Goal: Contribute content: Contribute content

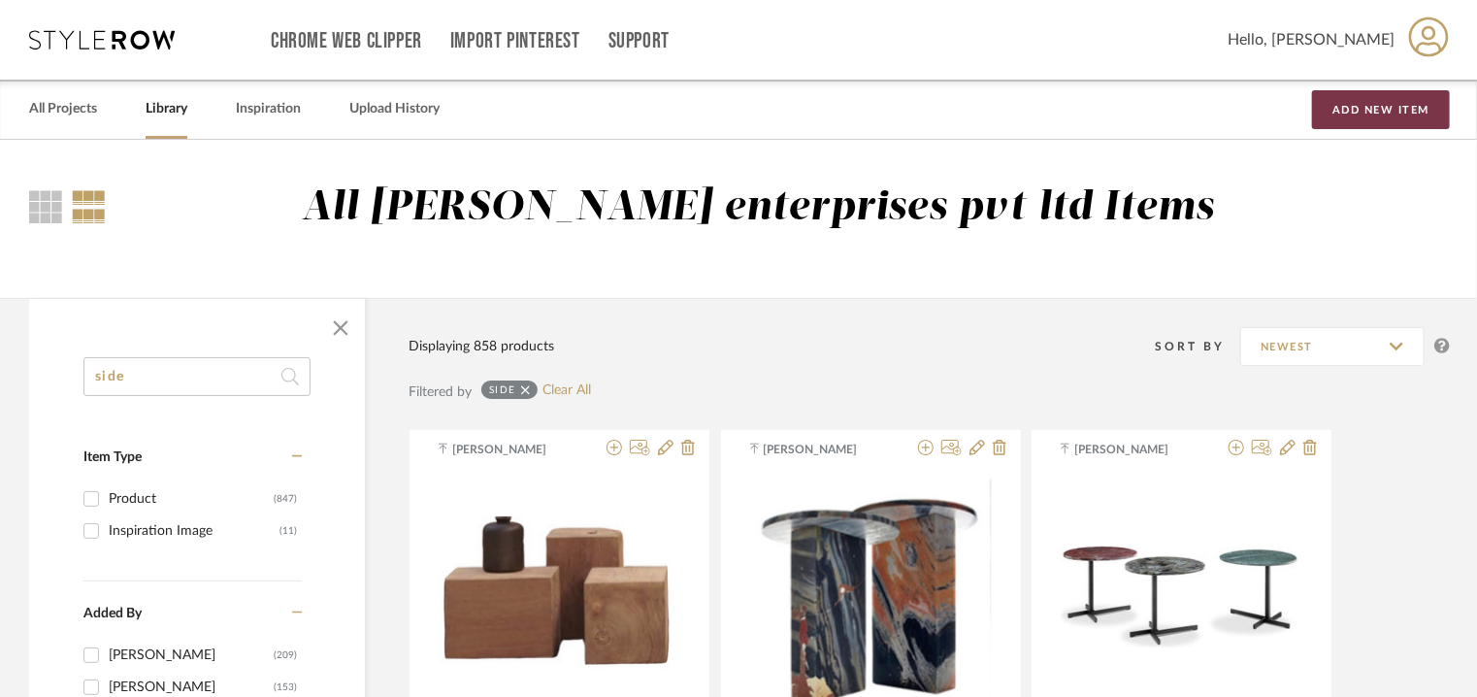
click at [1409, 104] on button "Add New Item" at bounding box center [1381, 109] width 138 height 39
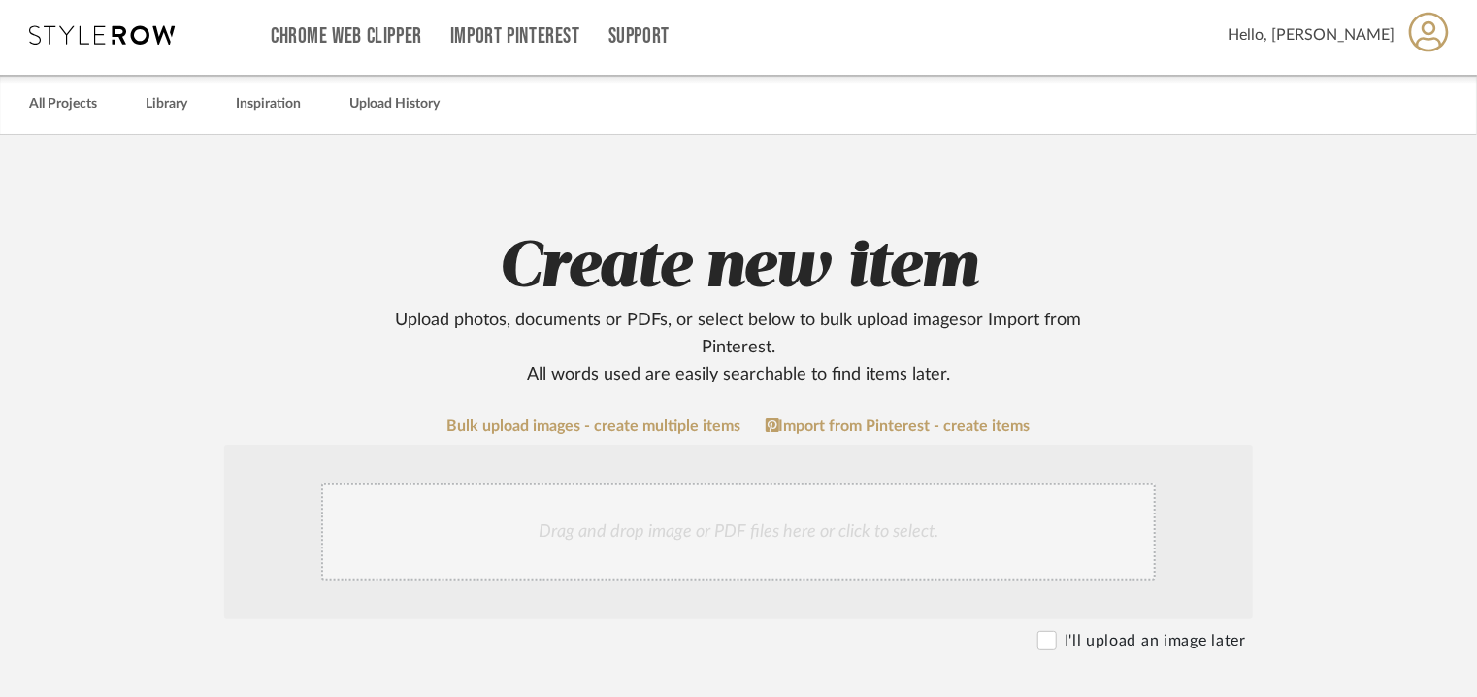
scroll to position [291, 0]
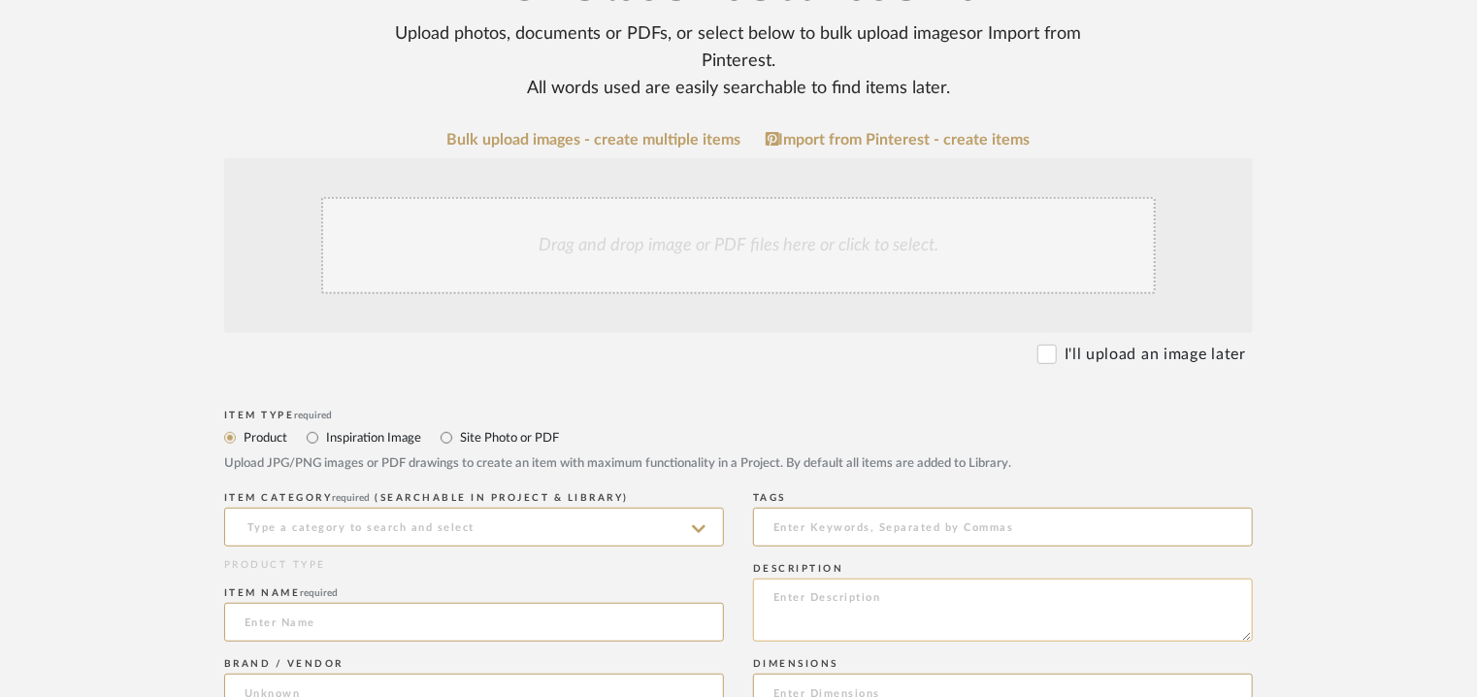
paste textarea "Type: Chandelier (set of 7pcs). Designer : Na Dimension(s): 400 x 600mm =1pc 40…"
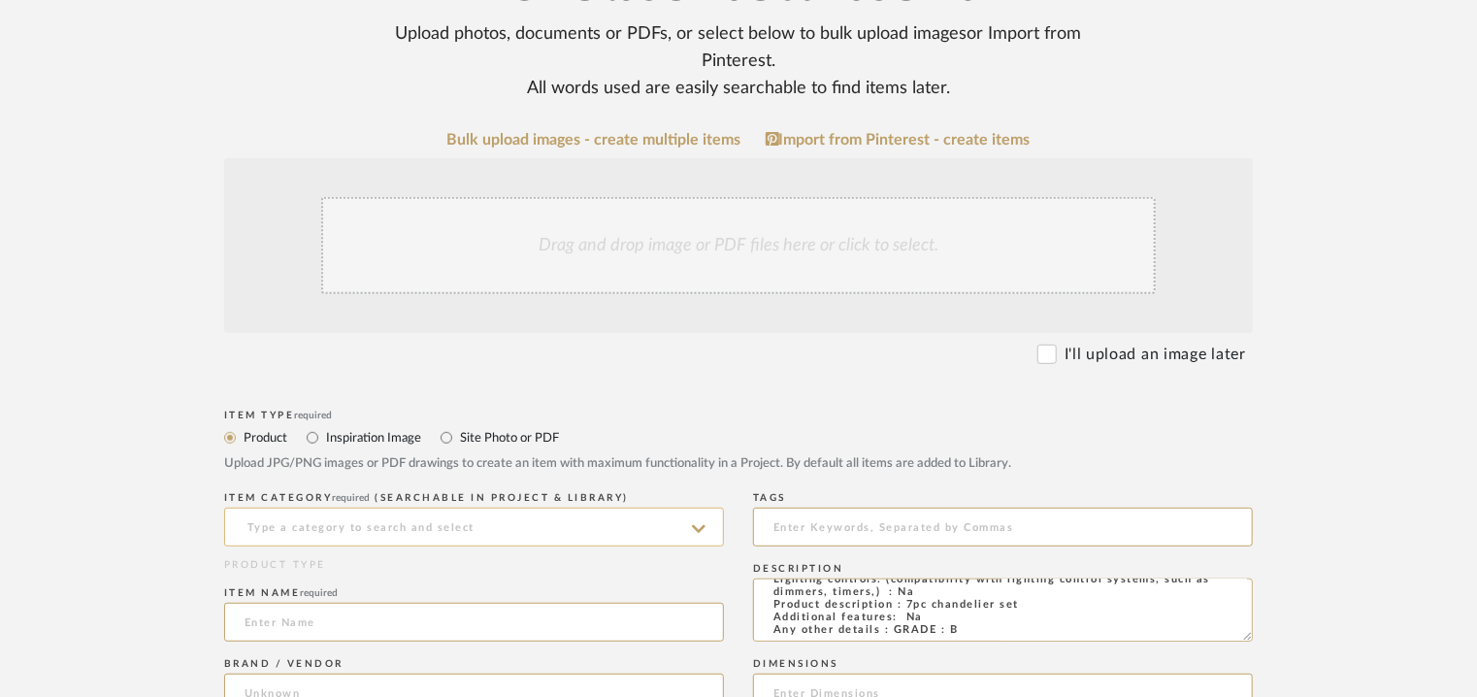
type textarea "Type: Chandelier (set of 7pcs). Designer : Na Dimension(s): 400 x 600mm =1pc 40…"
click at [477, 537] on input at bounding box center [474, 526] width 500 height 39
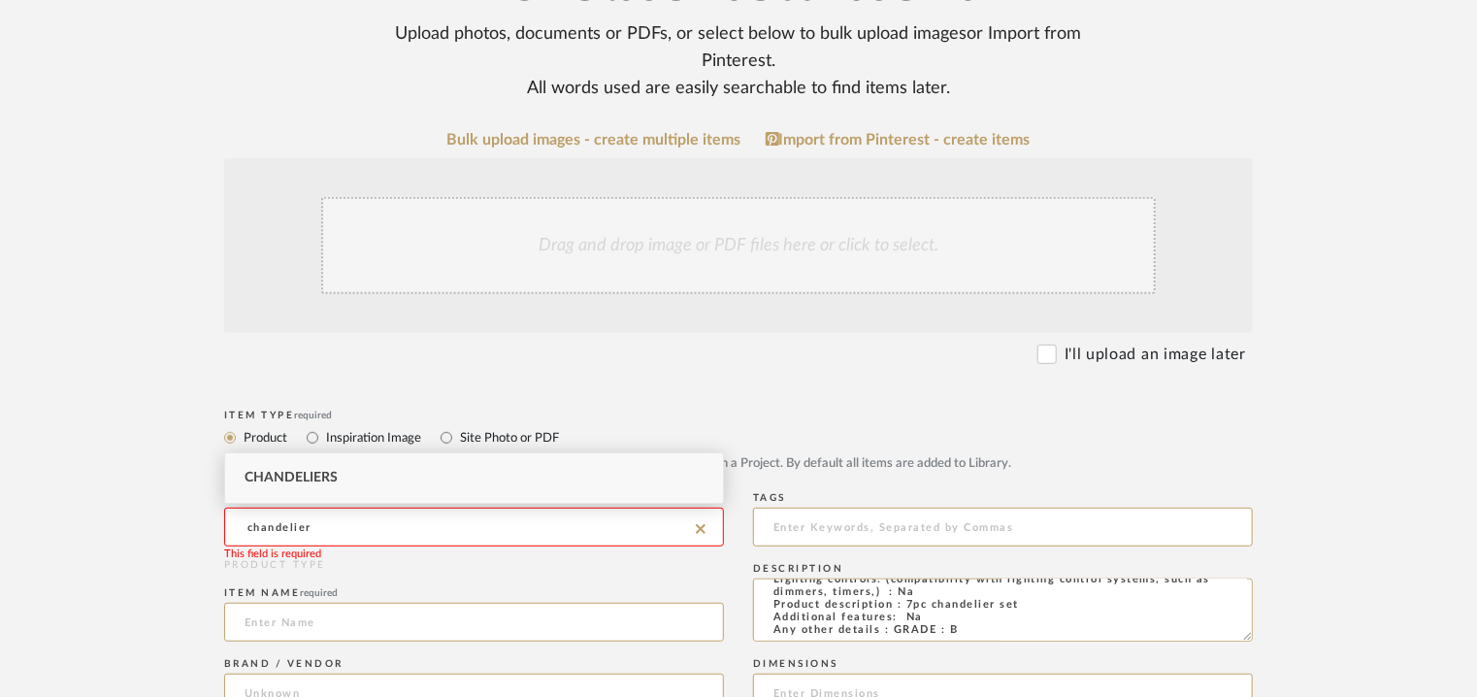
click at [310, 471] on span "Chandeliers" at bounding box center [290, 478] width 93 height 14
type input "Chandeliers"
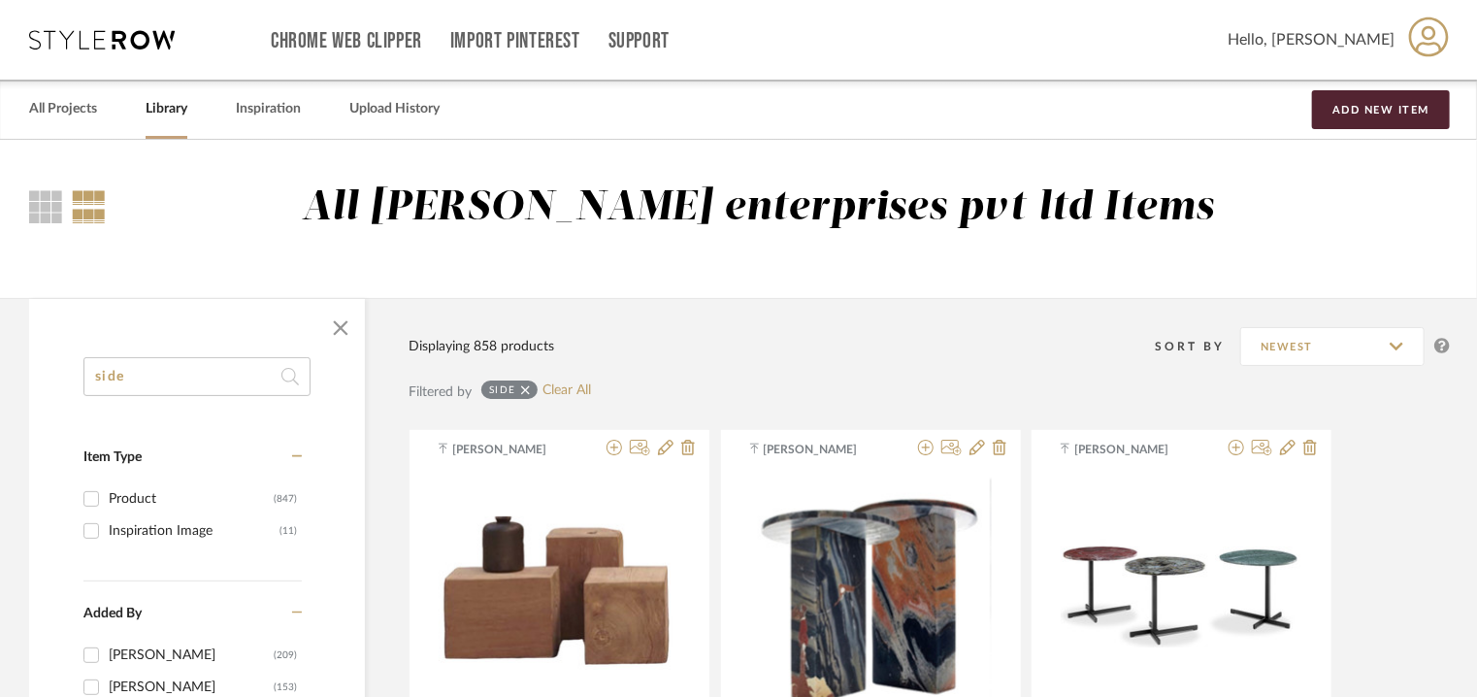
drag, startPoint x: 171, startPoint y: 372, endPoint x: 62, endPoint y: 363, distance: 109.0
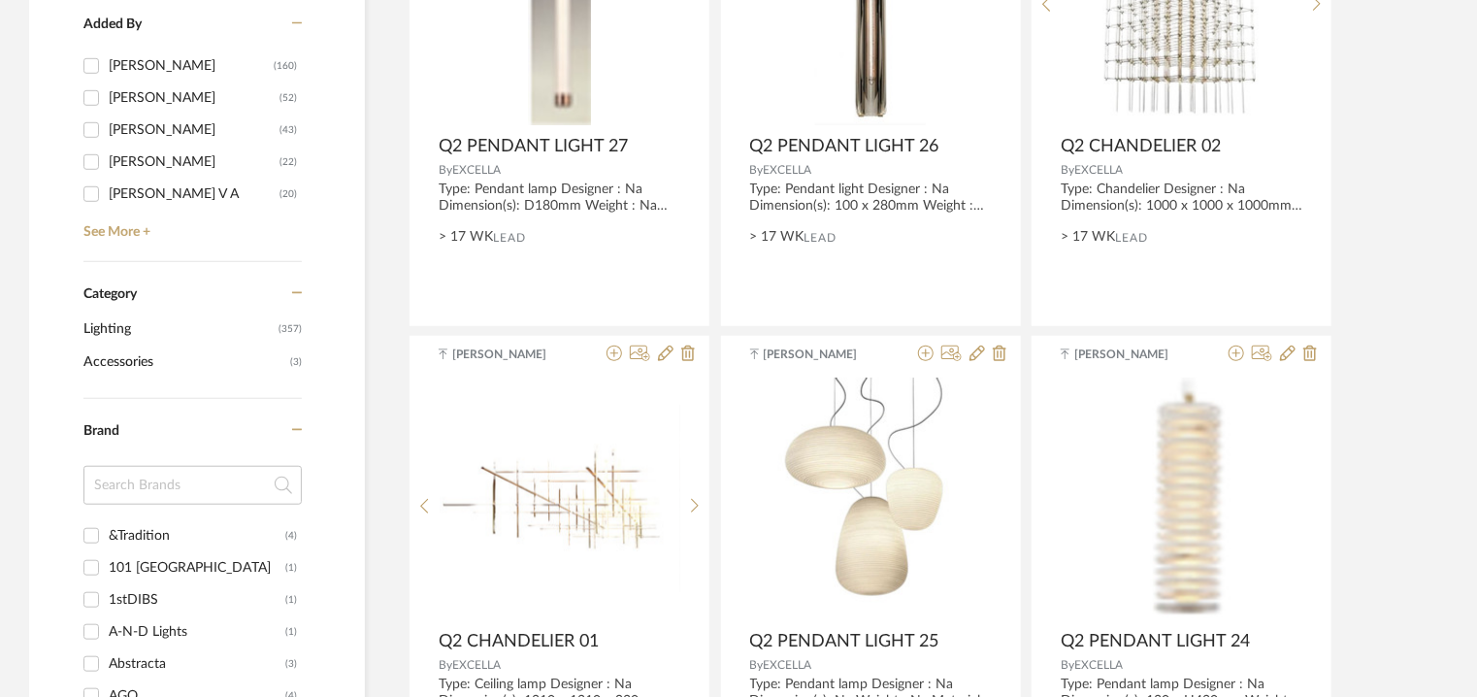
scroll to position [291, 0]
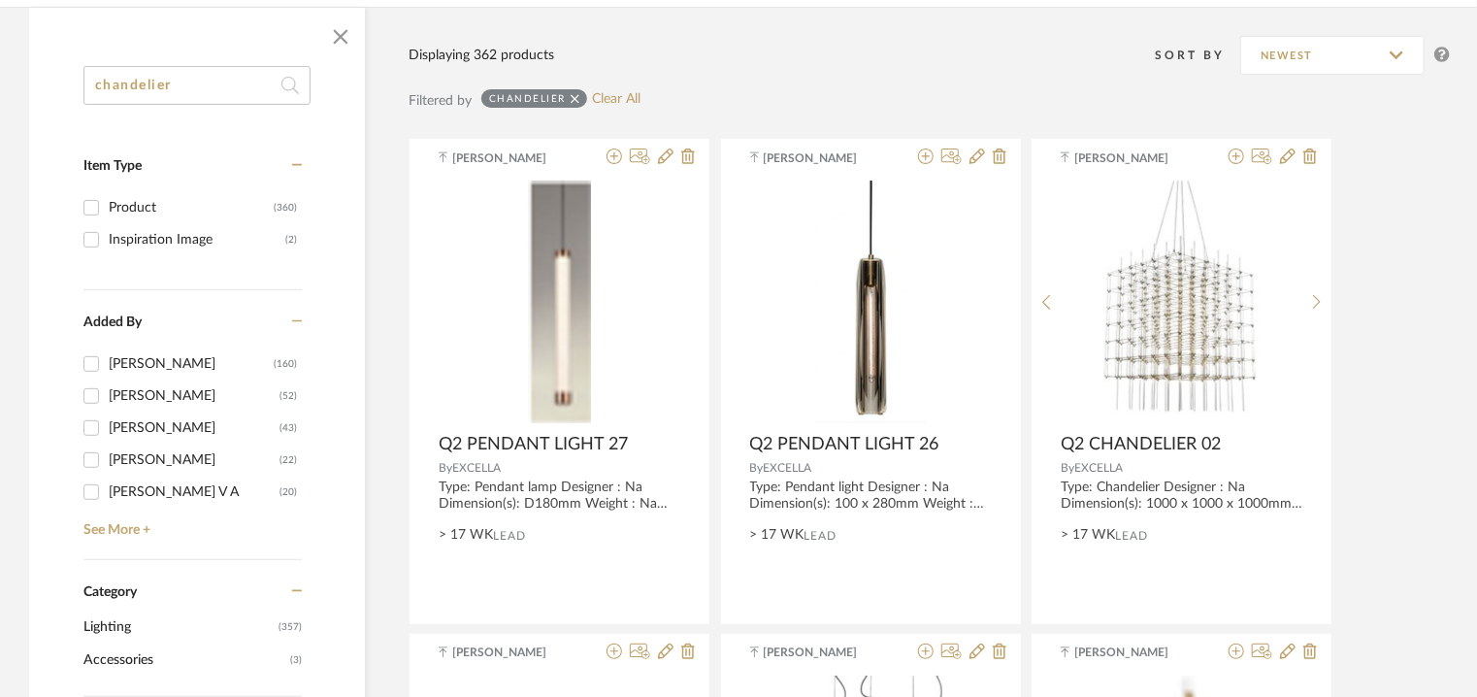
type input "chandelier"
click at [103, 627] on span "Lighting" at bounding box center [178, 626] width 190 height 33
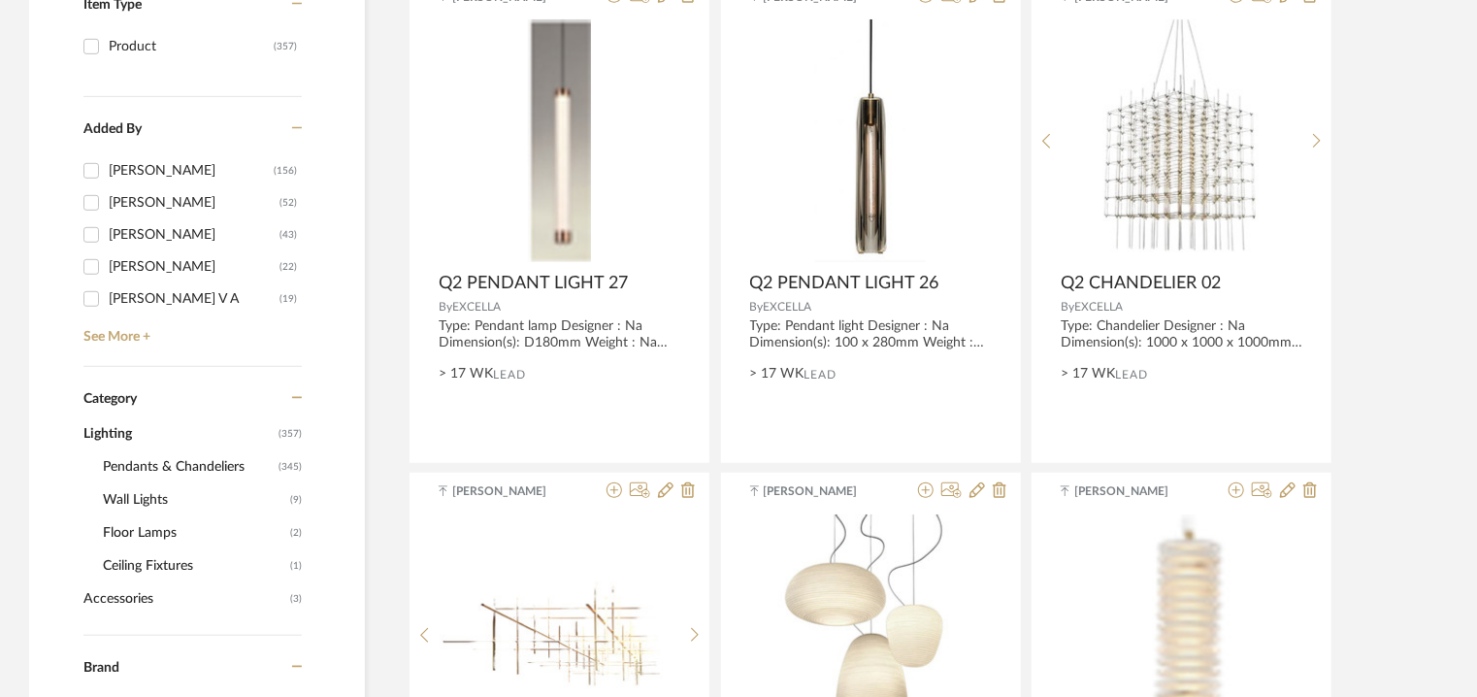
scroll to position [485, 0]
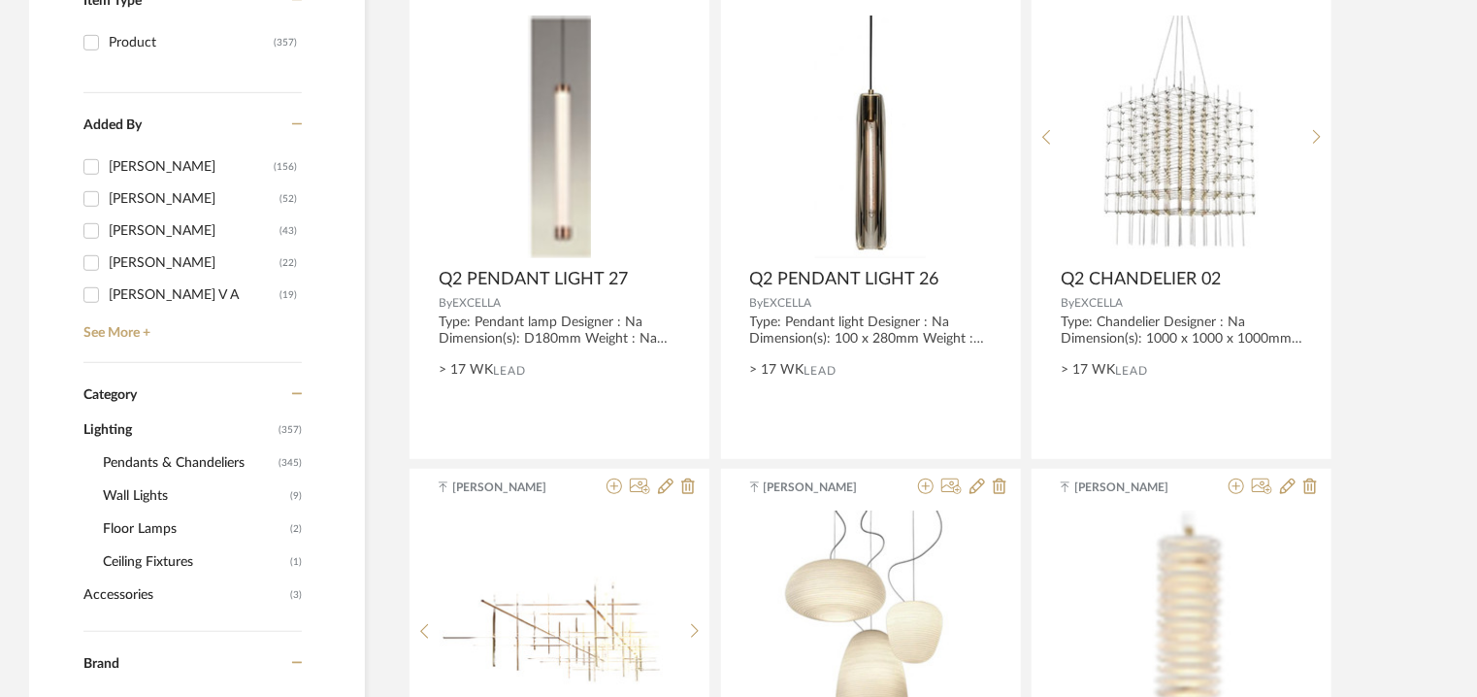
click at [208, 456] on span "Pendants & Chandeliers" at bounding box center [188, 462] width 171 height 33
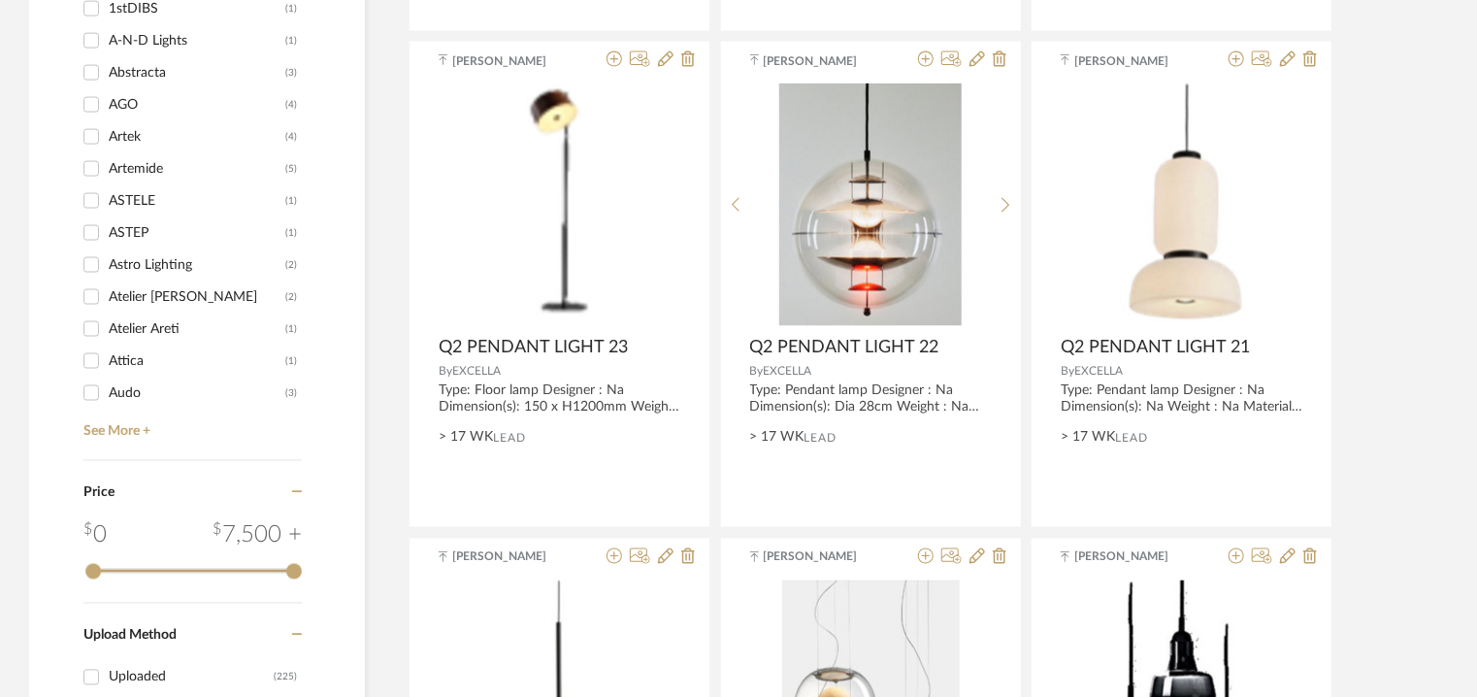
scroll to position [1455, 0]
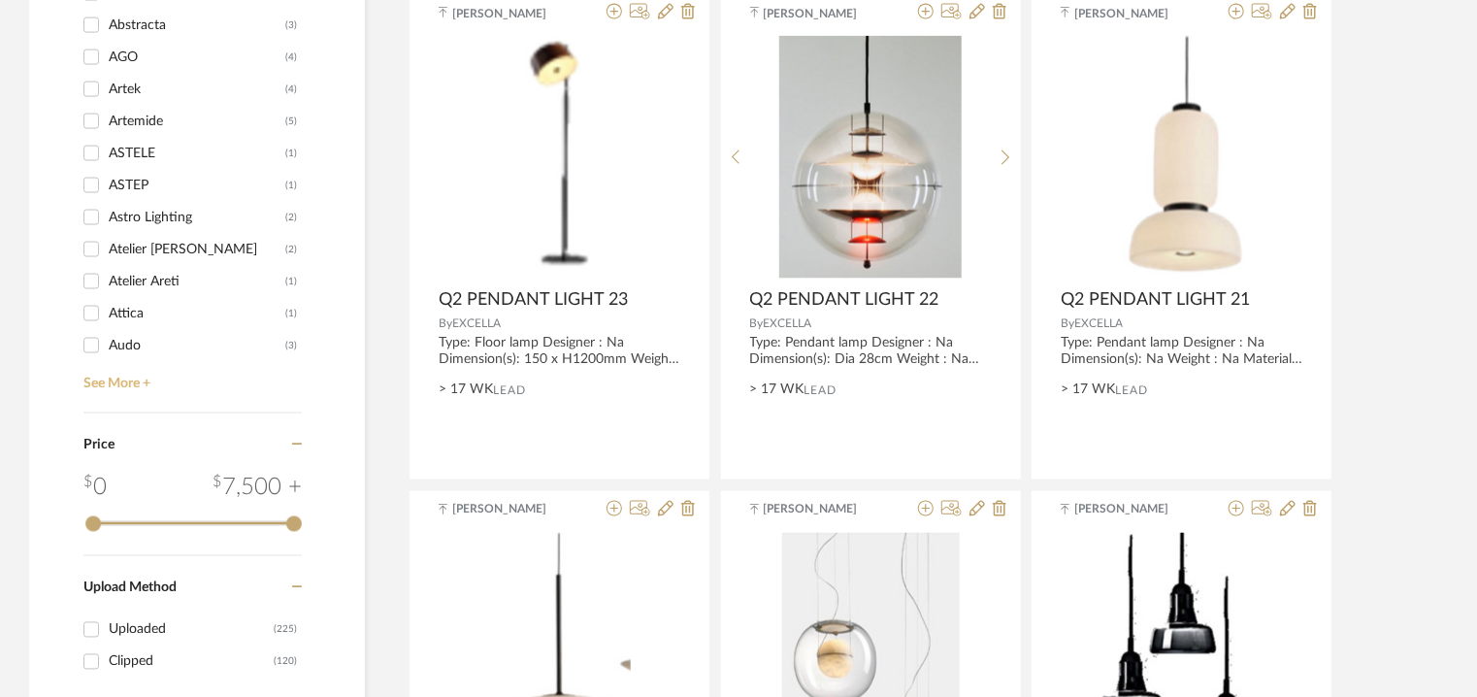
click at [120, 384] on link "See More +" at bounding box center [190, 376] width 223 height 31
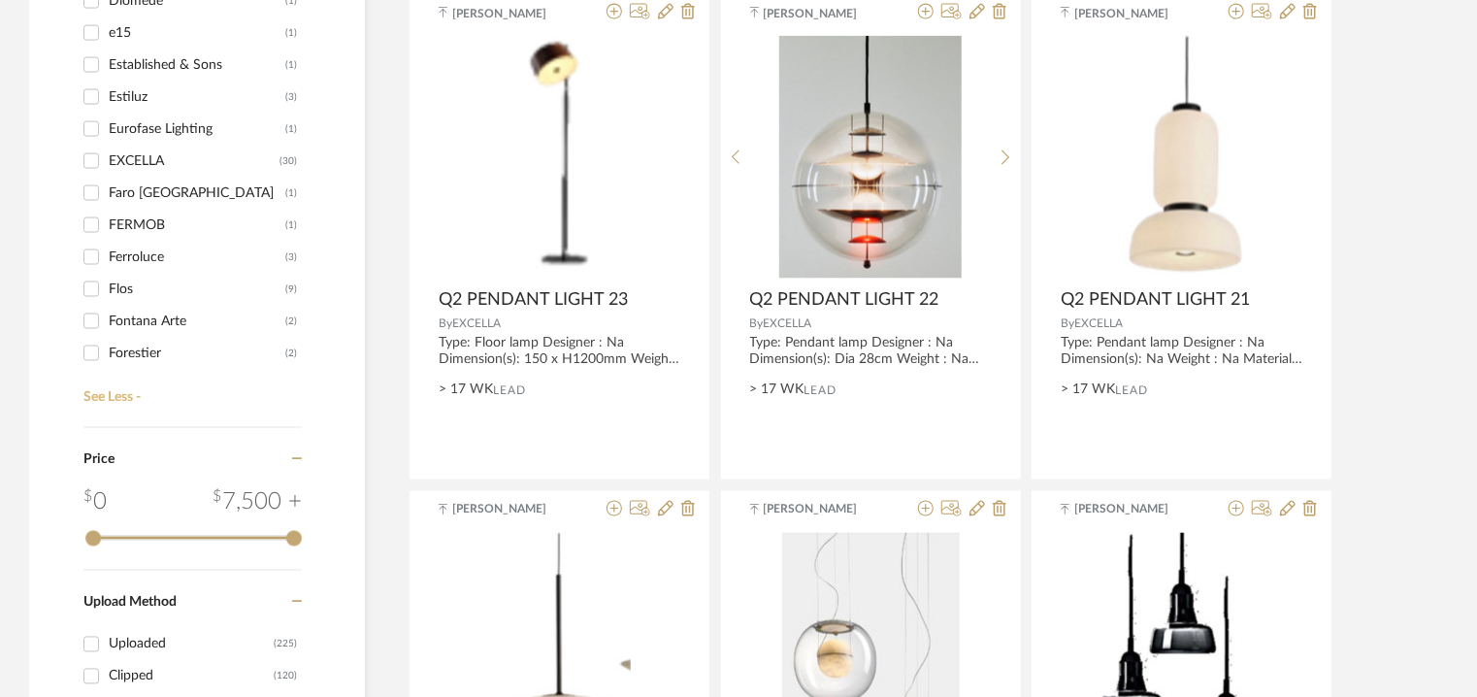
scroll to position [1261, 0]
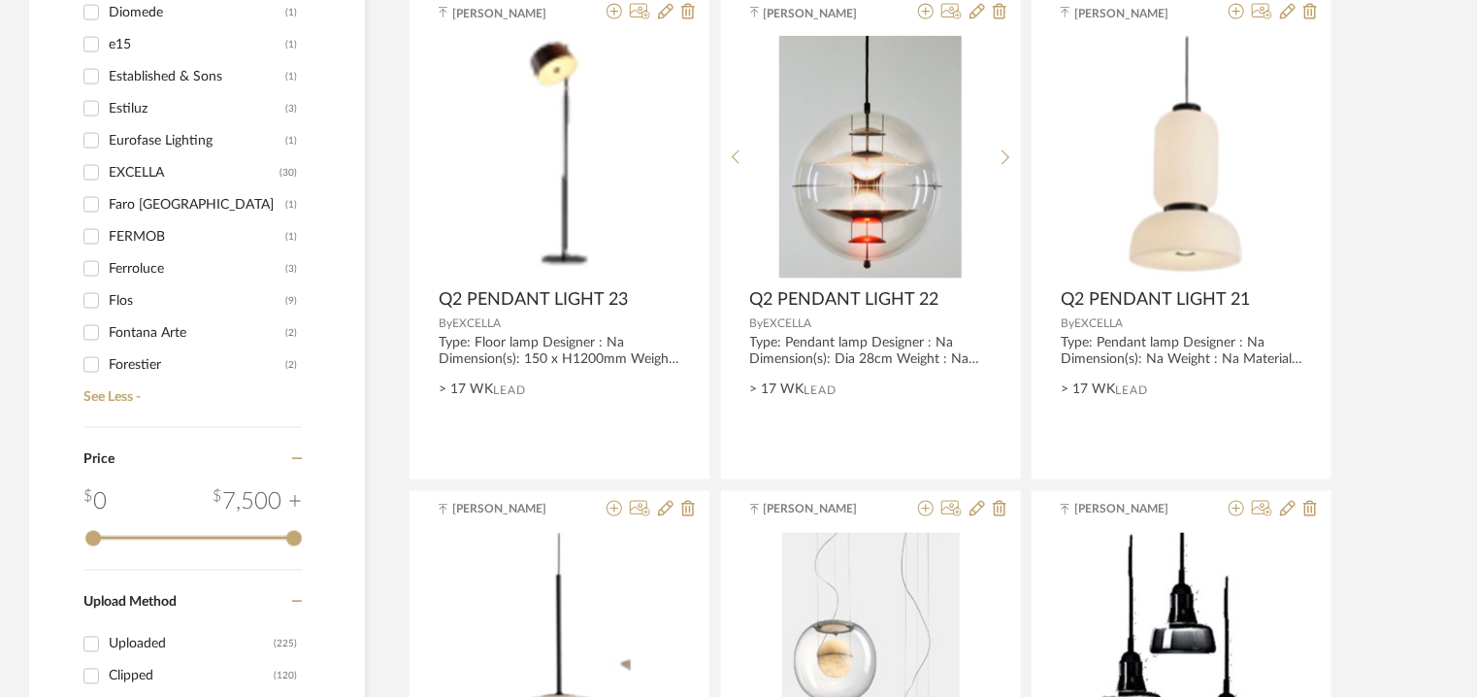
click at [97, 171] on input "EXCELLA (30)" at bounding box center [91, 172] width 31 height 31
checkbox input "true"
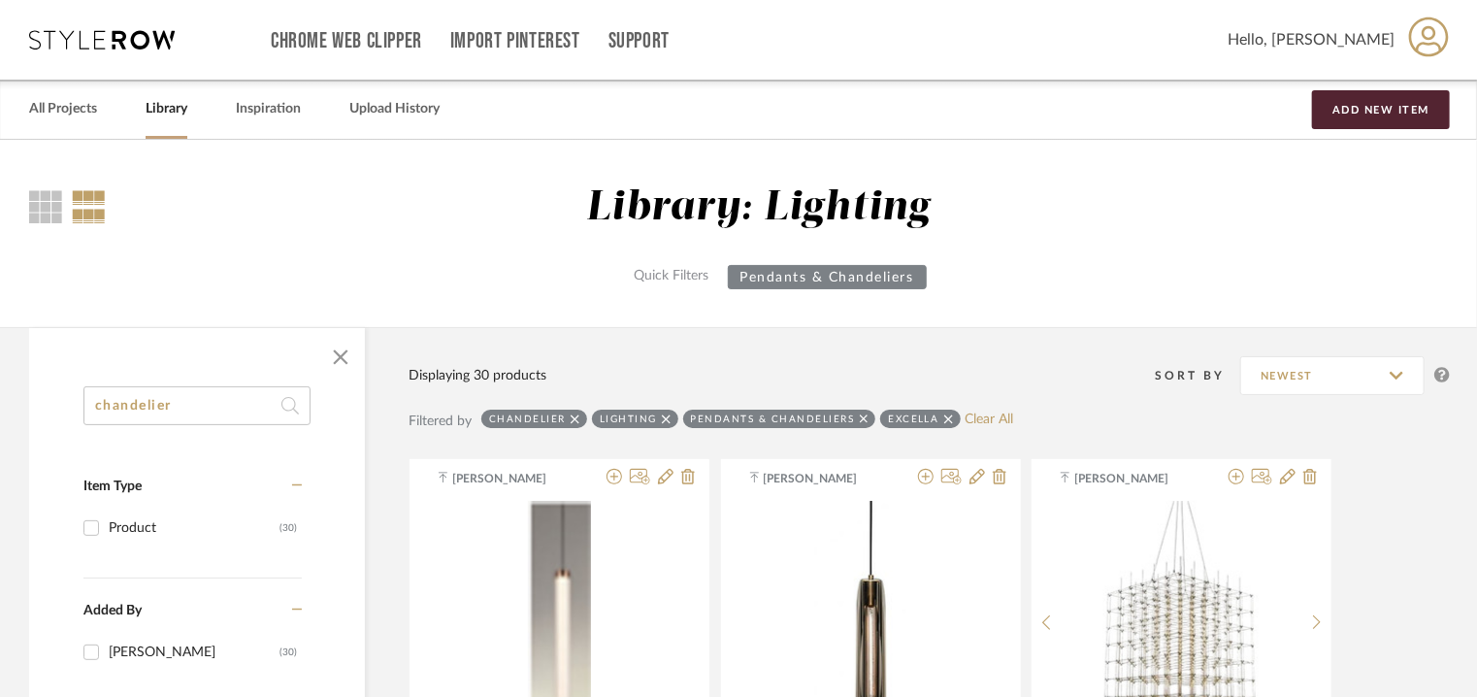
click at [187, 111] on link "Library" at bounding box center [167, 109] width 42 height 26
checkbox input "false"
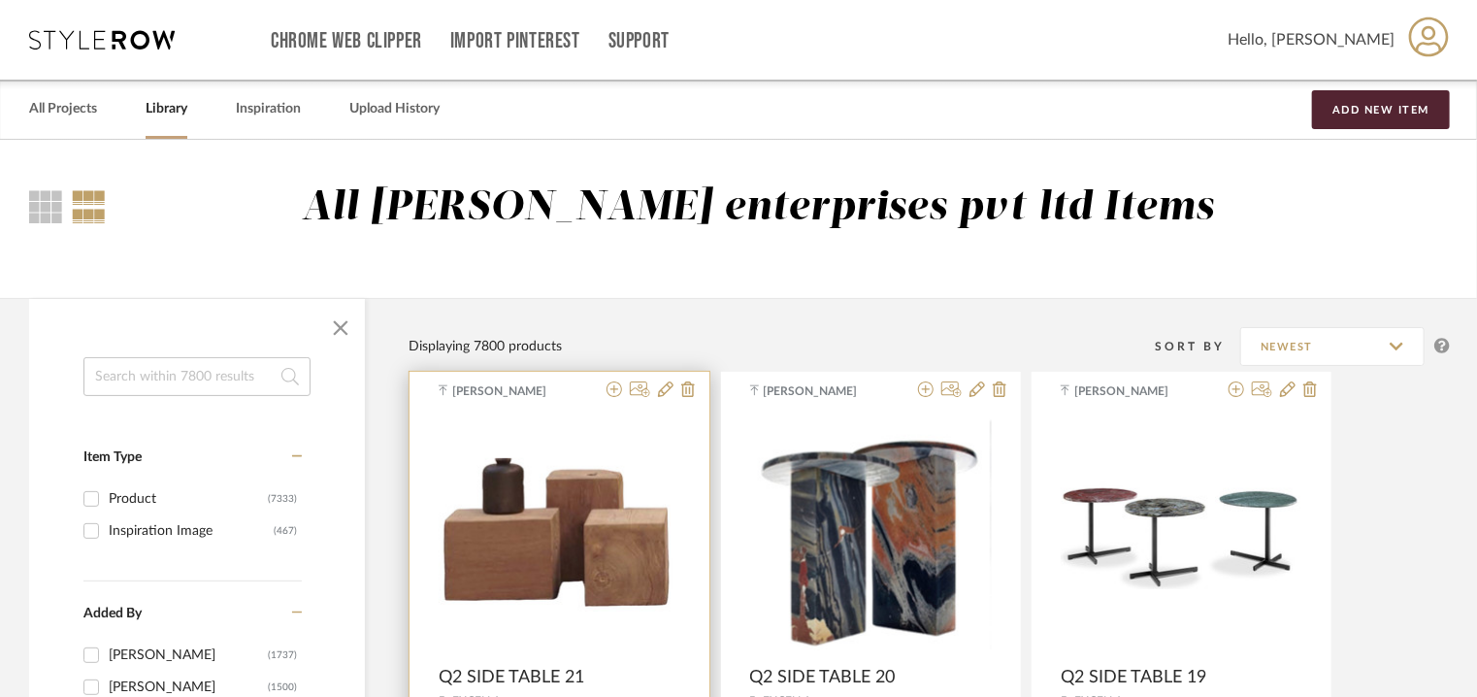
scroll to position [8913, 0]
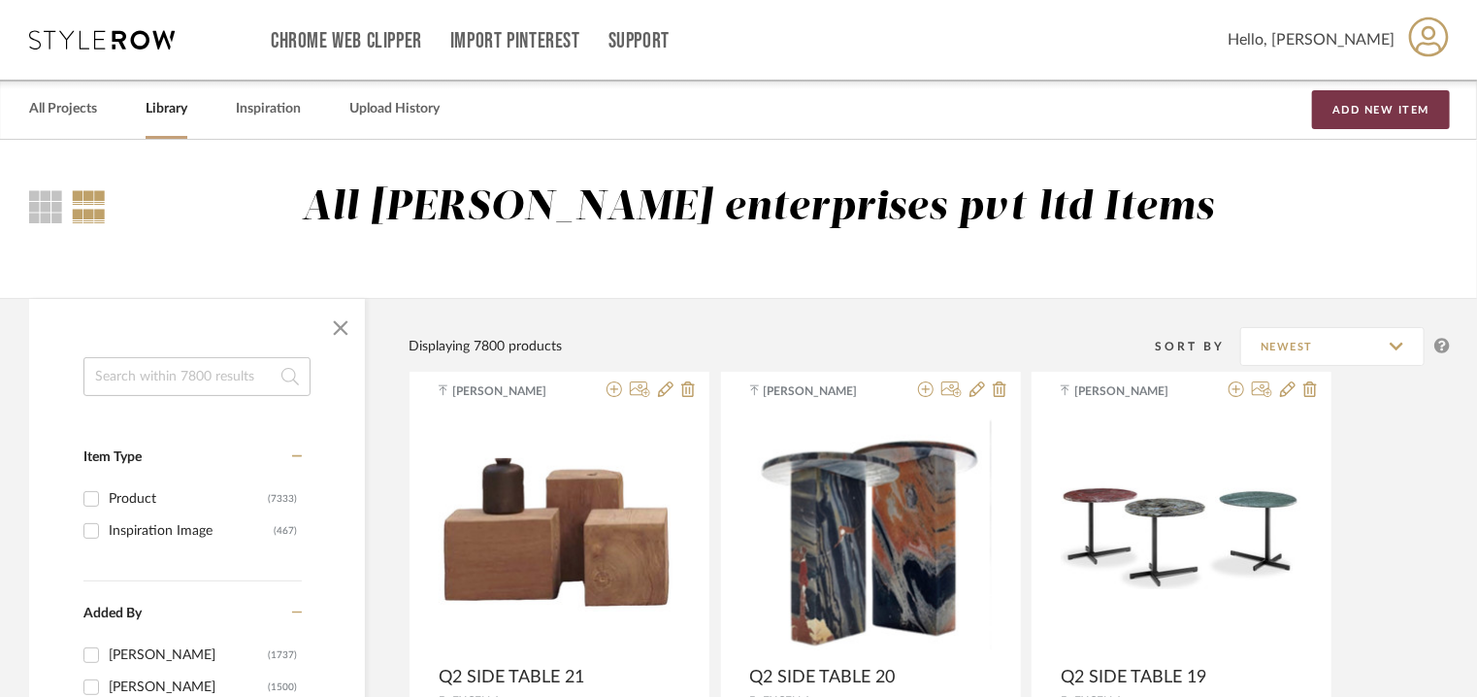
click at [1386, 114] on button "Add New Item" at bounding box center [1381, 109] width 138 height 39
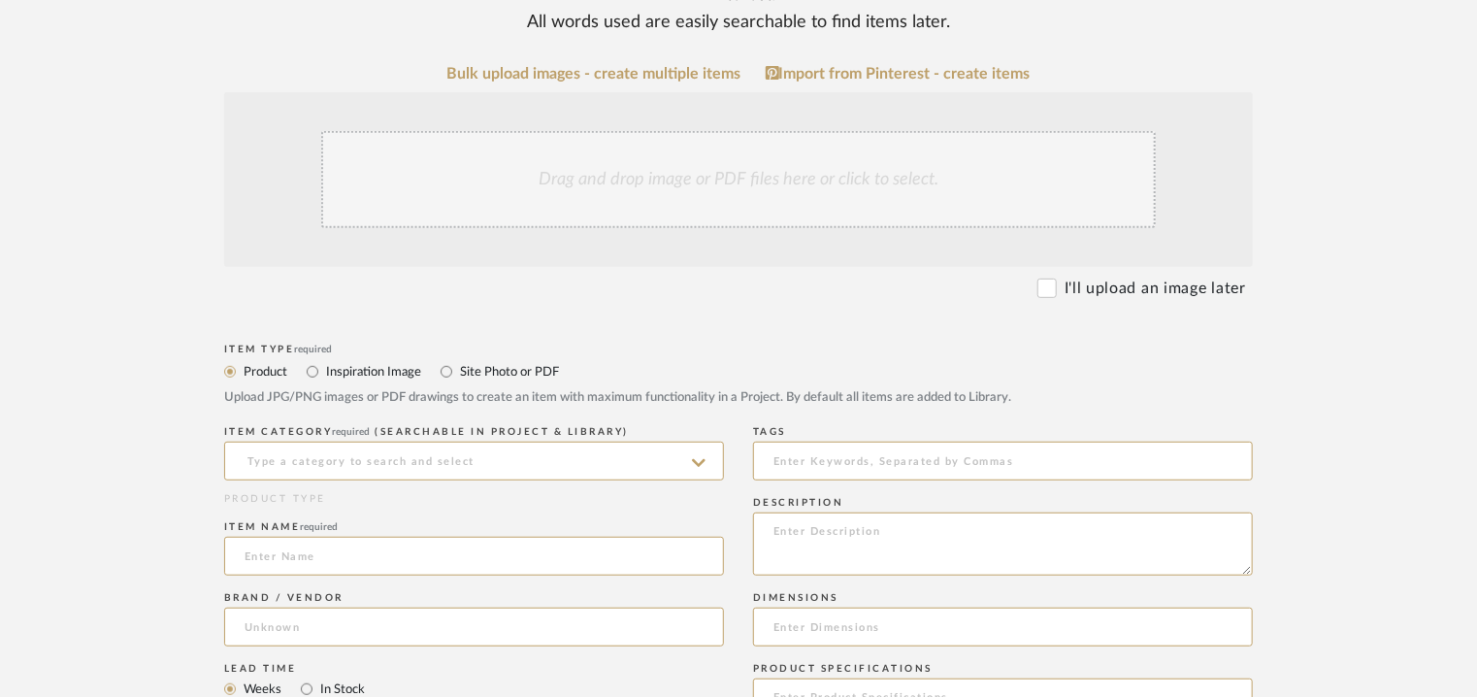
scroll to position [485, 0]
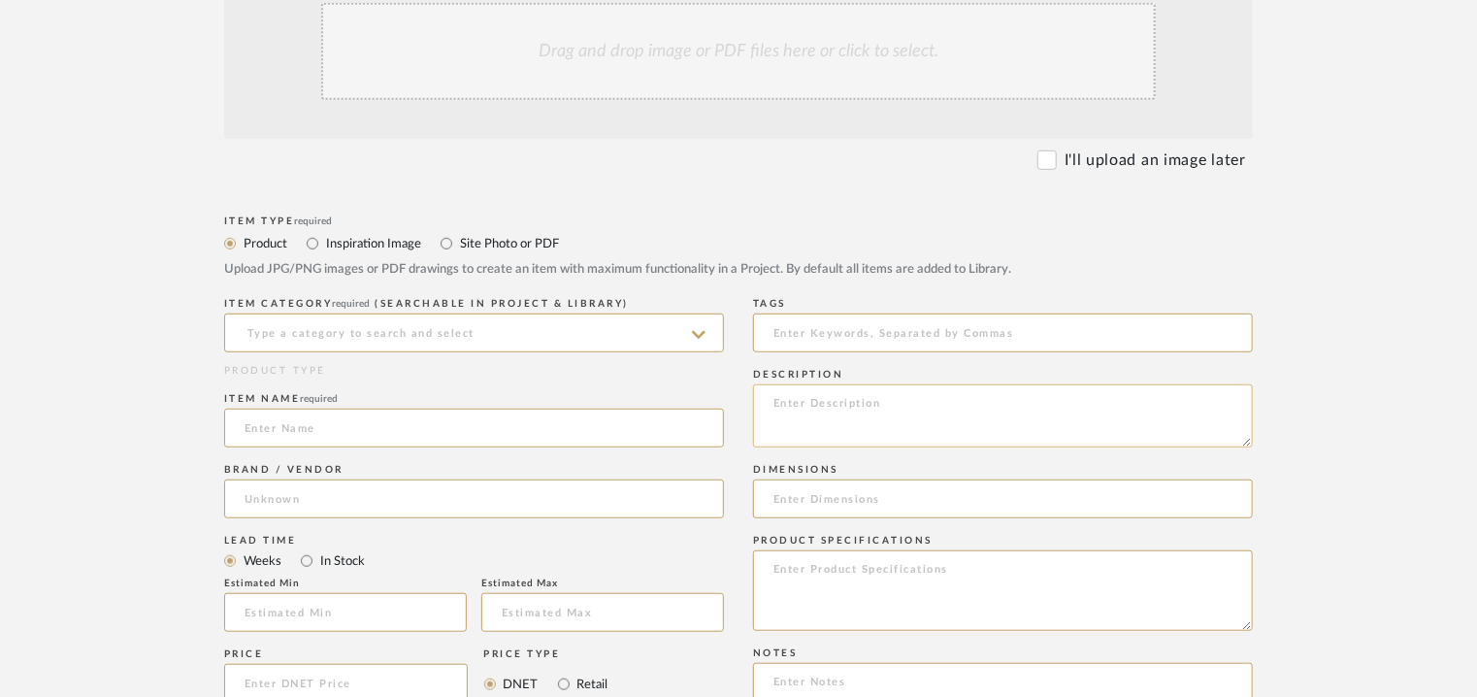
paste textarea "Type: Chandelier (set of 7pcs). Designer : Na Dimension(s): 400 x 600mm =1pc 40…"
type textarea "Type: Chandelier (set of 7pcs). Designer : Na Dimension(s): 400 x 600mm =1pc 40…"
click at [413, 342] on input at bounding box center [474, 332] width 500 height 39
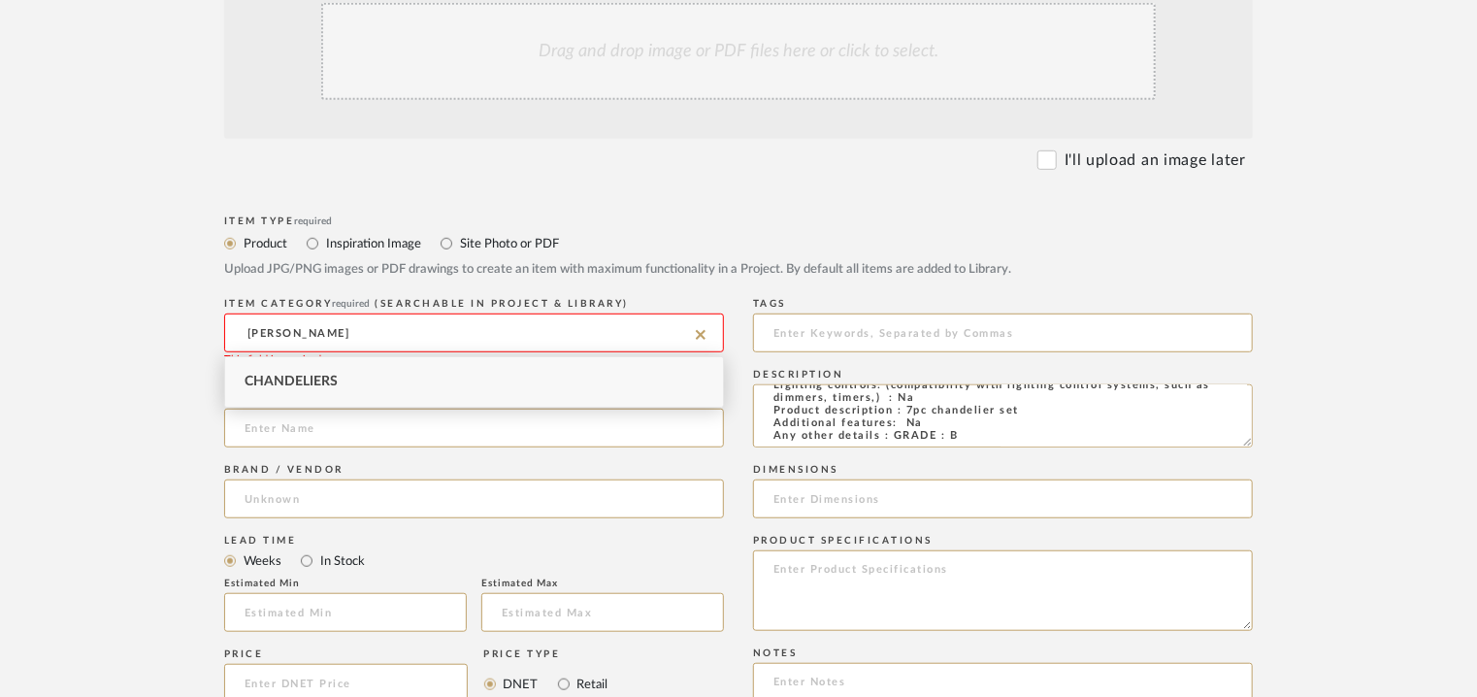
click at [369, 374] on div "Chandeliers" at bounding box center [474, 381] width 498 height 49
type input "Chandeliers"
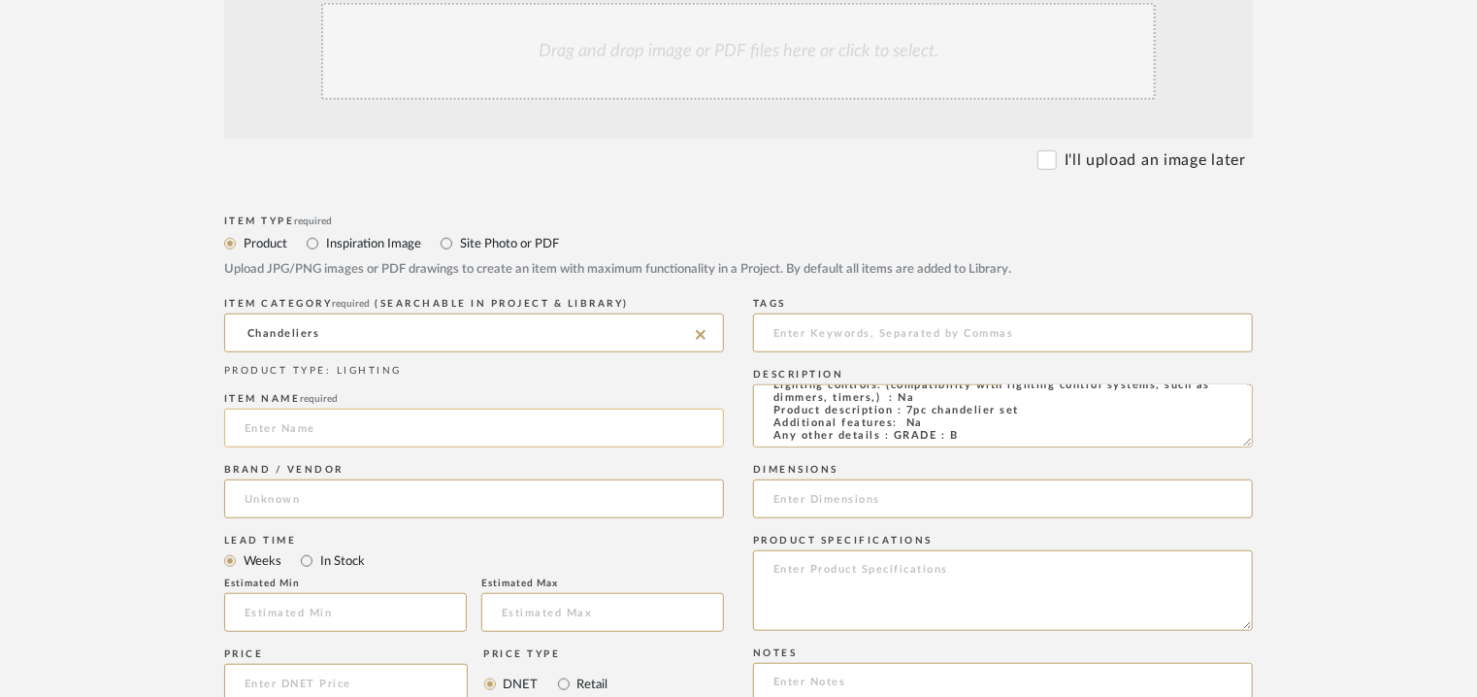
click at [306, 437] on input at bounding box center [474, 427] width 500 height 39
type input "q"
type input "Q2 CHANDELIER 03"
click at [310, 490] on input at bounding box center [474, 498] width 500 height 39
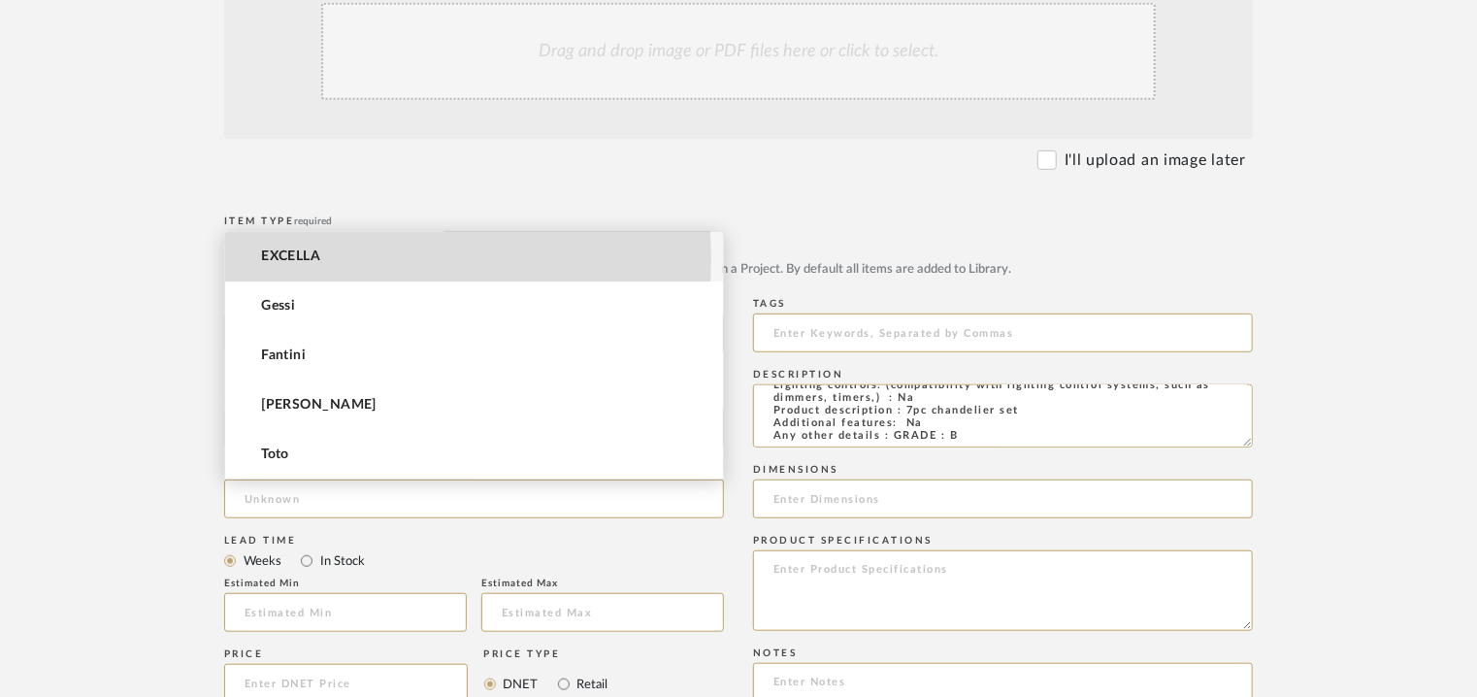
click at [330, 257] on mat-option "EXCELLA" at bounding box center [474, 256] width 498 height 49
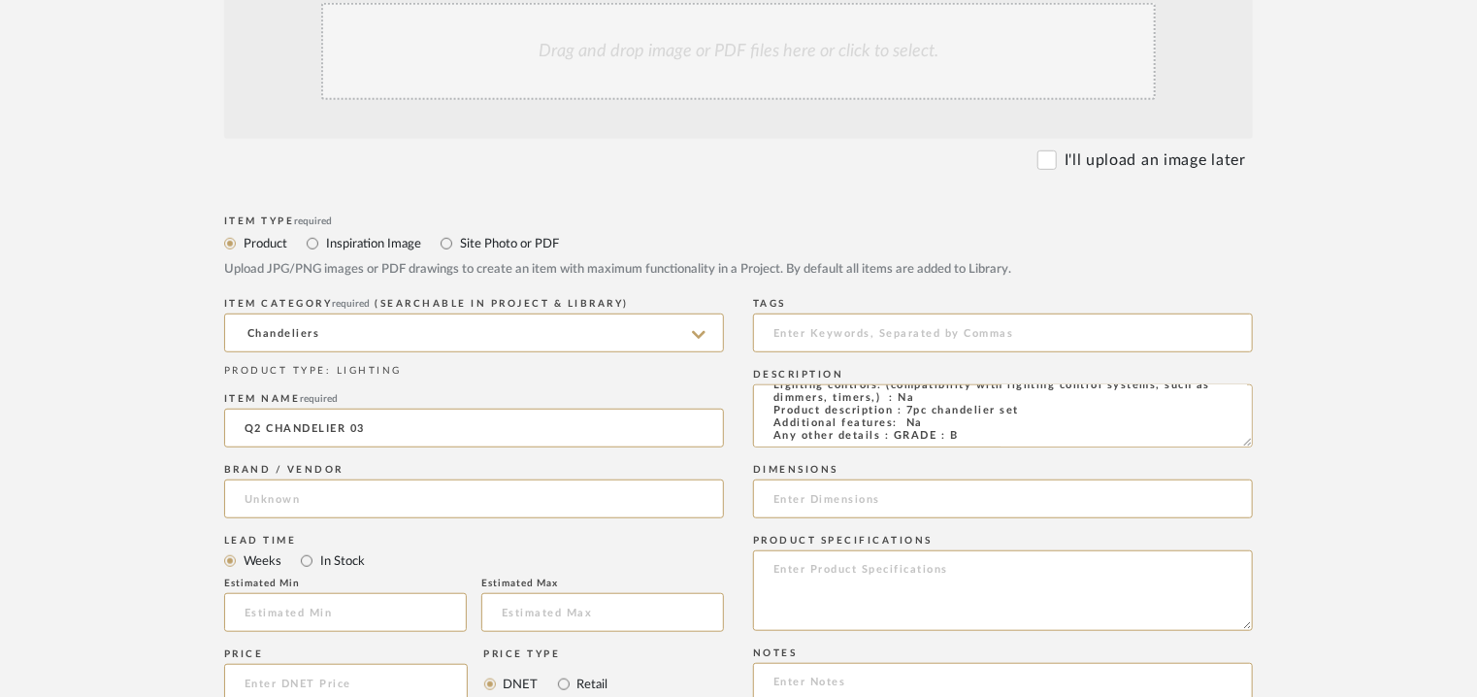
type input "EXCELLA"
click at [342, 613] on input at bounding box center [345, 612] width 243 height 39
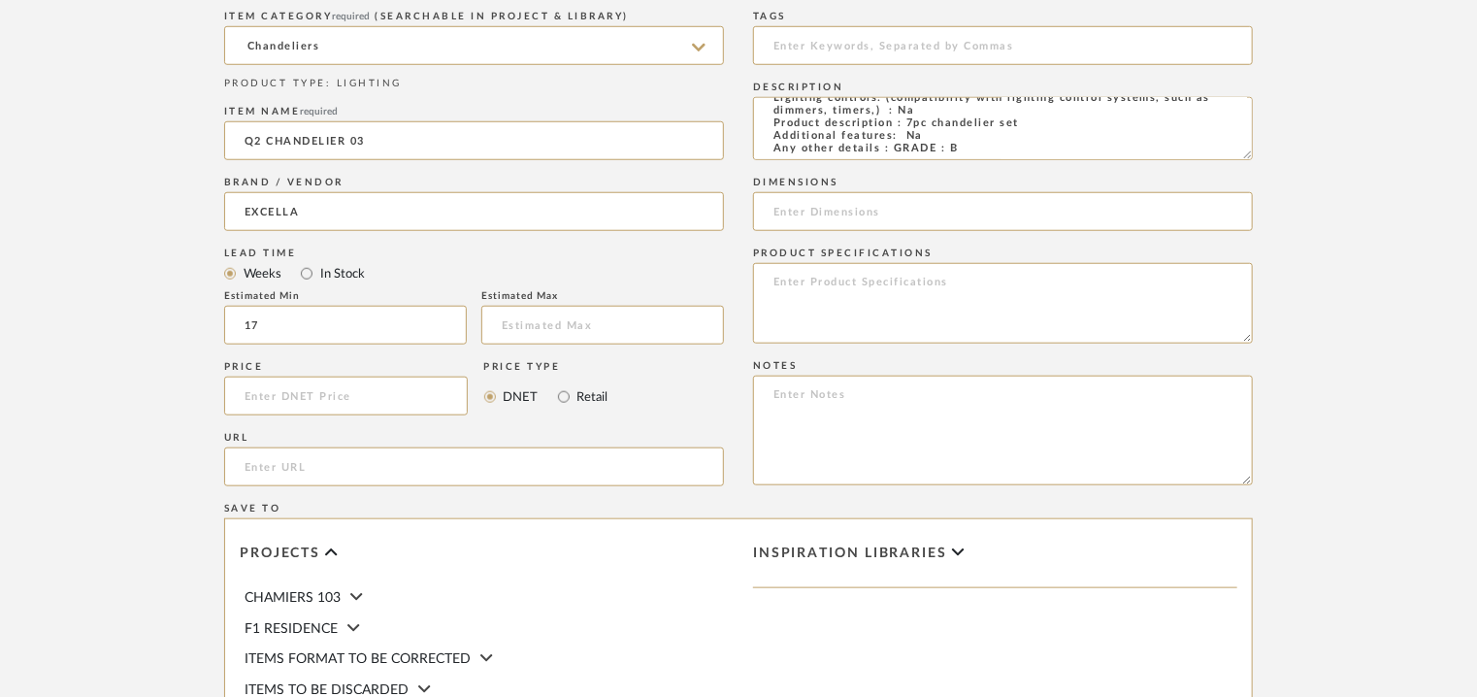
scroll to position [776, 0]
type input "17"
click at [815, 44] on input at bounding box center [1003, 41] width 500 height 39
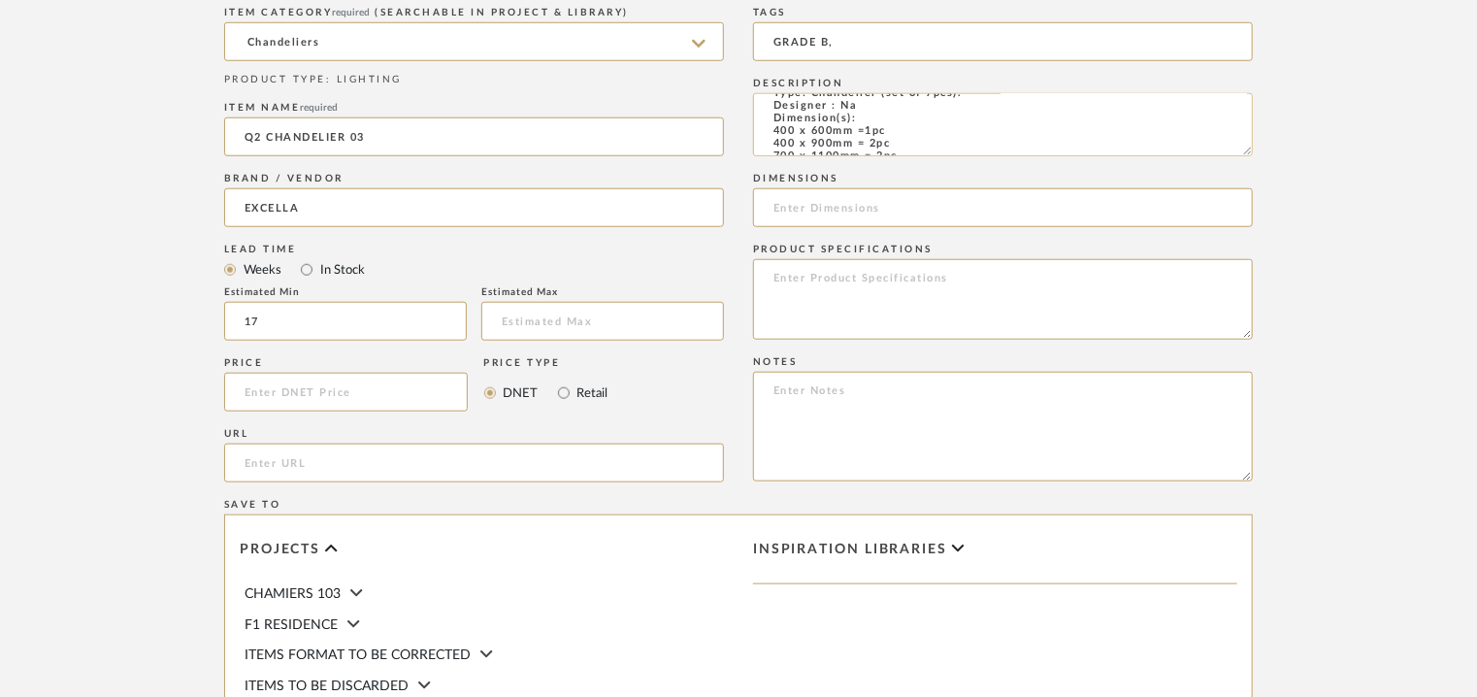
scroll to position [18, 0]
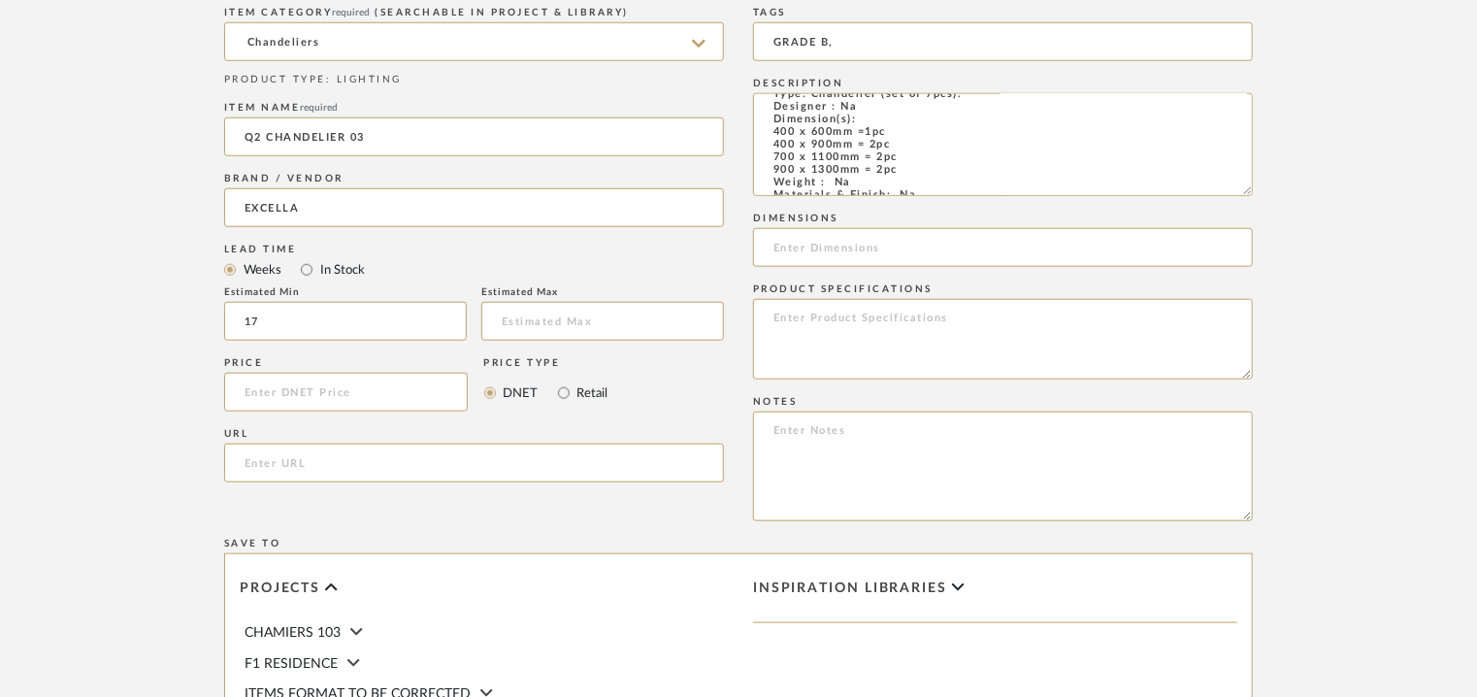
drag, startPoint x: 1243, startPoint y: 149, endPoint x: 1253, endPoint y: 195, distance: 46.6
click at [1253, 195] on form "Bulk upload images - create multiple items Import from Pinterest - create items…" at bounding box center [738, 296] width 1236 height 1301
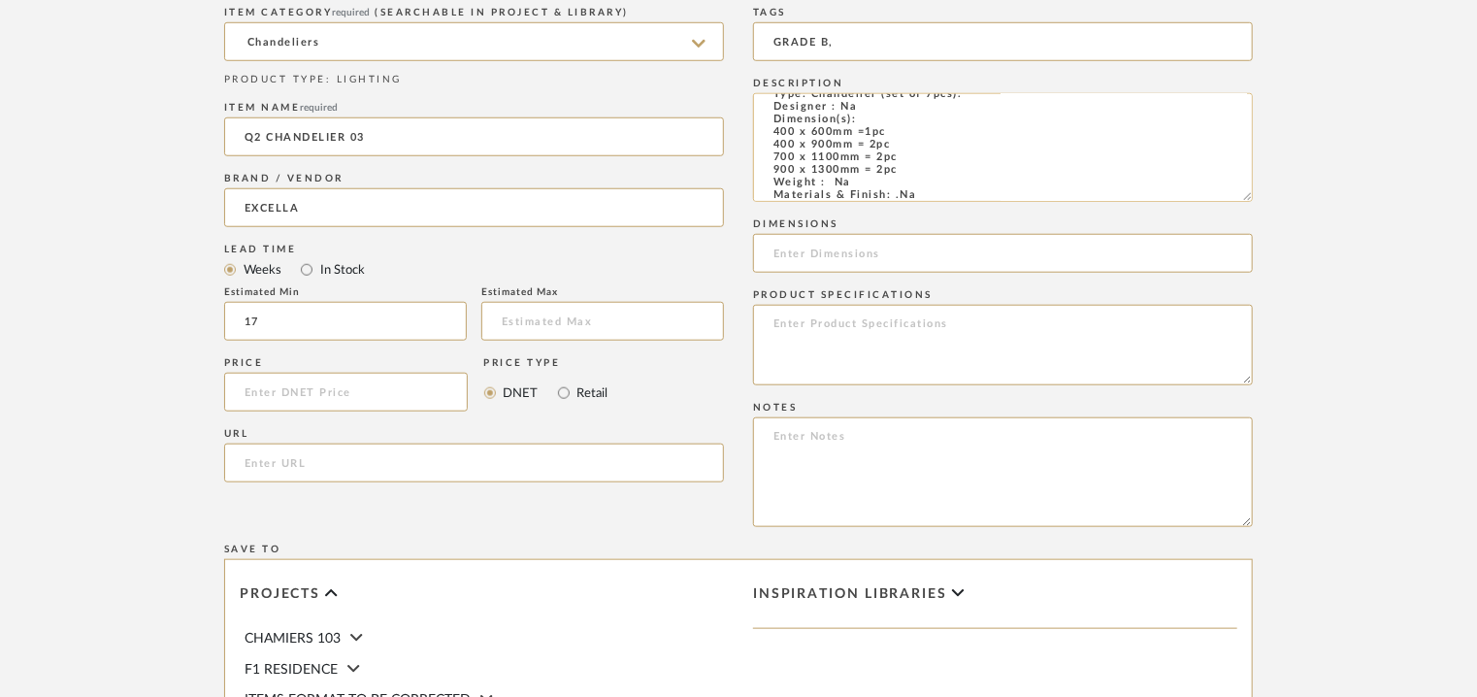
type input "GRADE B,"
drag, startPoint x: 850, startPoint y: 175, endPoint x: 775, endPoint y: 132, distance: 86.0
click at [775, 132] on textarea "Type: Chandelier (set of 7pcs). Designer : Na Dimension(s): 400 x 600mm =1pc 40…" at bounding box center [1003, 147] width 500 height 109
click at [800, 246] on input at bounding box center [1003, 253] width 500 height 39
paste input "400 x 600mm =1pc 400 x 900mm = 2pc 700 x 1100mm = 2pc 900 x 1300mm"
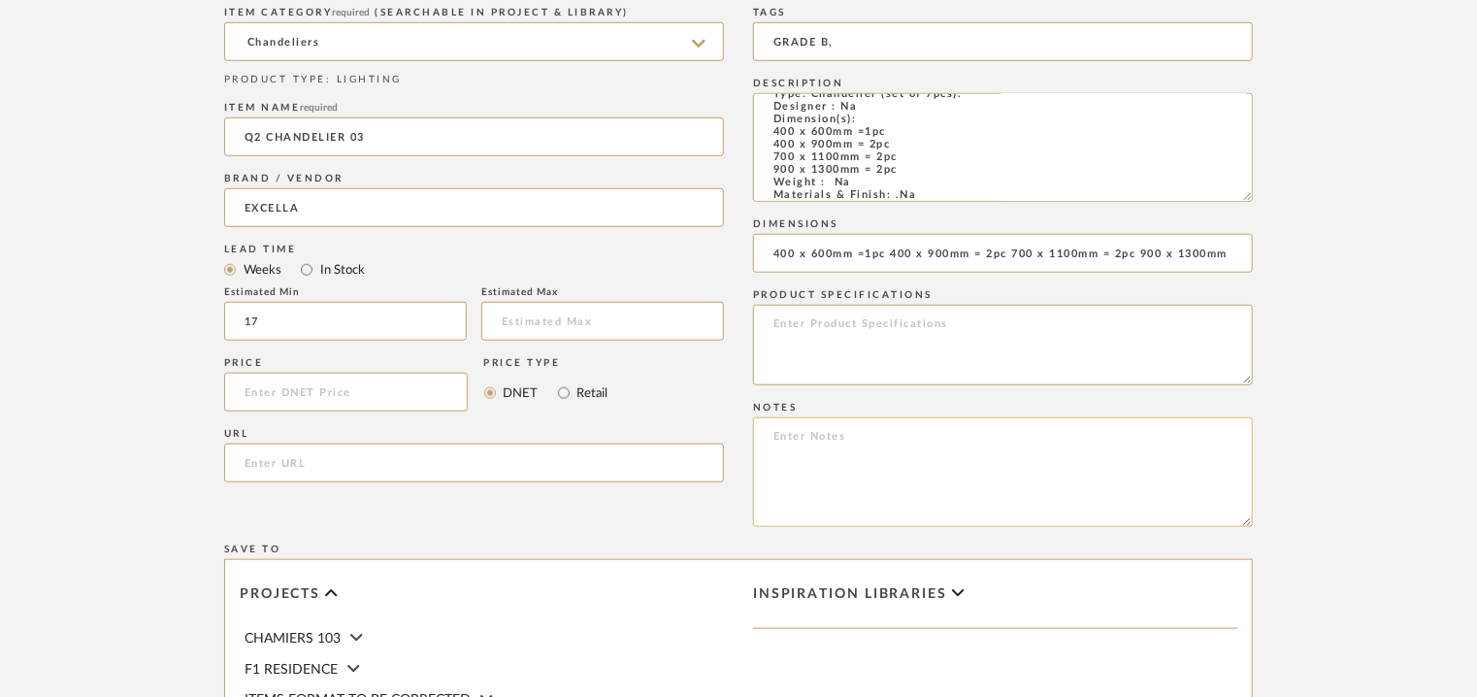
scroll to position [0, 4]
click at [851, 249] on input "400 x 600mm =1pc 400 x 900mm = 2pc 700 x 1100mm = 2pc 900 x 1300mm" at bounding box center [1003, 253] width 500 height 39
type input "400x600mm =1pc/400x900mm = 2pc/700x1100mm = 2pc/900x1300mm"
paste textarea "Price: INR1,68,750/- for the set. Lead time : 120days after confirmation of siz…"
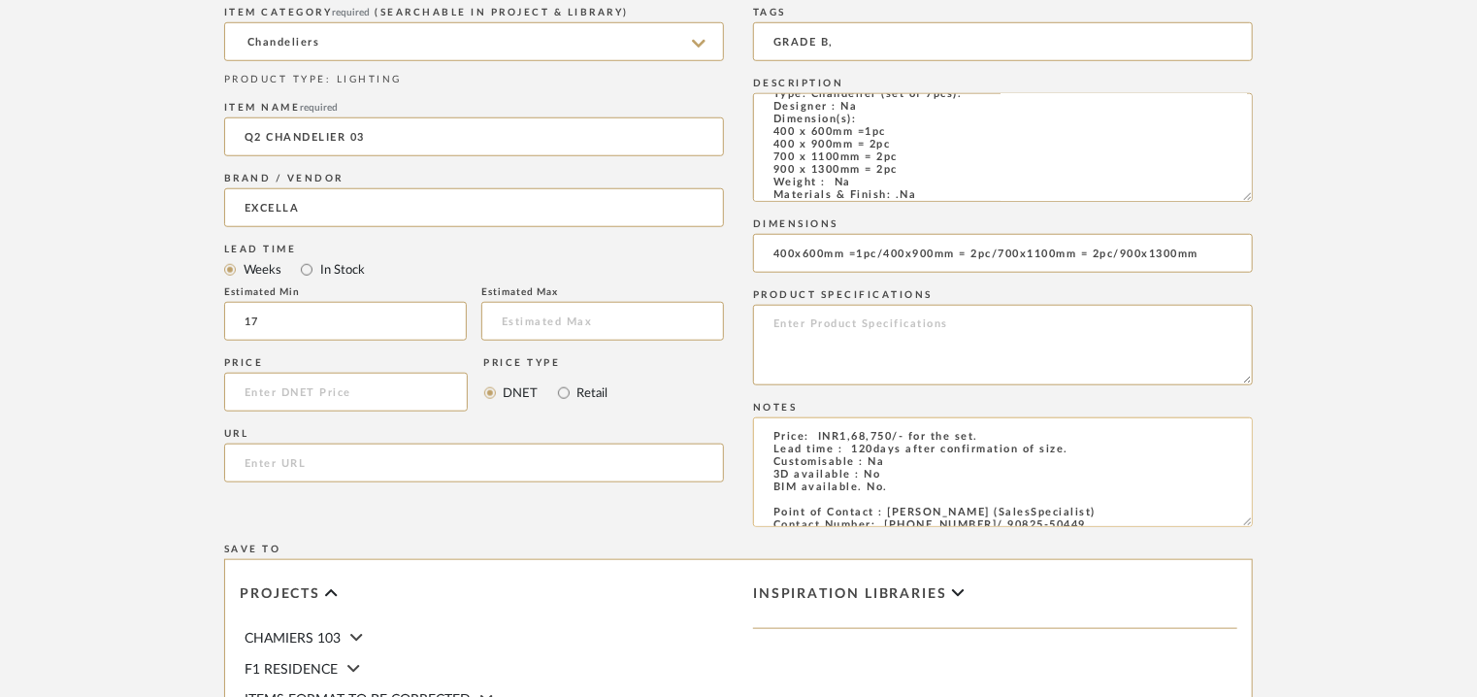
click at [955, 432] on textarea "Price: INR1,68,750/- for the set. Lead time : 120days after confirmation of siz…" at bounding box center [1003, 472] width 500 height 110
click at [936, 435] on textarea "Price: INR1,68,750/- for the set. Lead time : 120days after confirmation of siz…" at bounding box center [1003, 472] width 500 height 110
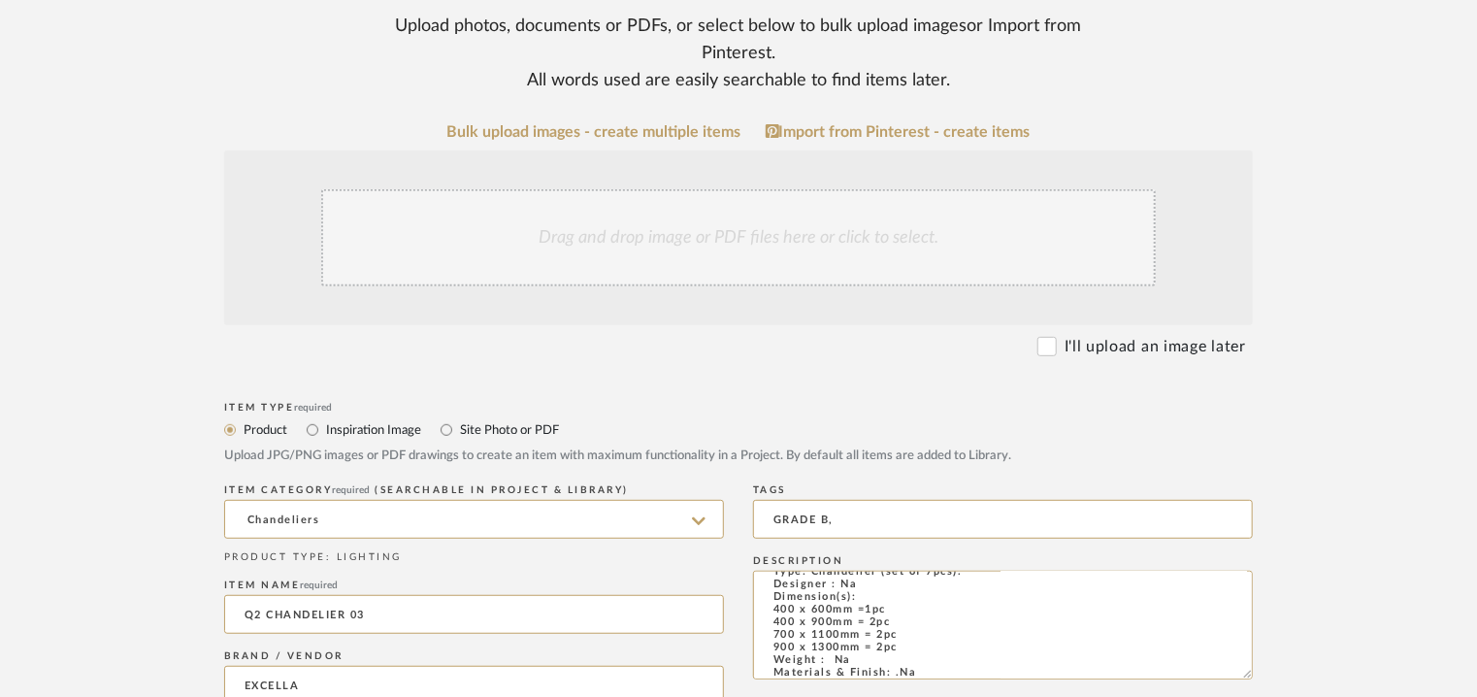
scroll to position [291, 0]
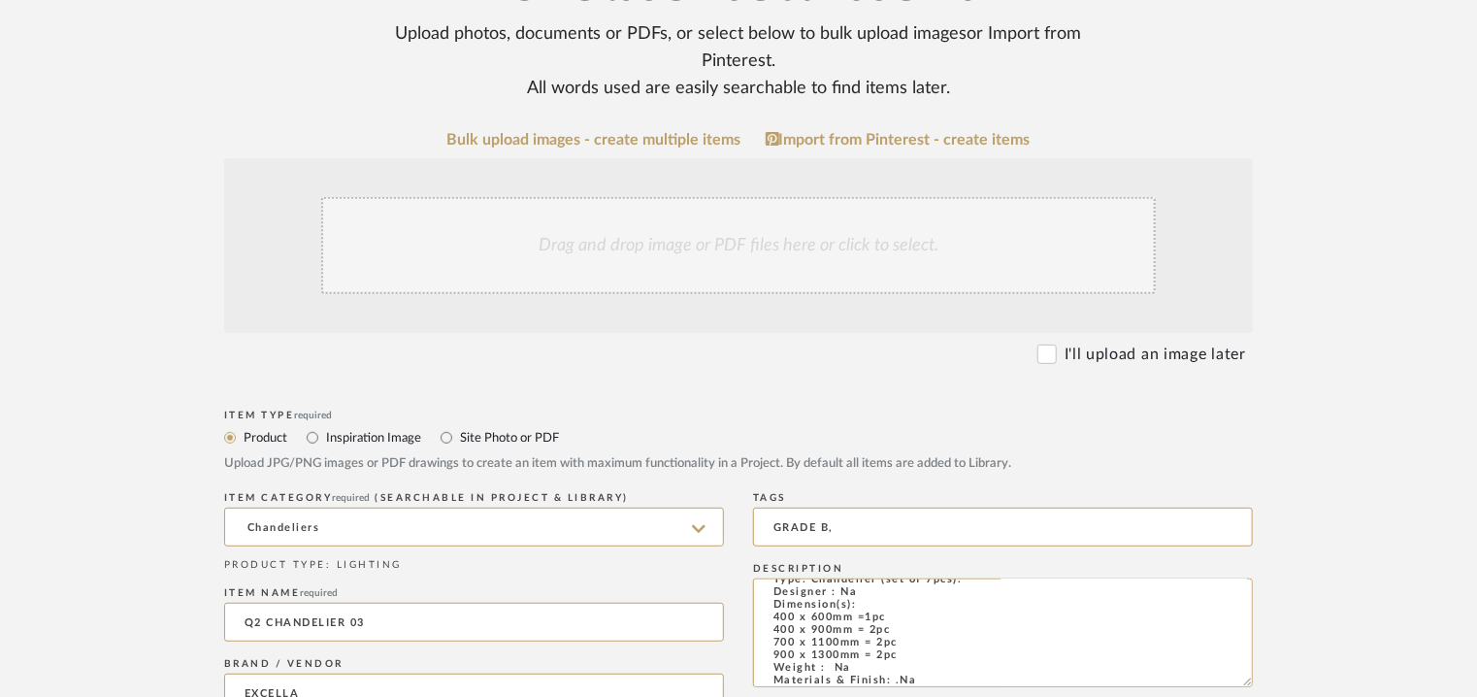
type textarea "Price: INR1,68,750/- for the set of 7pcs. Lead time : 120days after confirmatio…"
click at [743, 248] on div "Drag and drop image or PDF files here or click to select." at bounding box center [738, 245] width 834 height 97
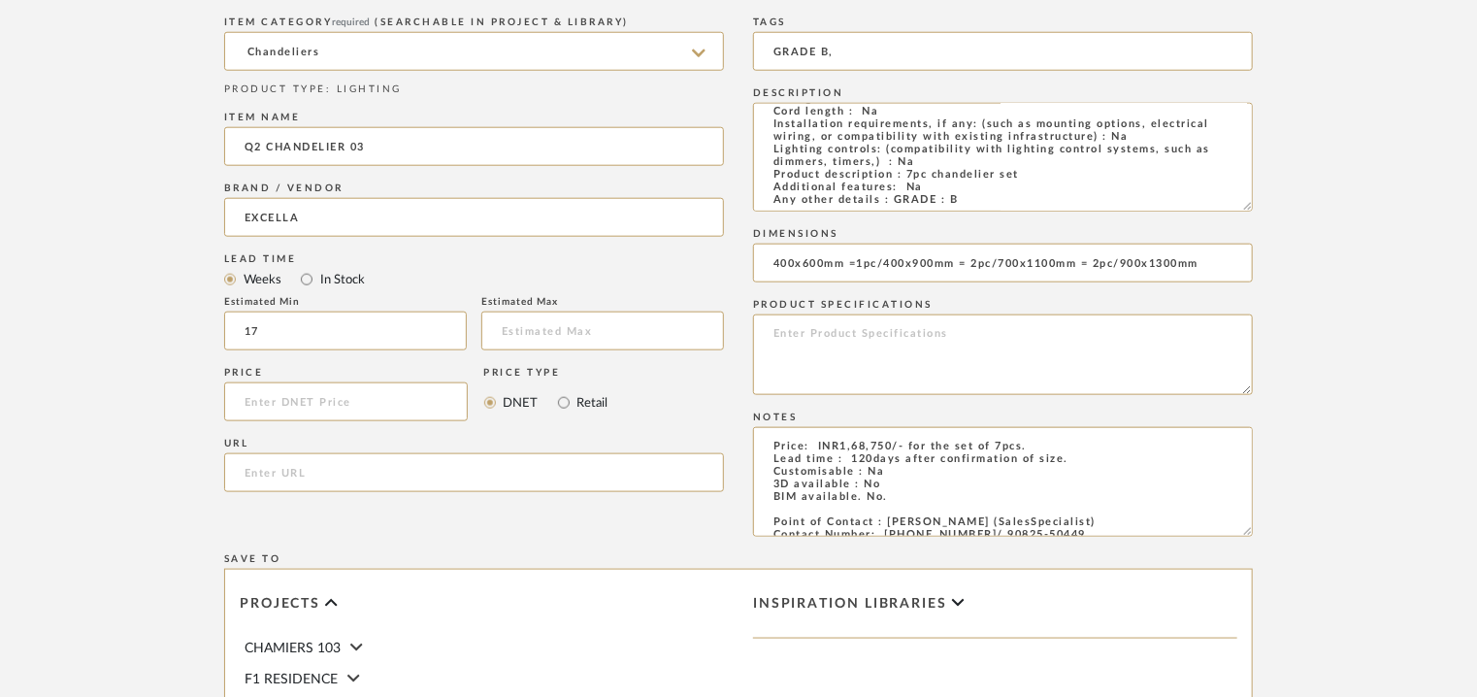
scroll to position [1261, 0]
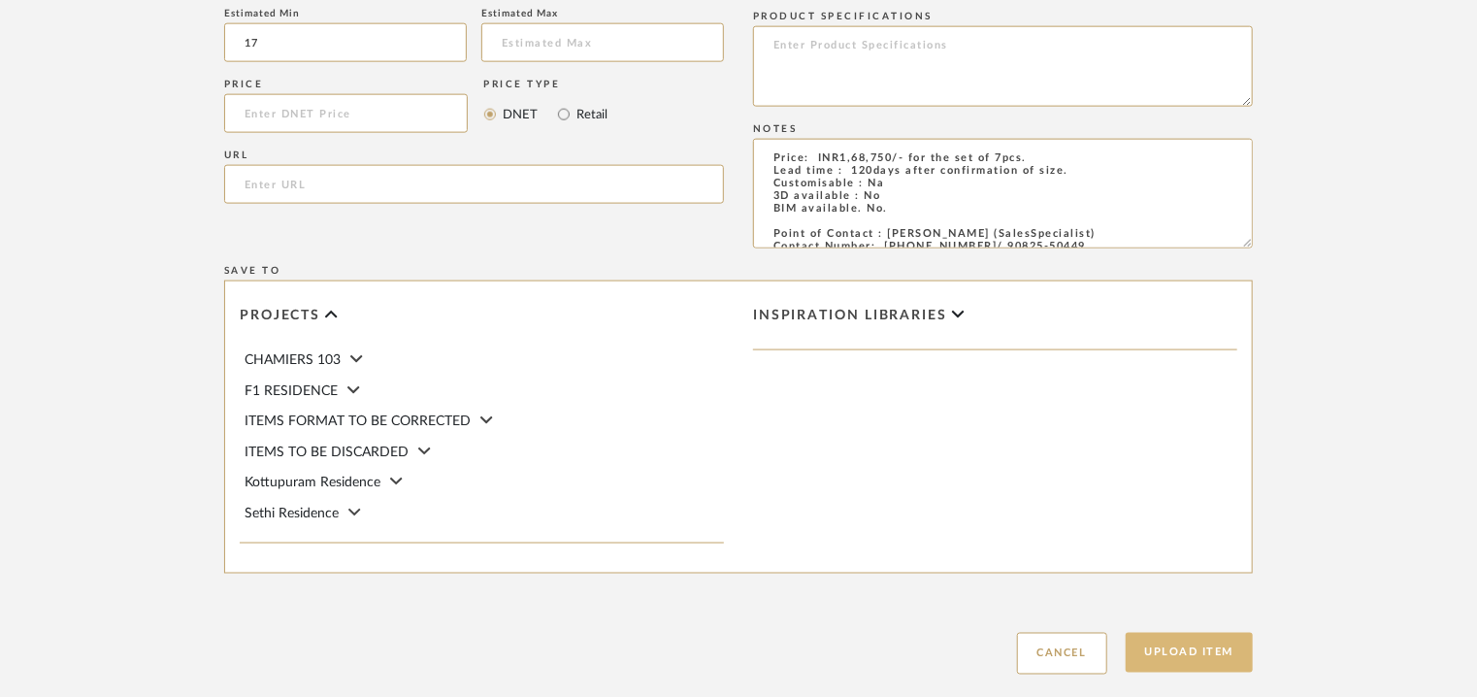
click at [1186, 658] on button "Upload Item" at bounding box center [1189, 653] width 128 height 40
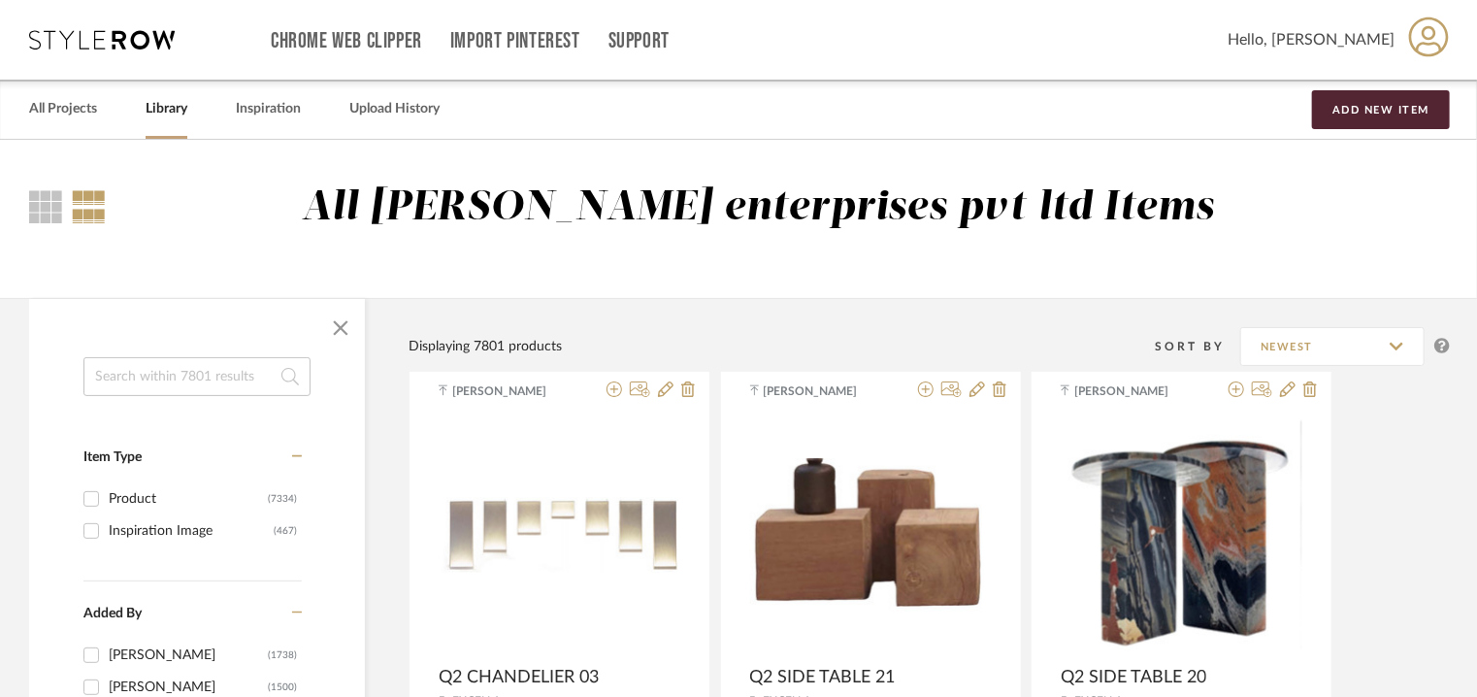
drag, startPoint x: 185, startPoint y: 383, endPoint x: 255, endPoint y: 363, distance: 72.8
click at [190, 383] on input at bounding box center [196, 376] width 227 height 39
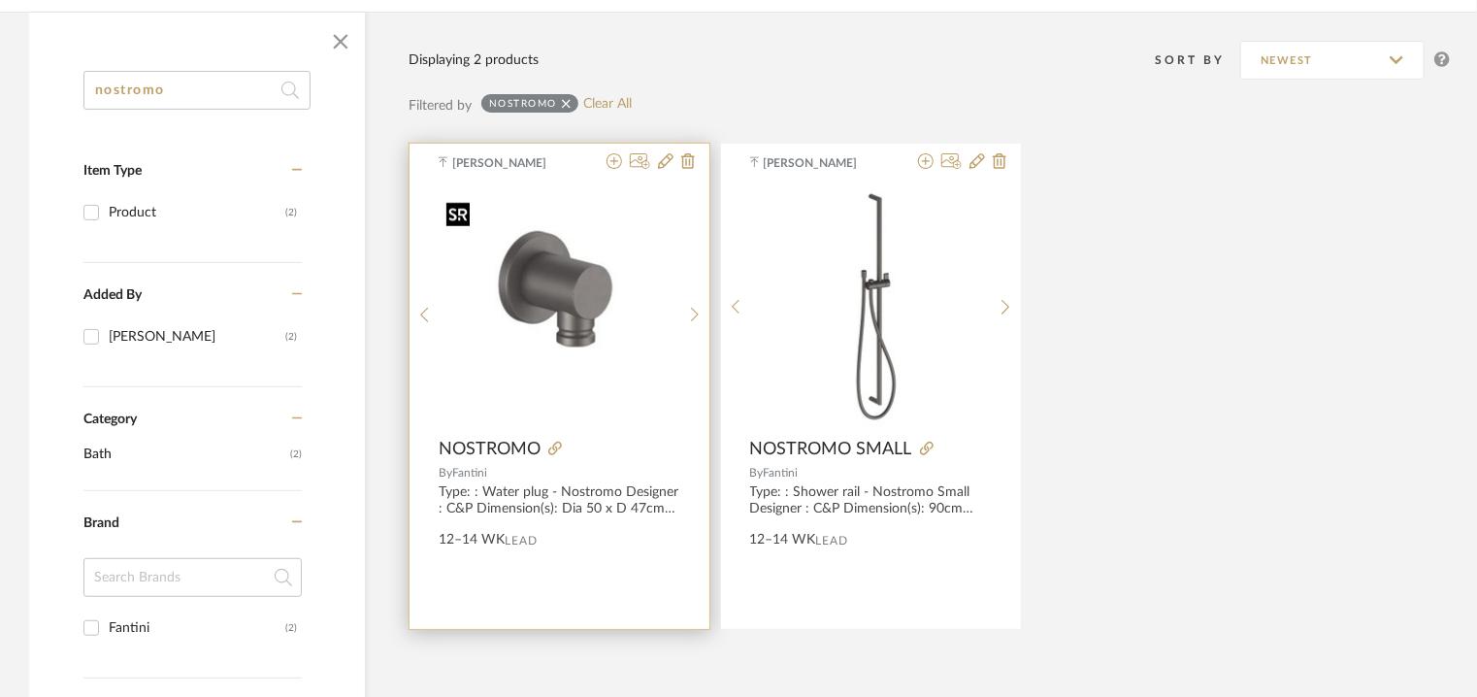
scroll to position [291, 0]
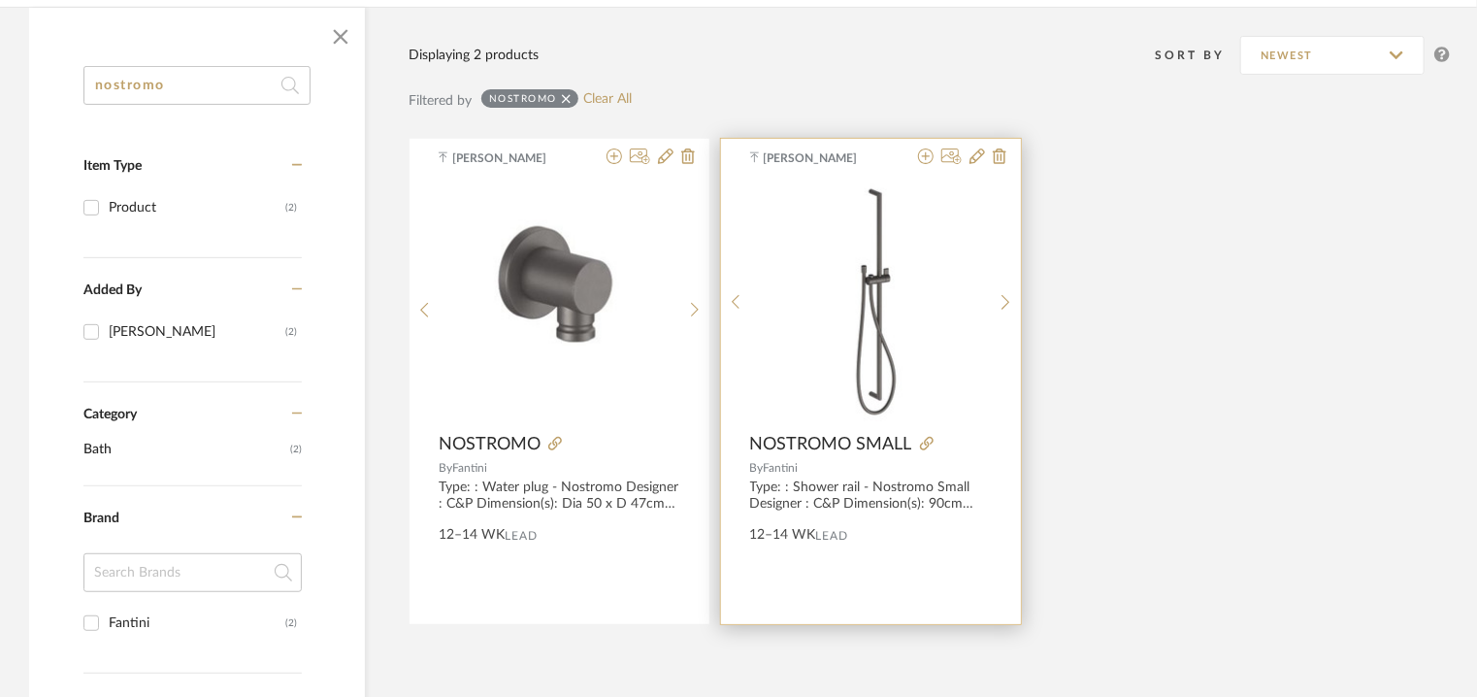
type input "nostromo"
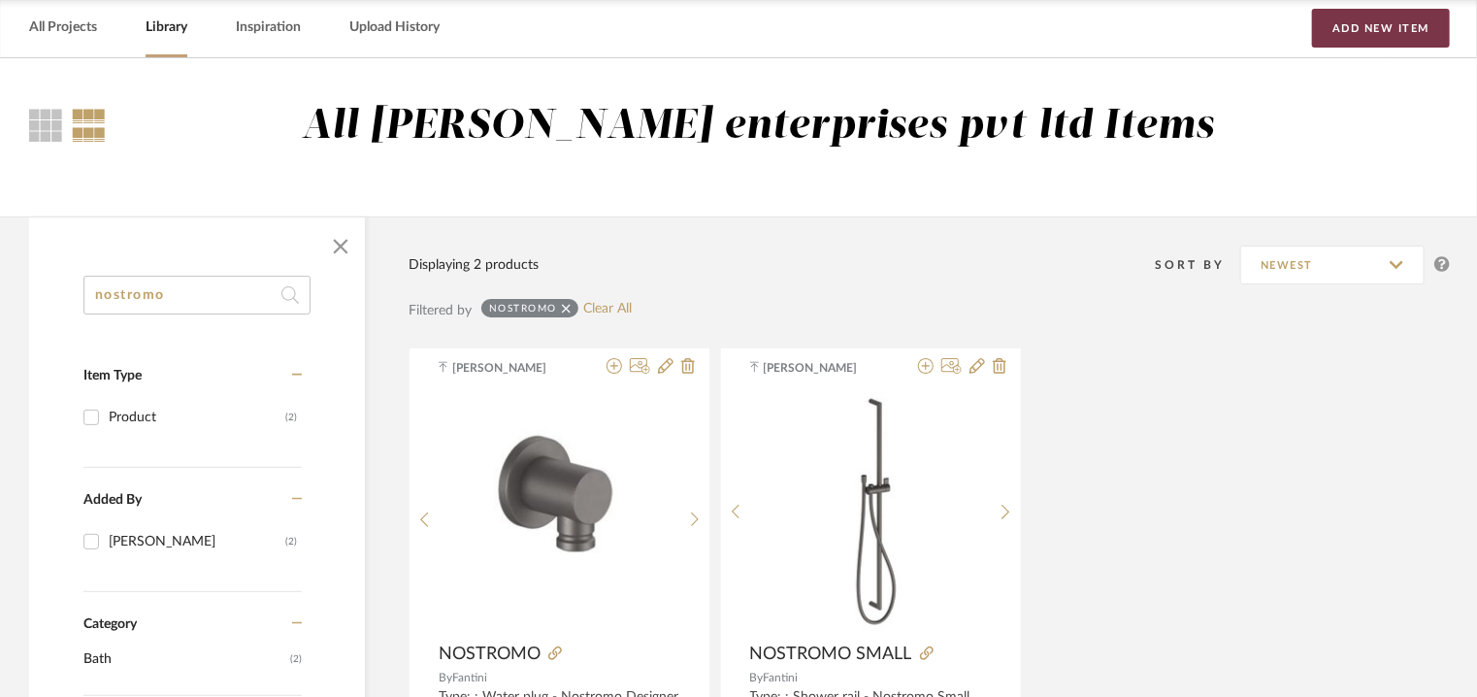
scroll to position [0, 0]
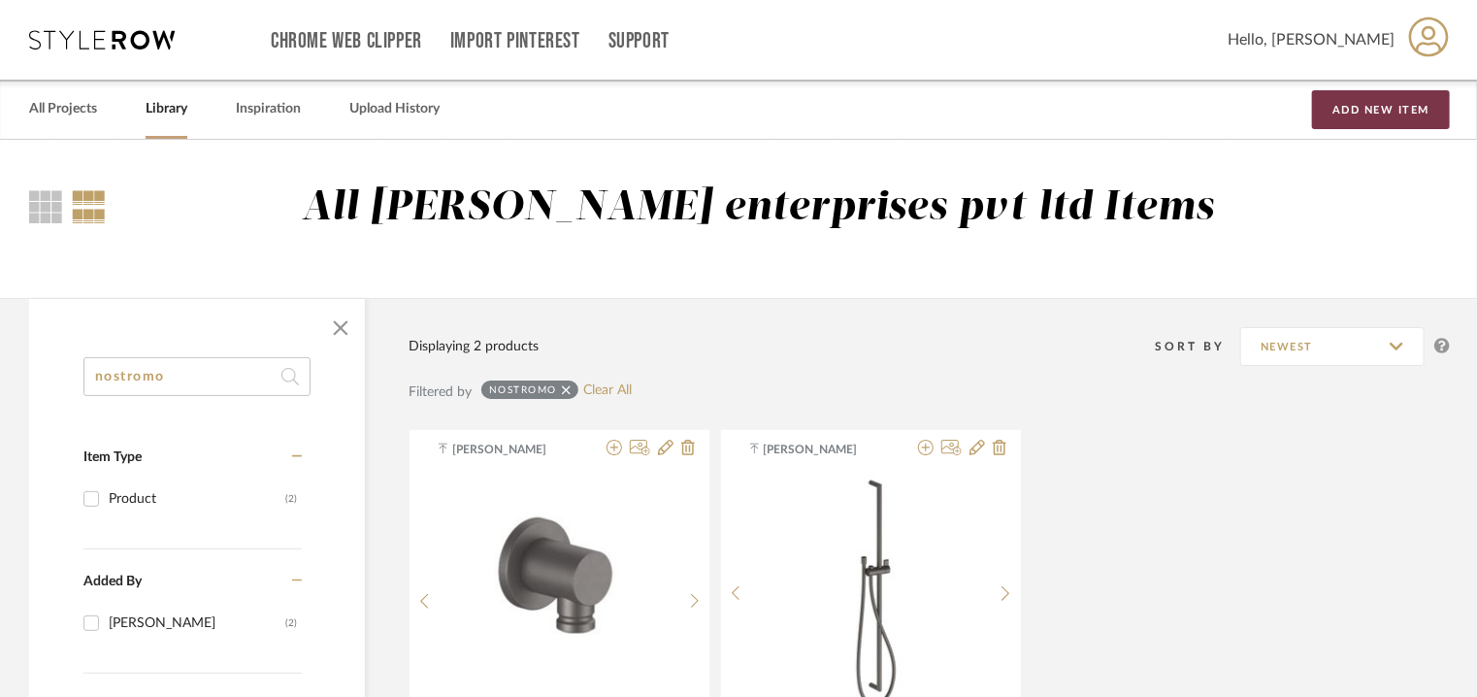
click at [1347, 107] on button "Add New Item" at bounding box center [1381, 109] width 138 height 39
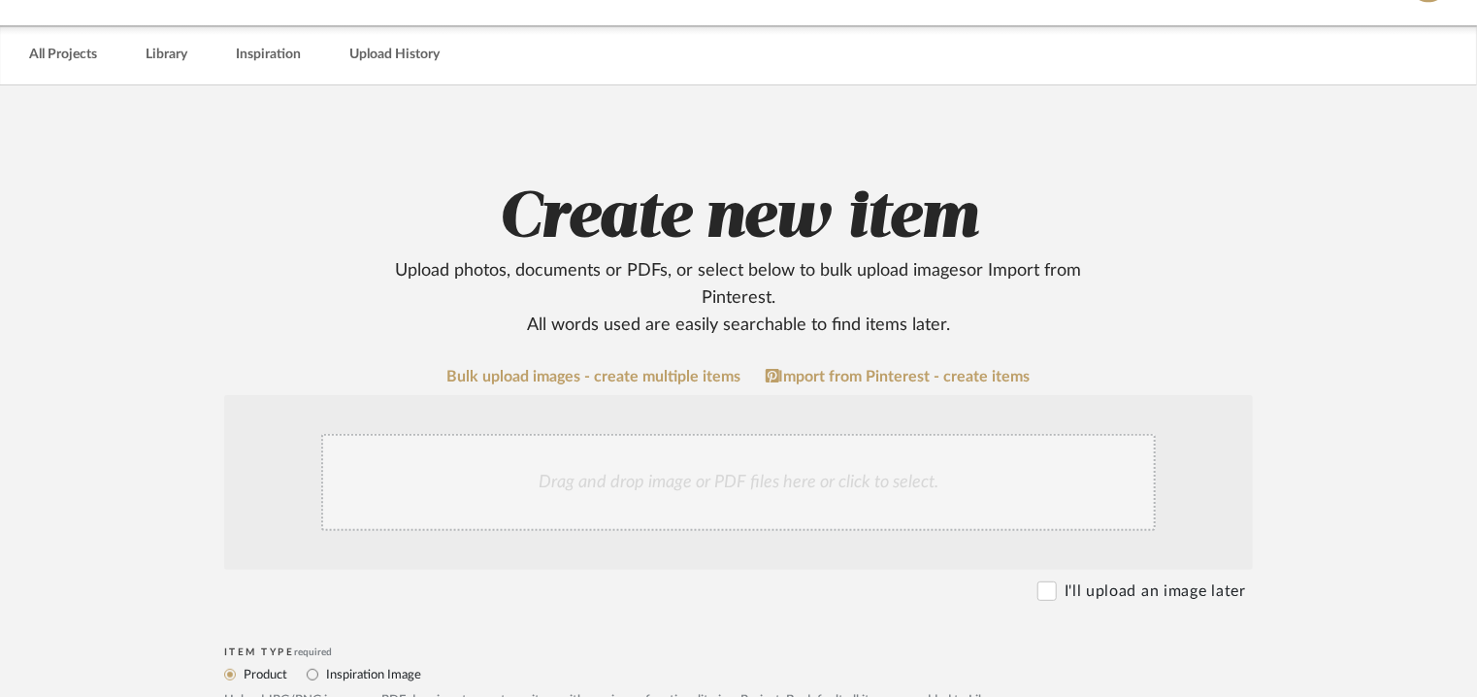
scroll to position [388, 0]
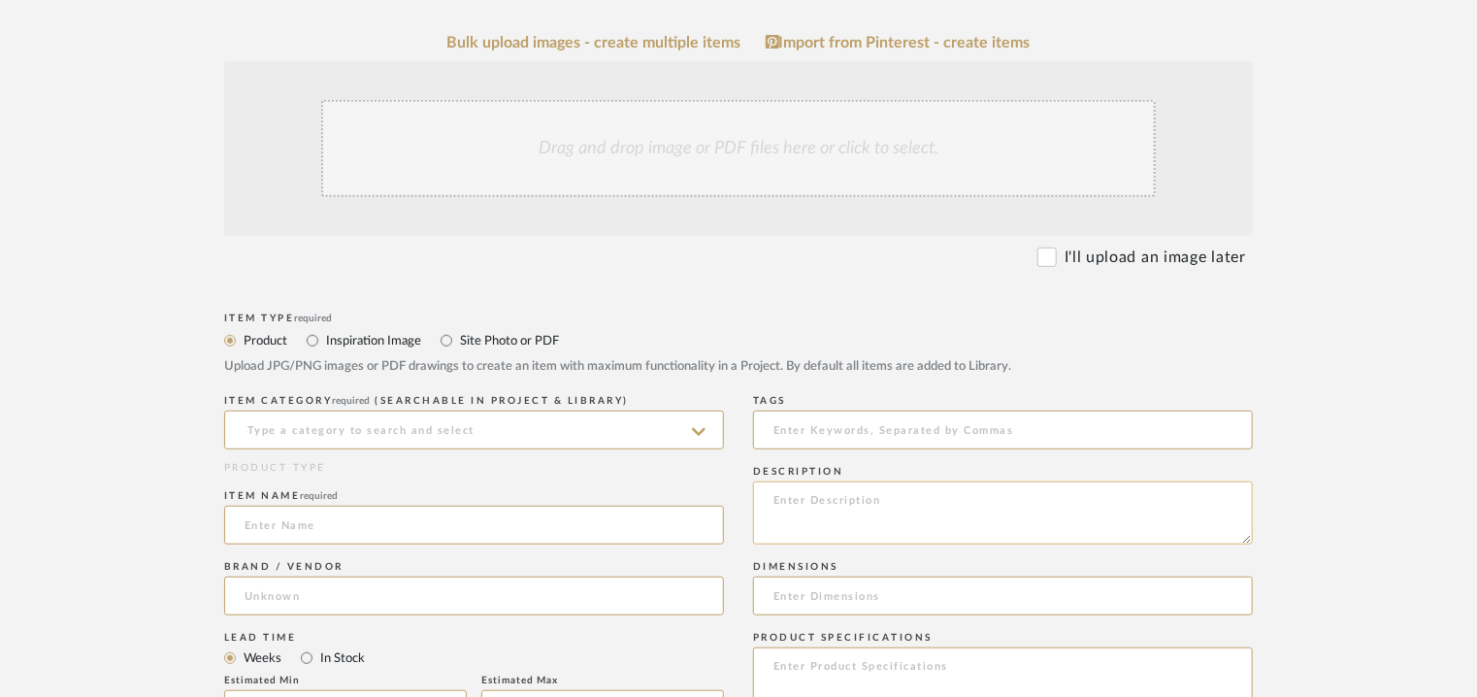
paste textarea "Type: Floor-mount washbasin mixer - Nostromo Designer : [PERSON_NAME] Dimension…"
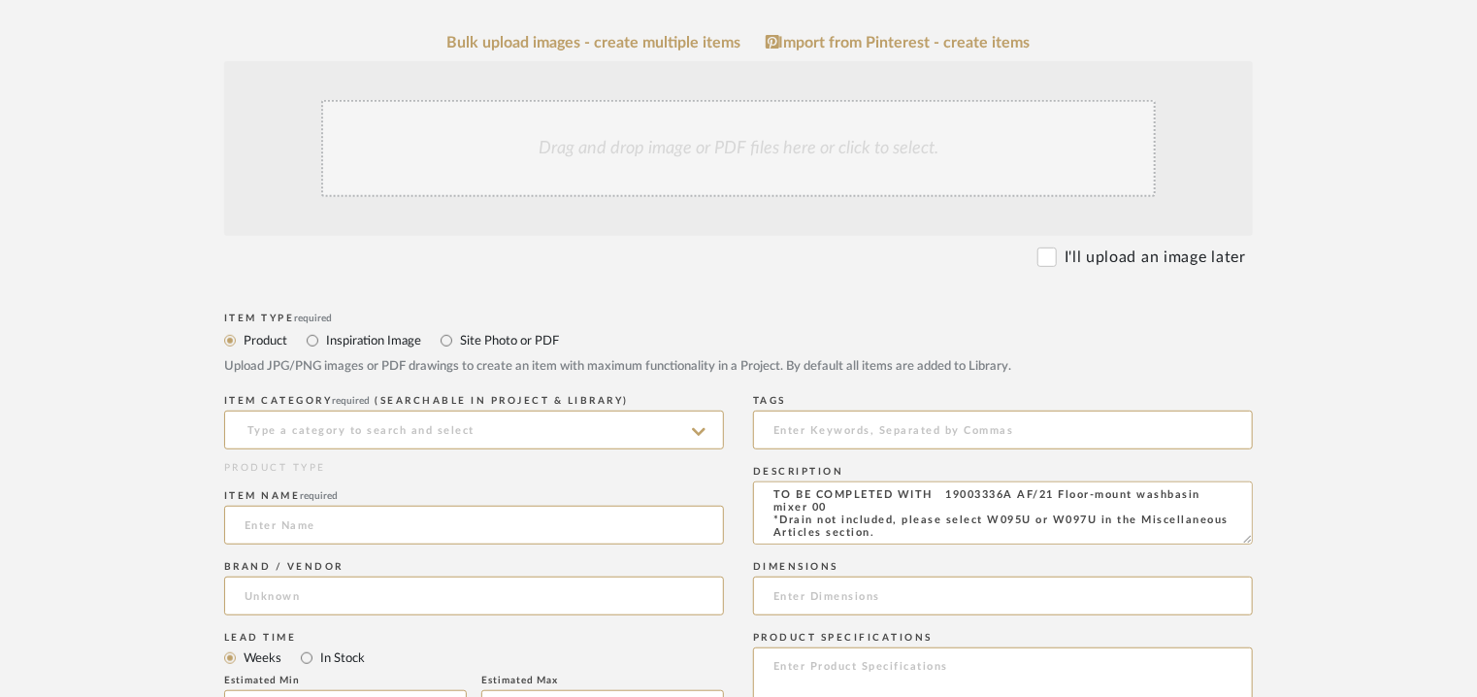
type textarea "Type: Floor-mount washbasin mixer - Nostromo Designer : [PERSON_NAME] Dimension…"
click at [620, 153] on div "Drag and drop image or PDF files here or click to select." at bounding box center [738, 148] width 834 height 97
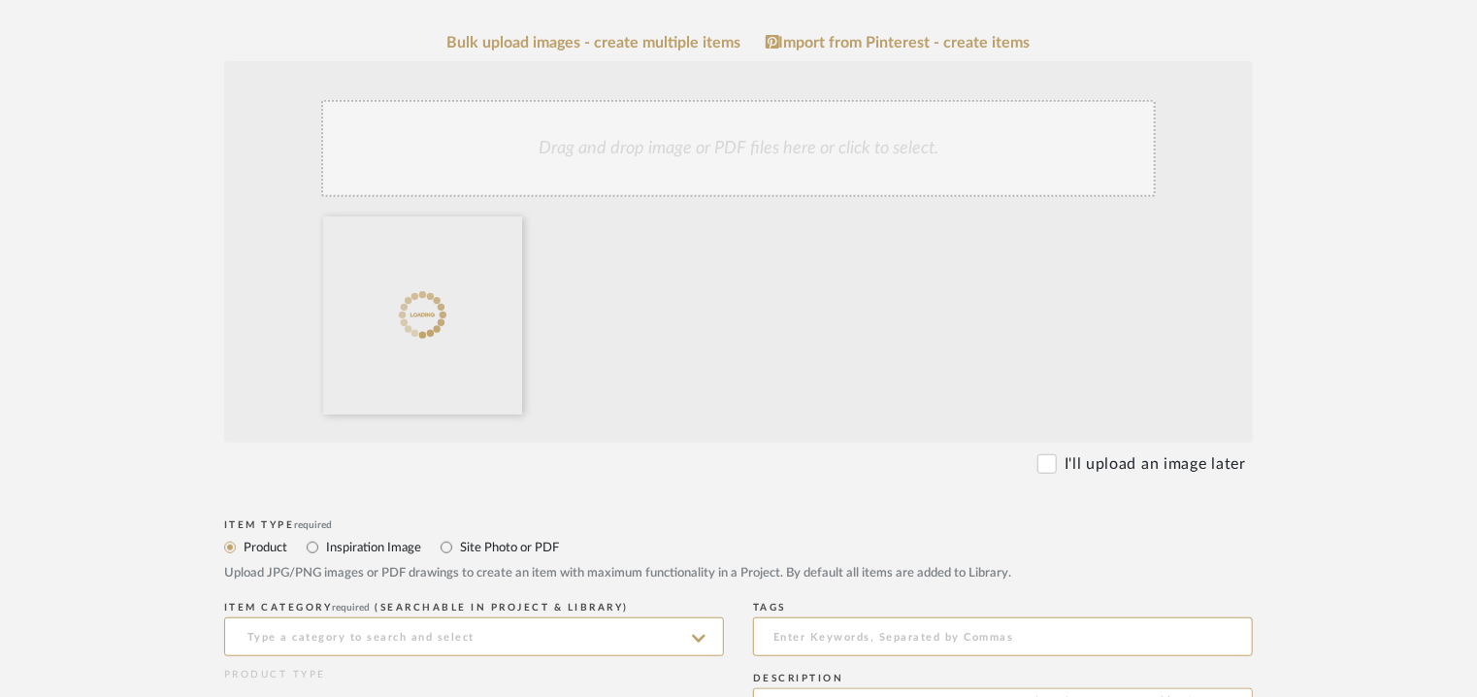
click at [809, 156] on div "Drag and drop image or PDF files here or click to select." at bounding box center [738, 148] width 834 height 97
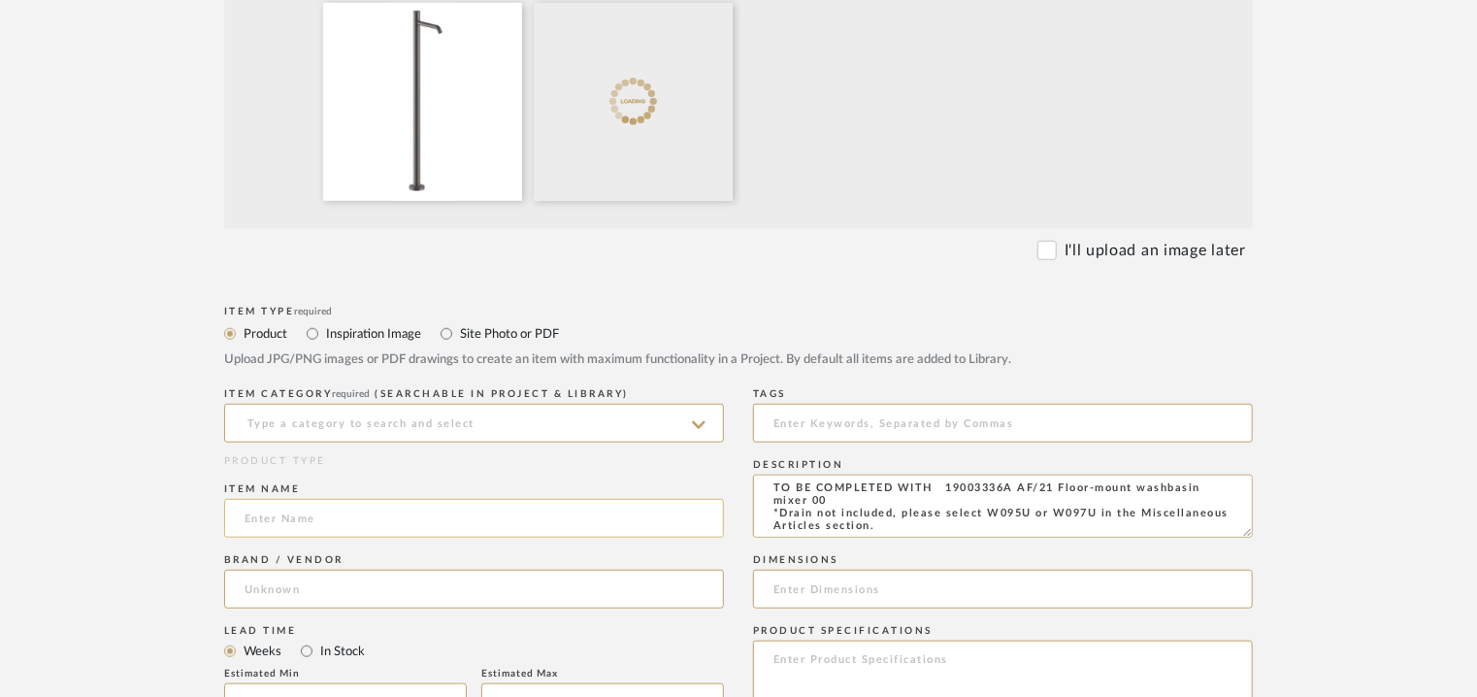
scroll to position [679, 0]
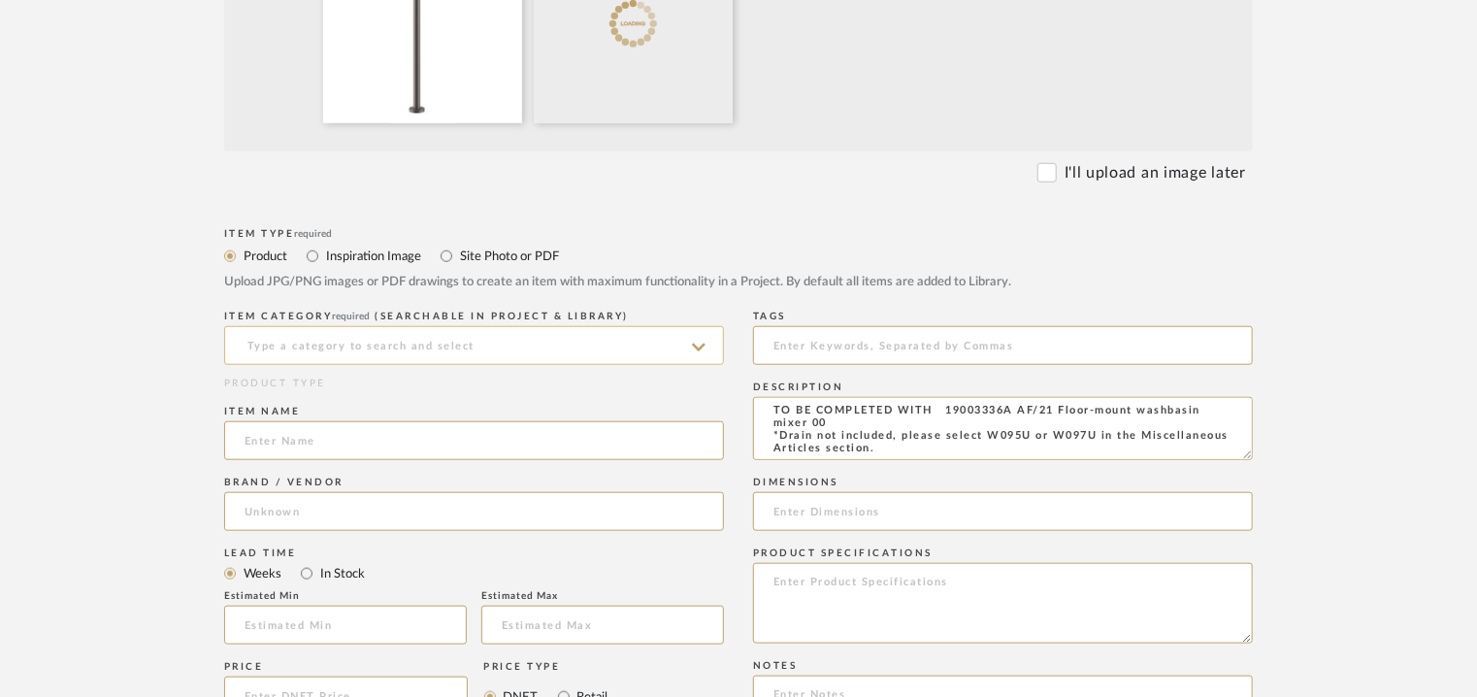
click at [378, 334] on input at bounding box center [474, 345] width 500 height 39
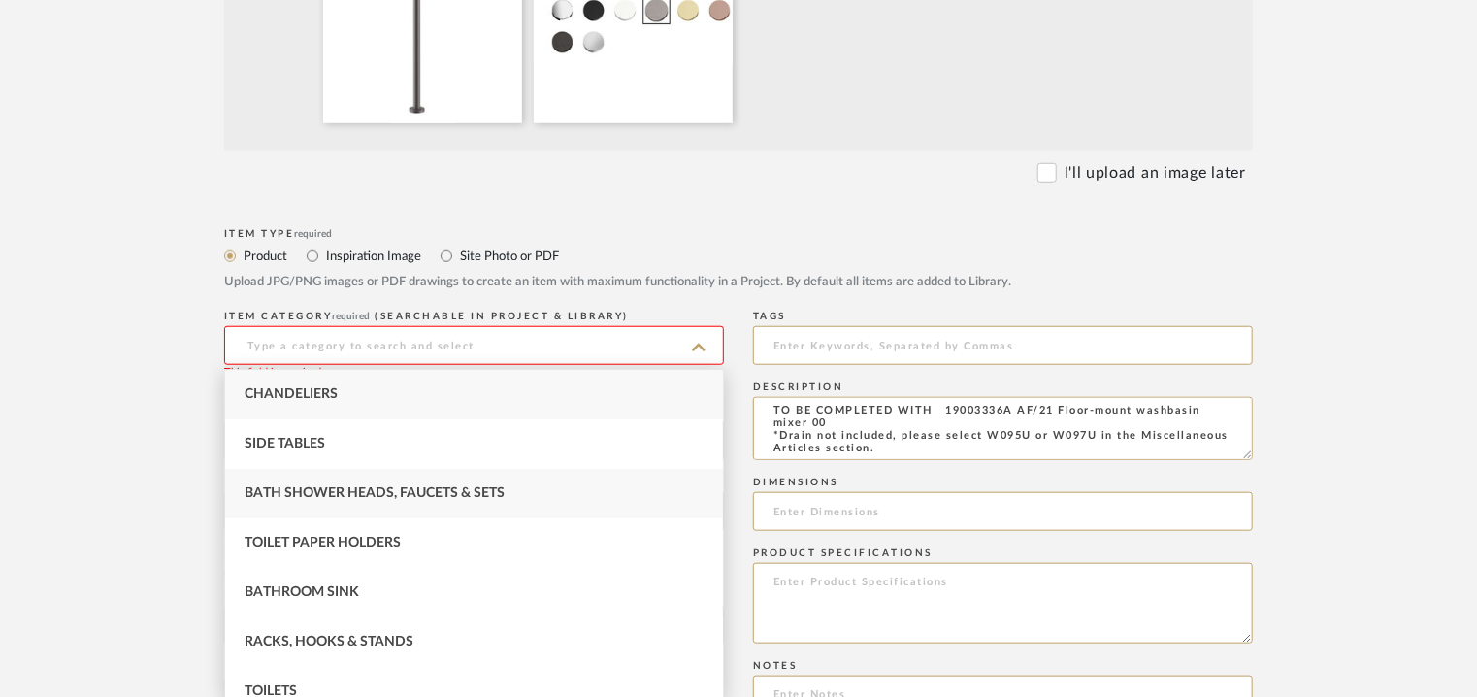
click at [326, 486] on span "Bath Shower Heads, Faucets & Sets" at bounding box center [374, 493] width 260 height 14
type input "Bath Shower Heads, Faucets & Sets"
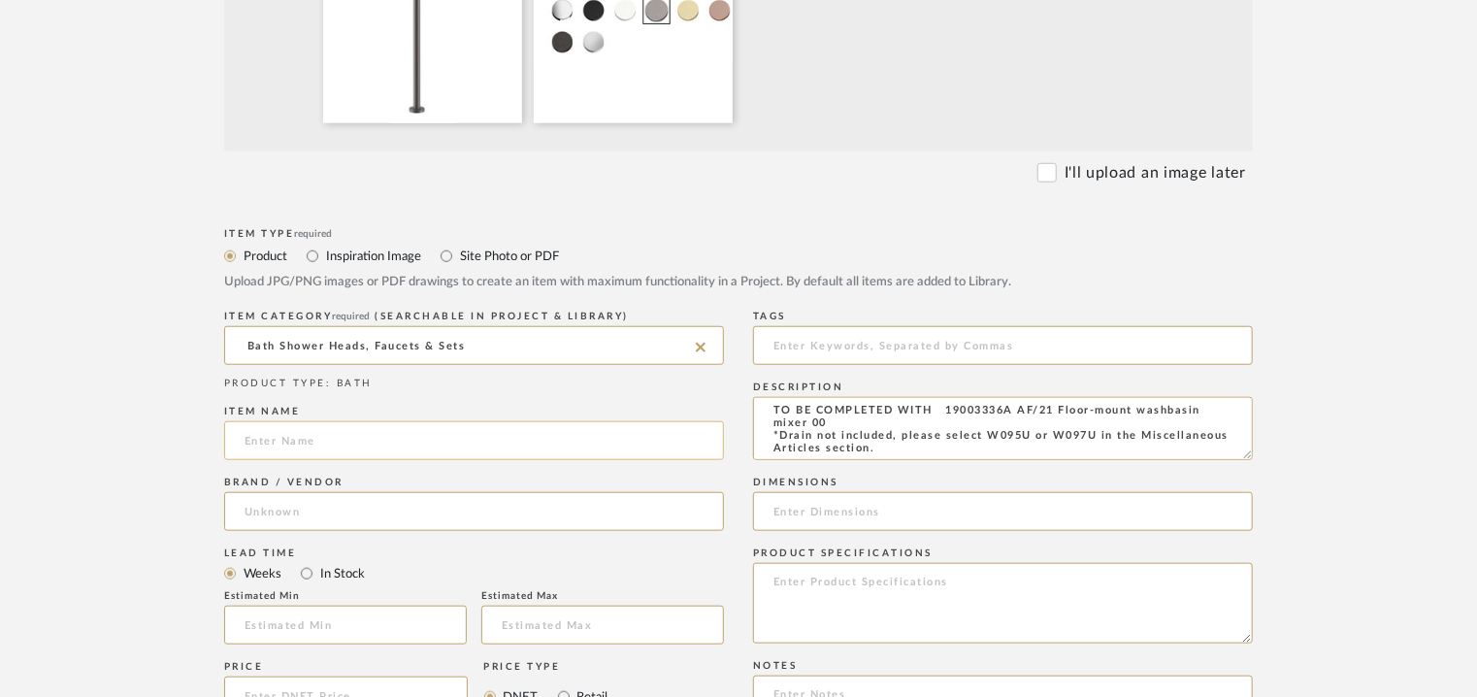
click at [250, 440] on input at bounding box center [474, 440] width 500 height 39
paste input "Nostromo"
click at [404, 432] on input "Nostromo" at bounding box center [474, 440] width 500 height 39
paste input "Floor-mount washbasin mixer"
click at [269, 443] on input "Nostromo Floor-mount washbasin mixer" at bounding box center [474, 440] width 500 height 39
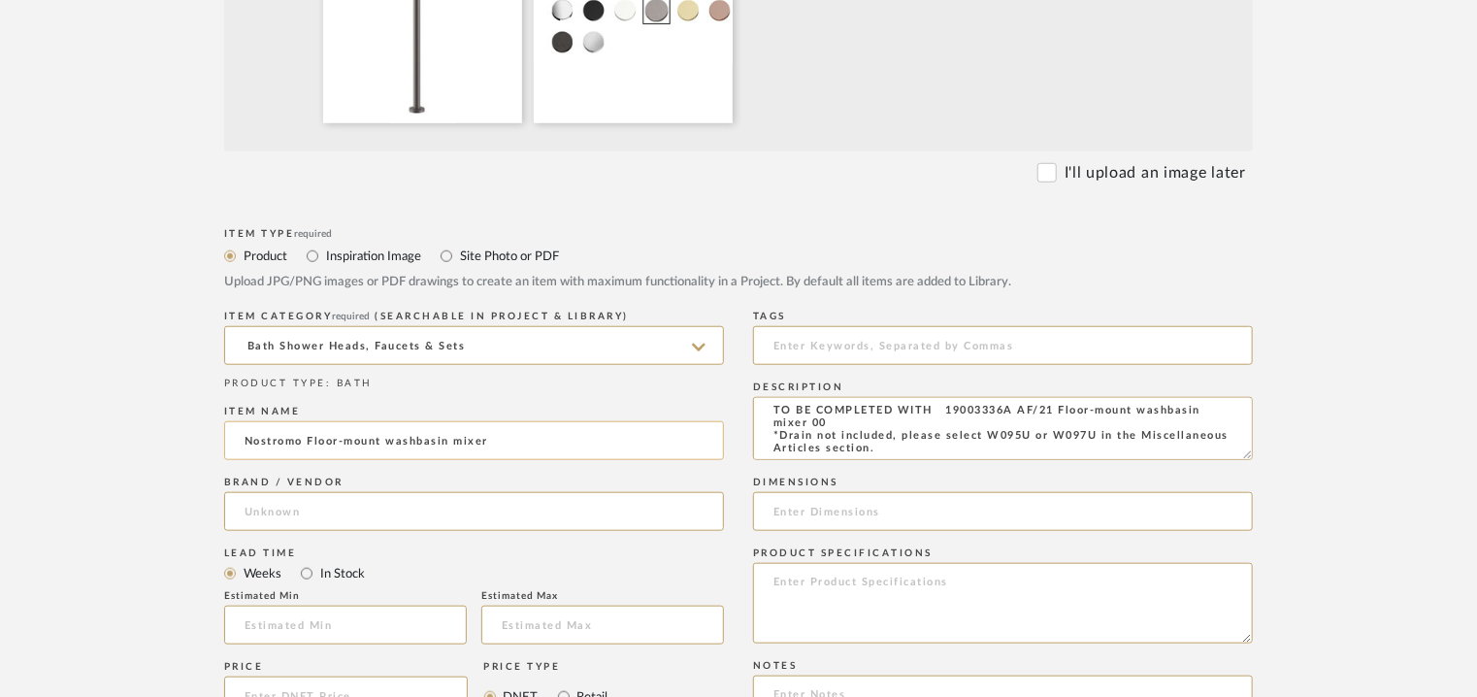
click at [269, 443] on input "Nostromo Floor-mount washbasin mixer" at bounding box center [474, 440] width 500 height 39
type input "NOSTROMO FLOO-MOUNT WASHBASIN MIXER"
click at [267, 505] on input at bounding box center [474, 511] width 500 height 39
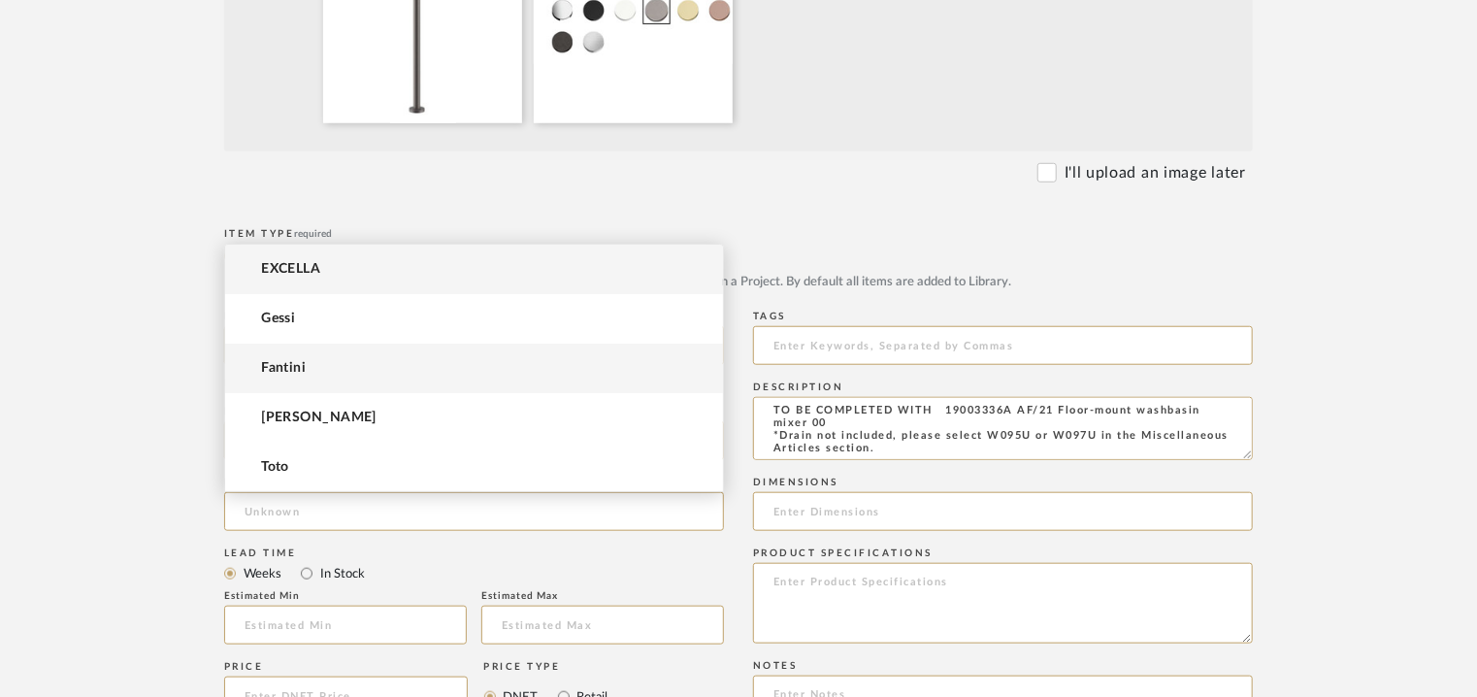
click at [319, 377] on mat-option "Fantini" at bounding box center [474, 367] width 498 height 49
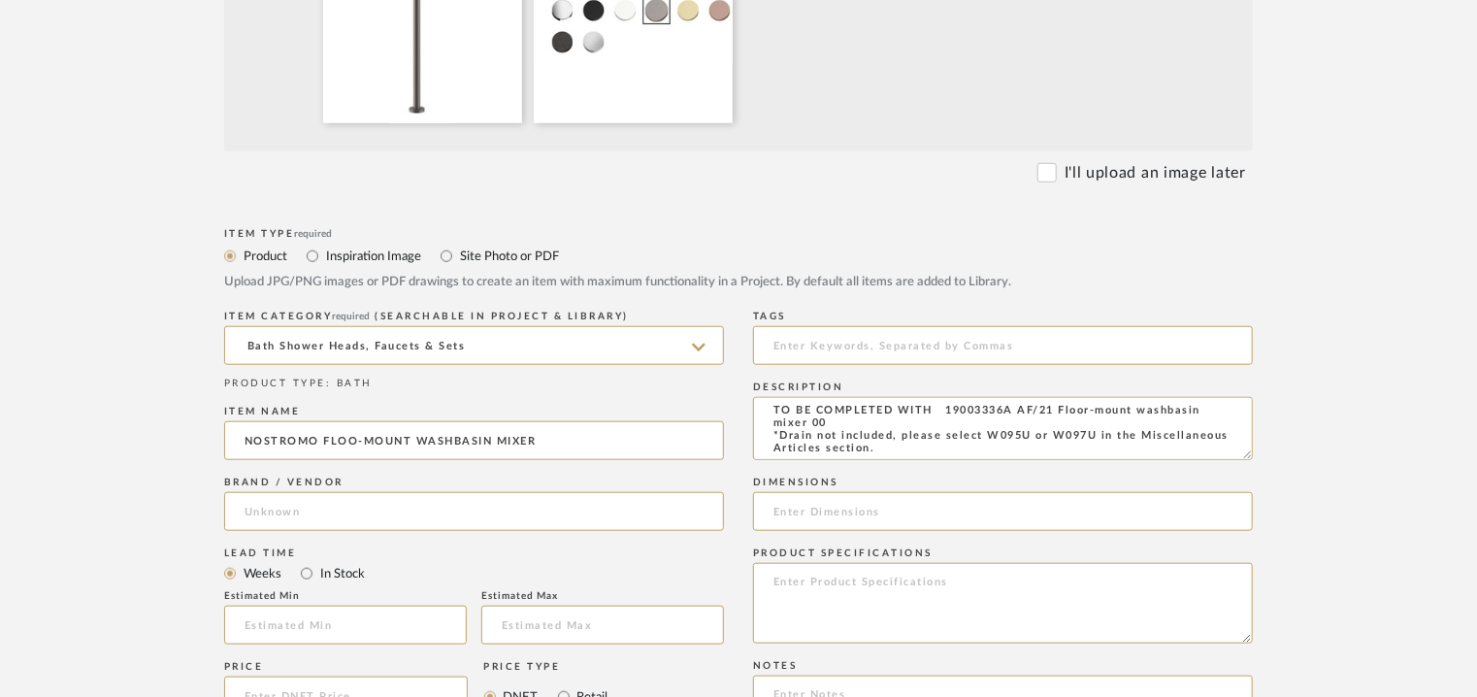
type input "Fantini"
click at [380, 629] on input "text" at bounding box center [345, 624] width 243 height 39
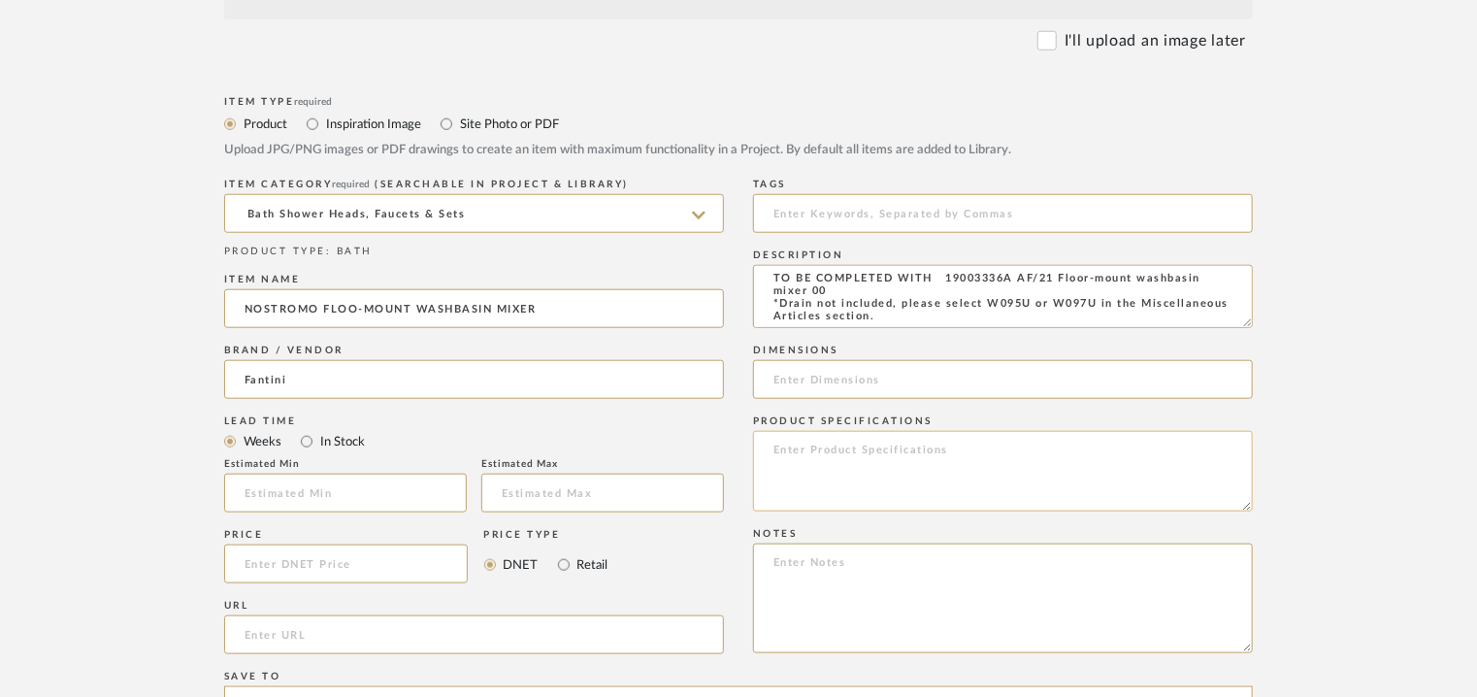
scroll to position [1164, 0]
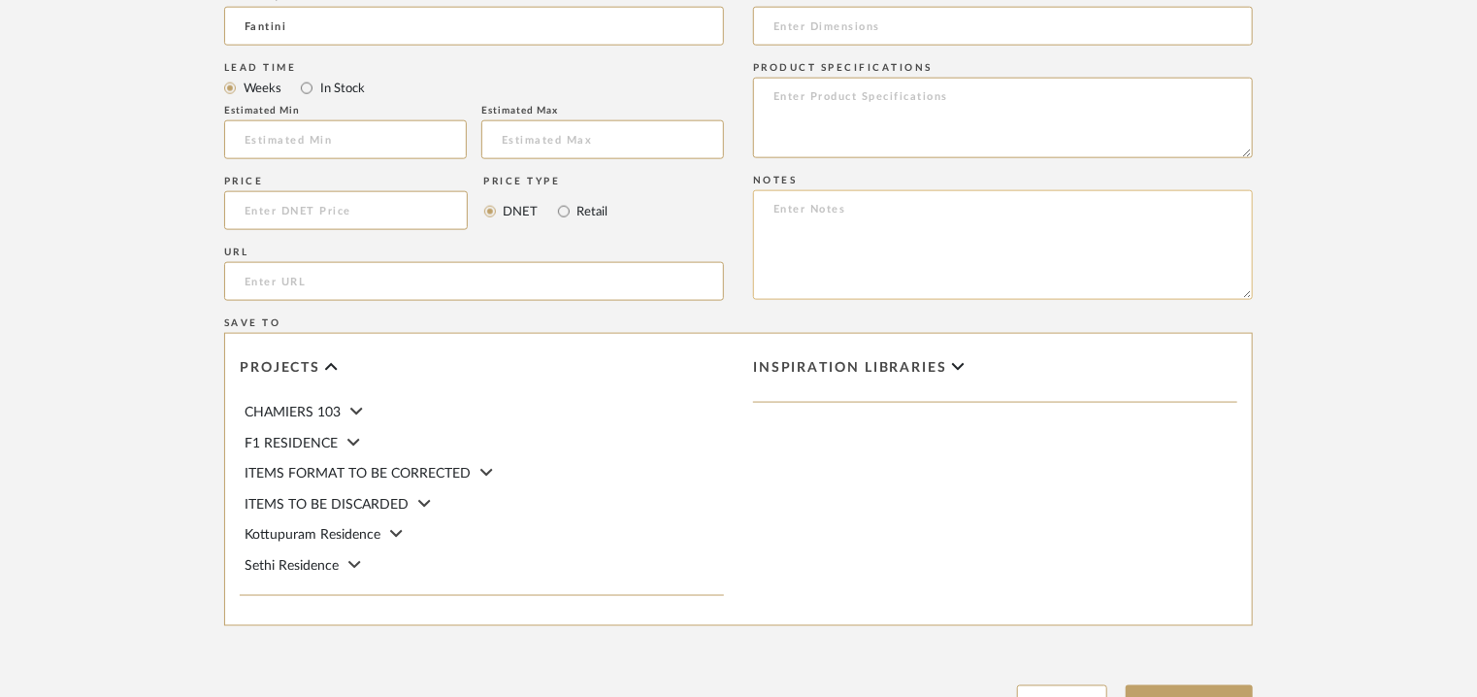
click at [1178, 204] on textarea at bounding box center [1003, 245] width 500 height 110
paste textarea "Price: MRP3,71,897/- and Discounted price : INR.2,04,543/- Lead time : 12-14wee…"
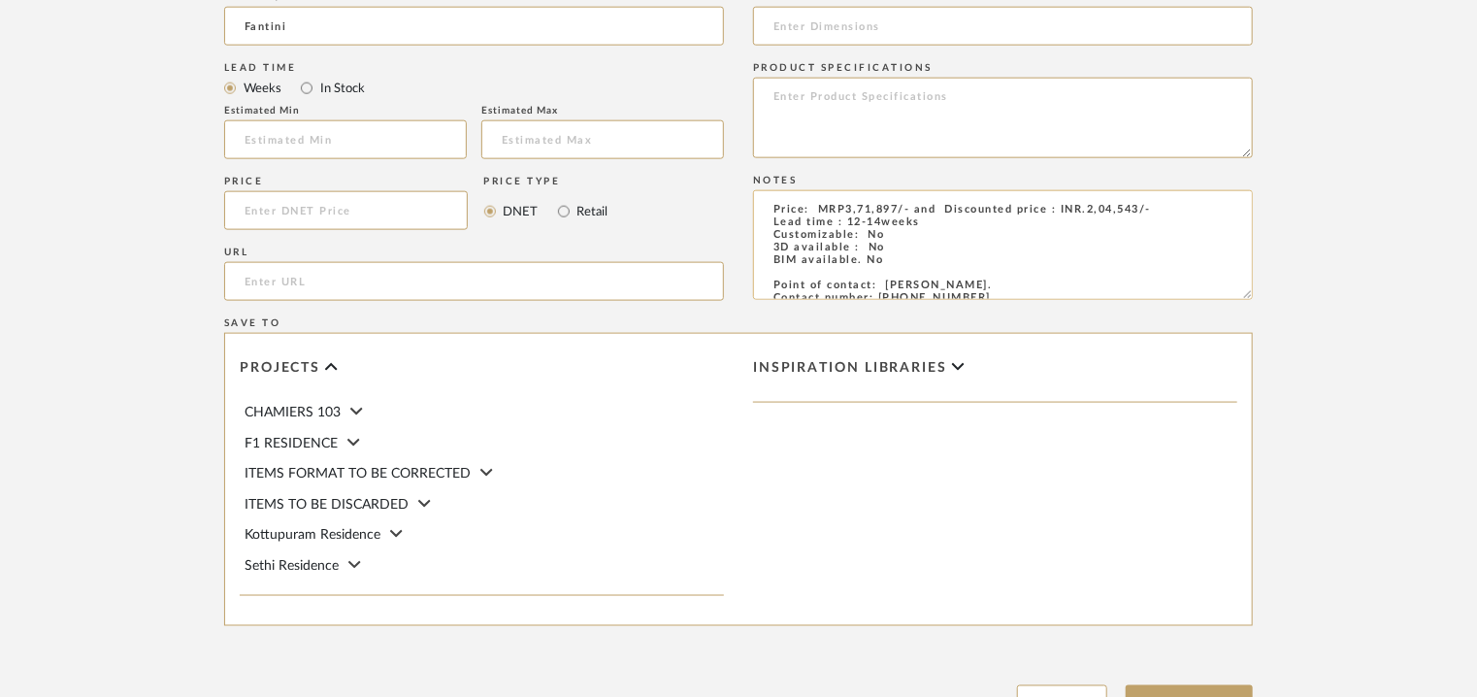
scroll to position [140, 0]
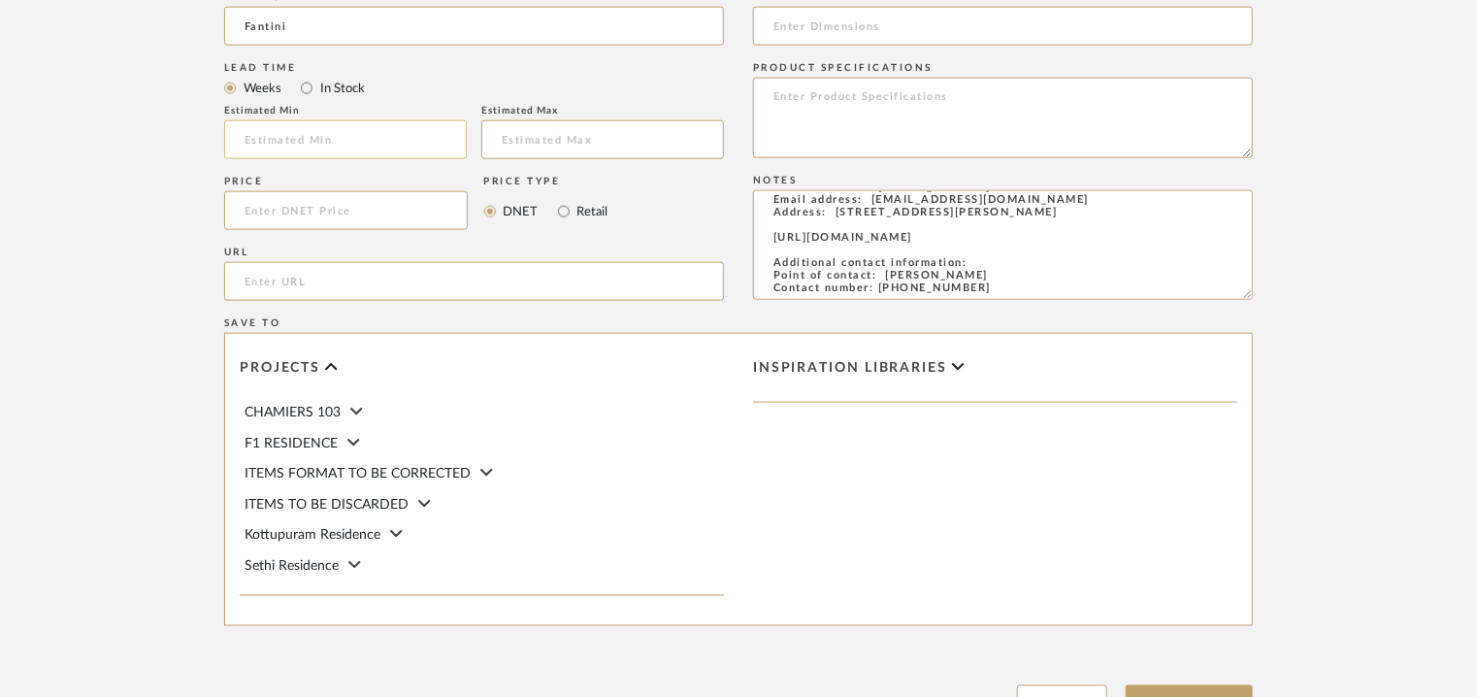
type textarea "Price: MRP3,71,897/- and Discounted price : INR.2,04,543/- Lead time : 12-14wee…"
click at [302, 134] on input at bounding box center [345, 139] width 243 height 39
type input "12"
click at [512, 152] on input at bounding box center [602, 139] width 243 height 39
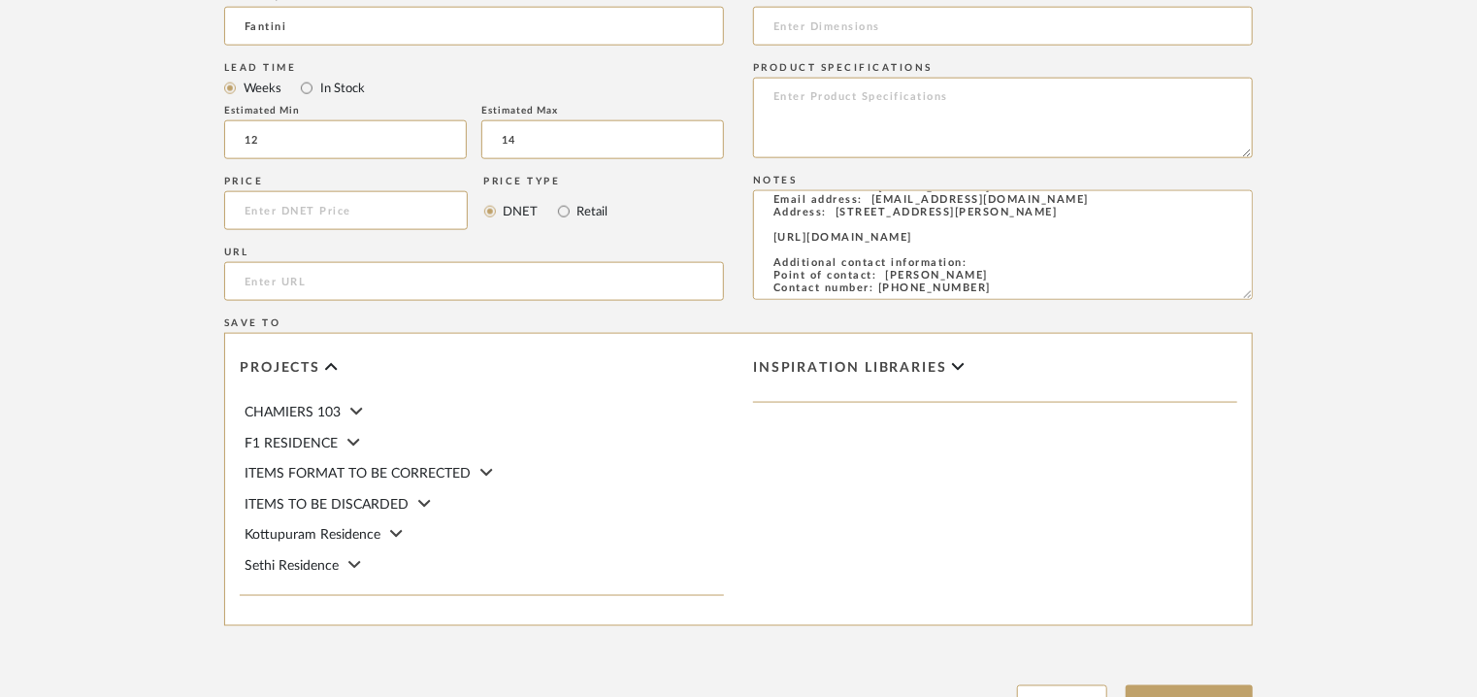
type input "14"
click at [279, 277] on input "url" at bounding box center [474, 281] width 500 height 39
paste input "[URL][DOMAIN_NAME]"
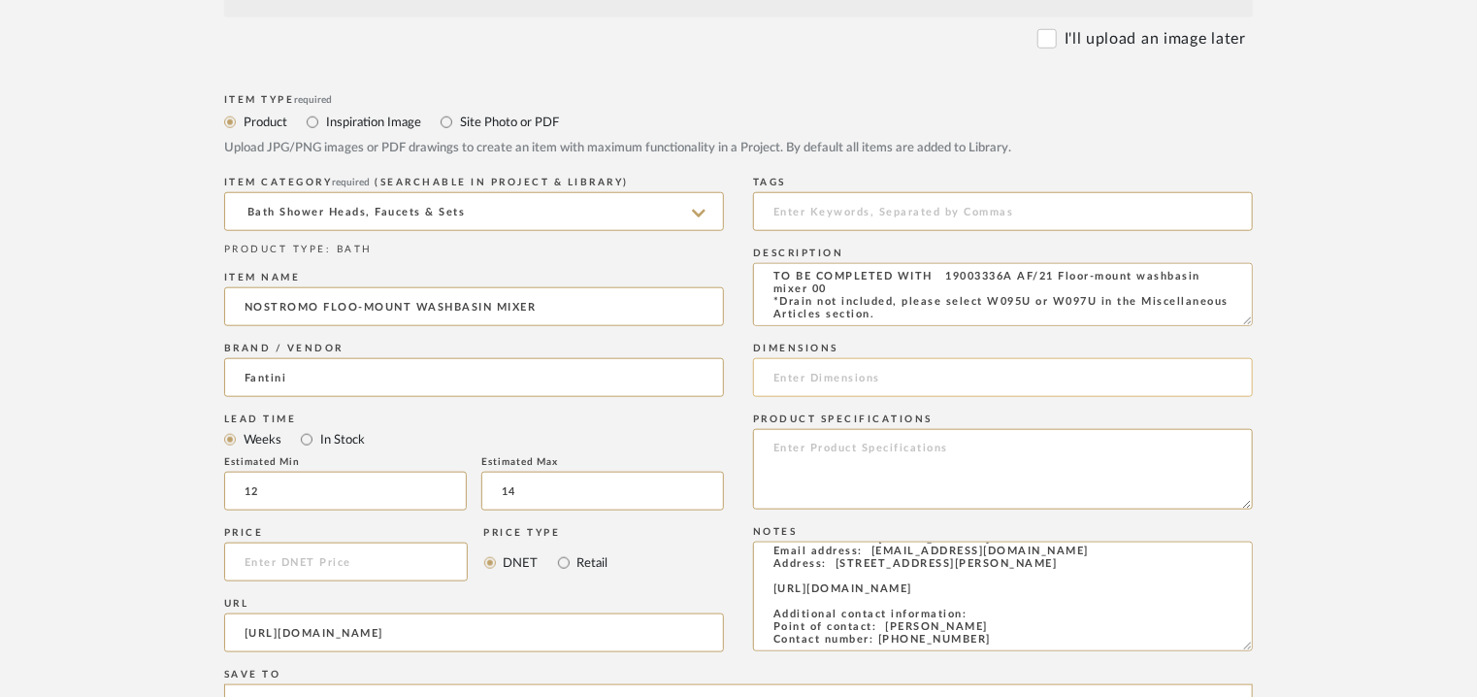
scroll to position [873, 0]
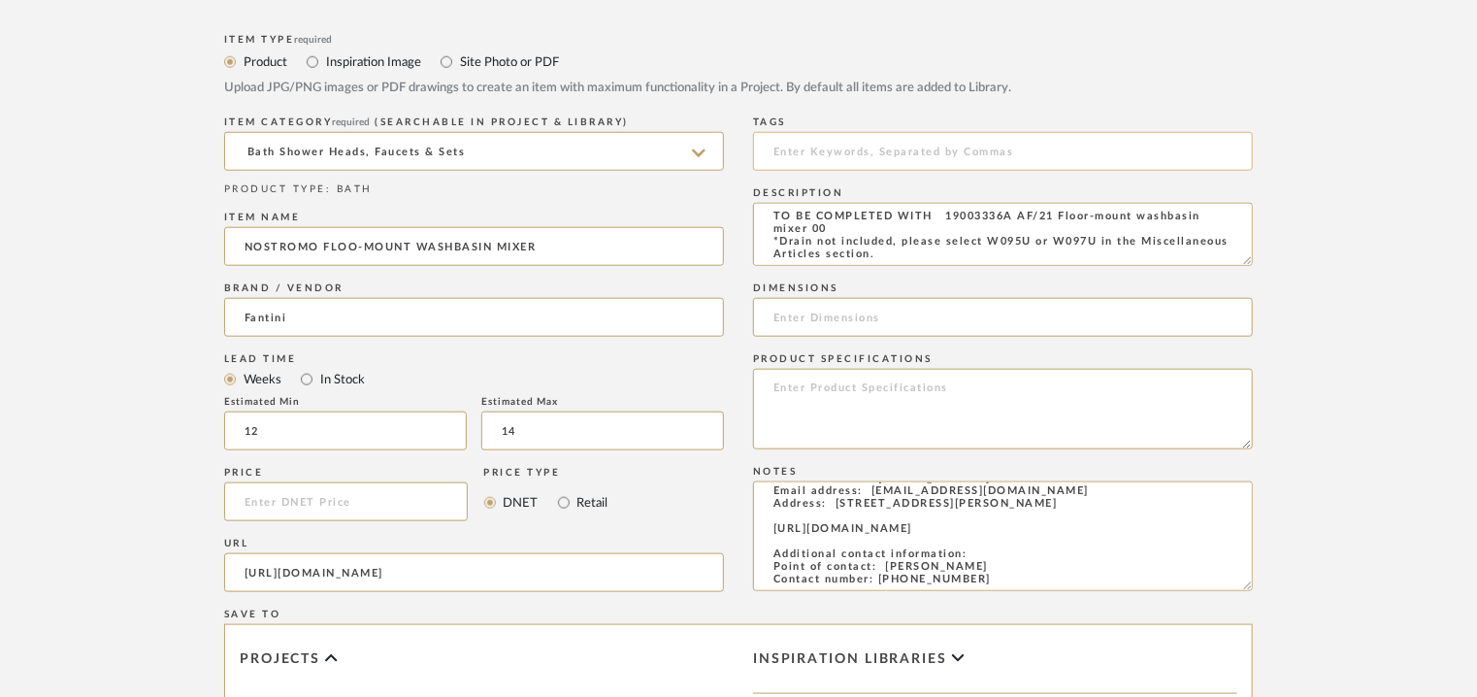
type input "[URL][DOMAIN_NAME]"
click at [818, 148] on input at bounding box center [1003, 151] width 500 height 39
type input "t"
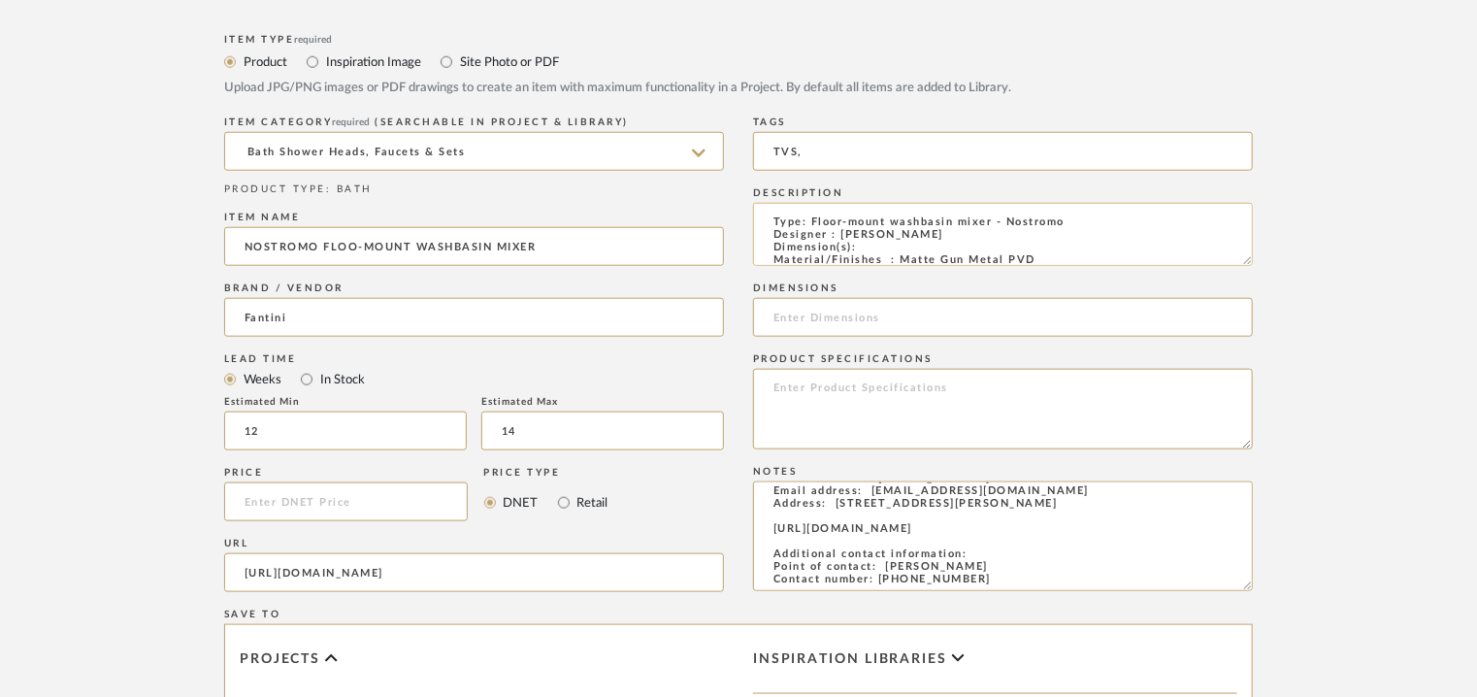
scroll to position [0, 0]
type input "TVS,"
drag, startPoint x: 1242, startPoint y: 257, endPoint x: 1358, endPoint y: 509, distance: 277.8
click at [1358, 509] on upload-items "Create new item Upload photos, documents or PDFs, or select below to bulk uploa…" at bounding box center [738, 167] width 1477 height 1800
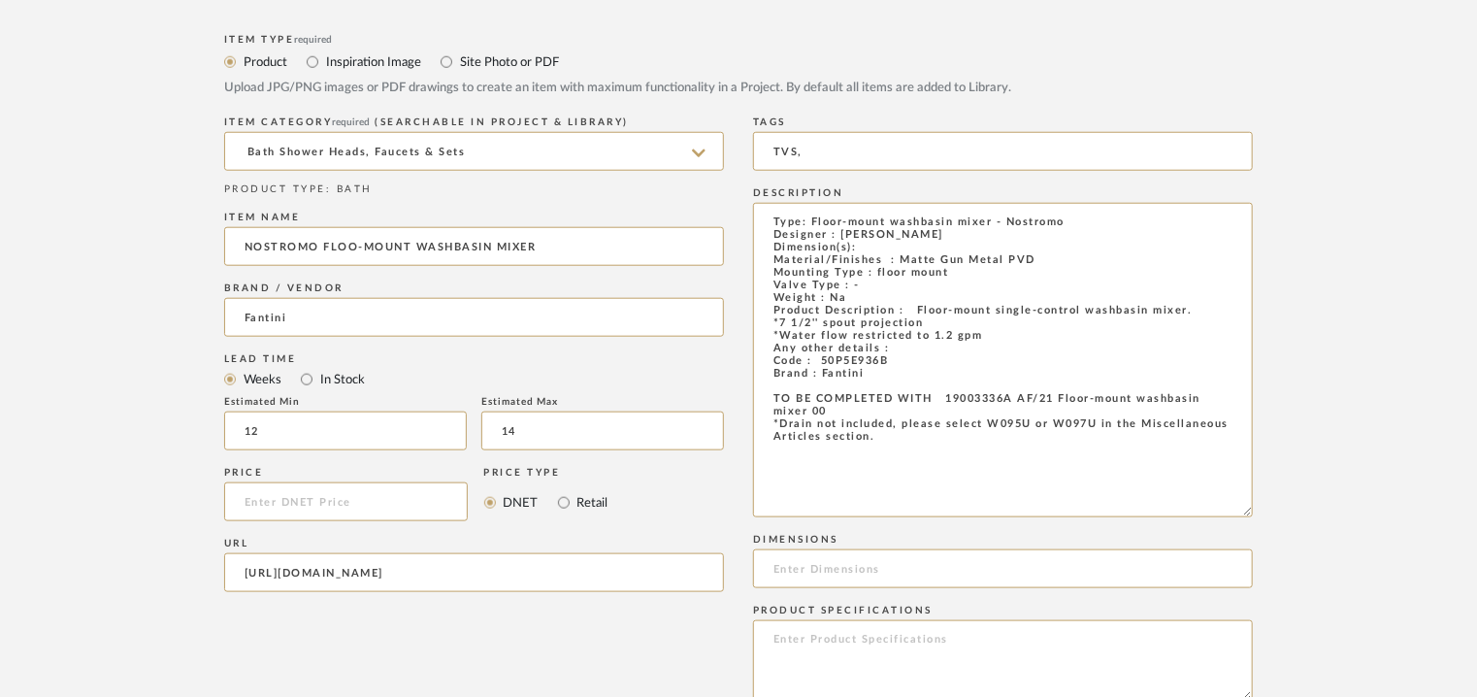
drag, startPoint x: 809, startPoint y: 407, endPoint x: 712, endPoint y: 221, distance: 210.0
click at [712, 221] on div "Item Type required Product Inspiration Image Site Photo or PDF Upload JPG/PNG i…" at bounding box center [738, 648] width 1028 height 1239
paste textarea "Type: Floor-mount washbasin mixer - Nostromo Designer : [PERSON_NAME] Dimension…"
click at [834, 207] on textarea "Type: Floor-mount washbasin mixer - Nostromo Designer : [PERSON_NAME] Dimension…" at bounding box center [1003, 360] width 500 height 314
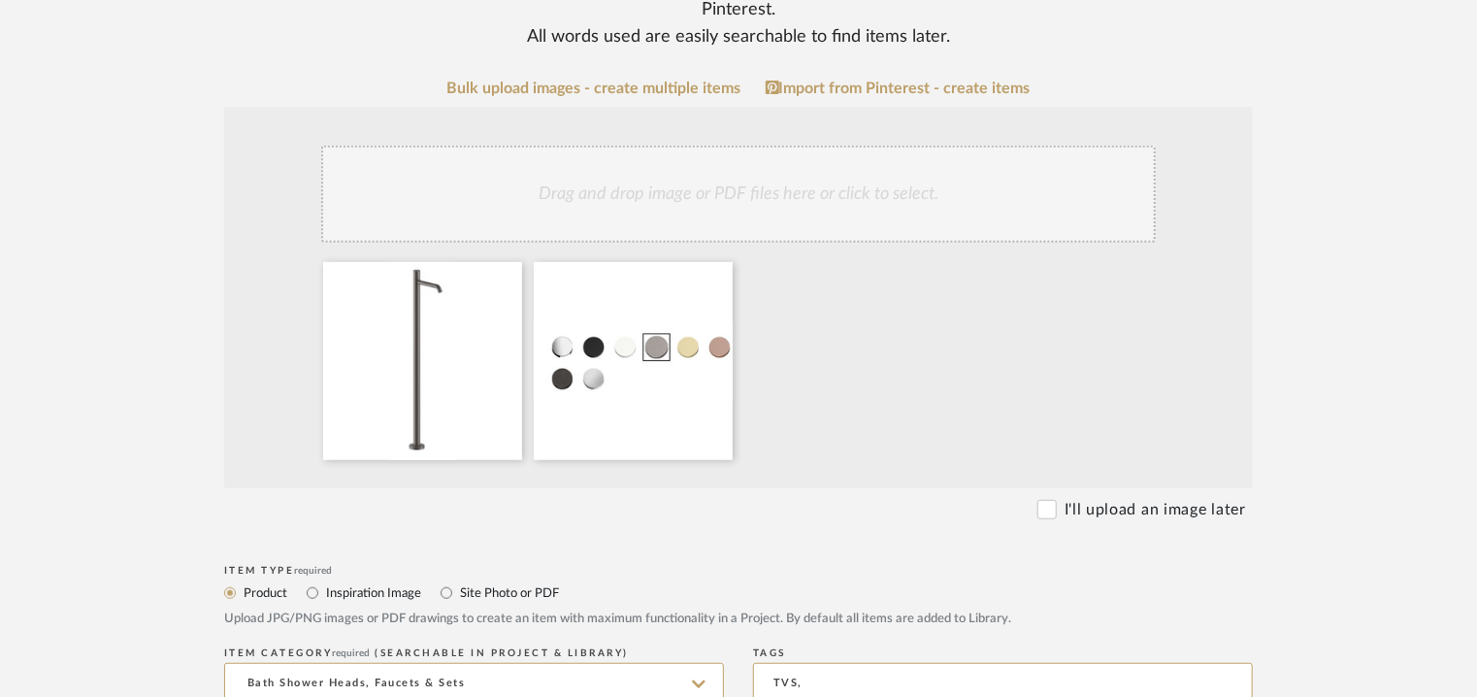
scroll to position [291, 0]
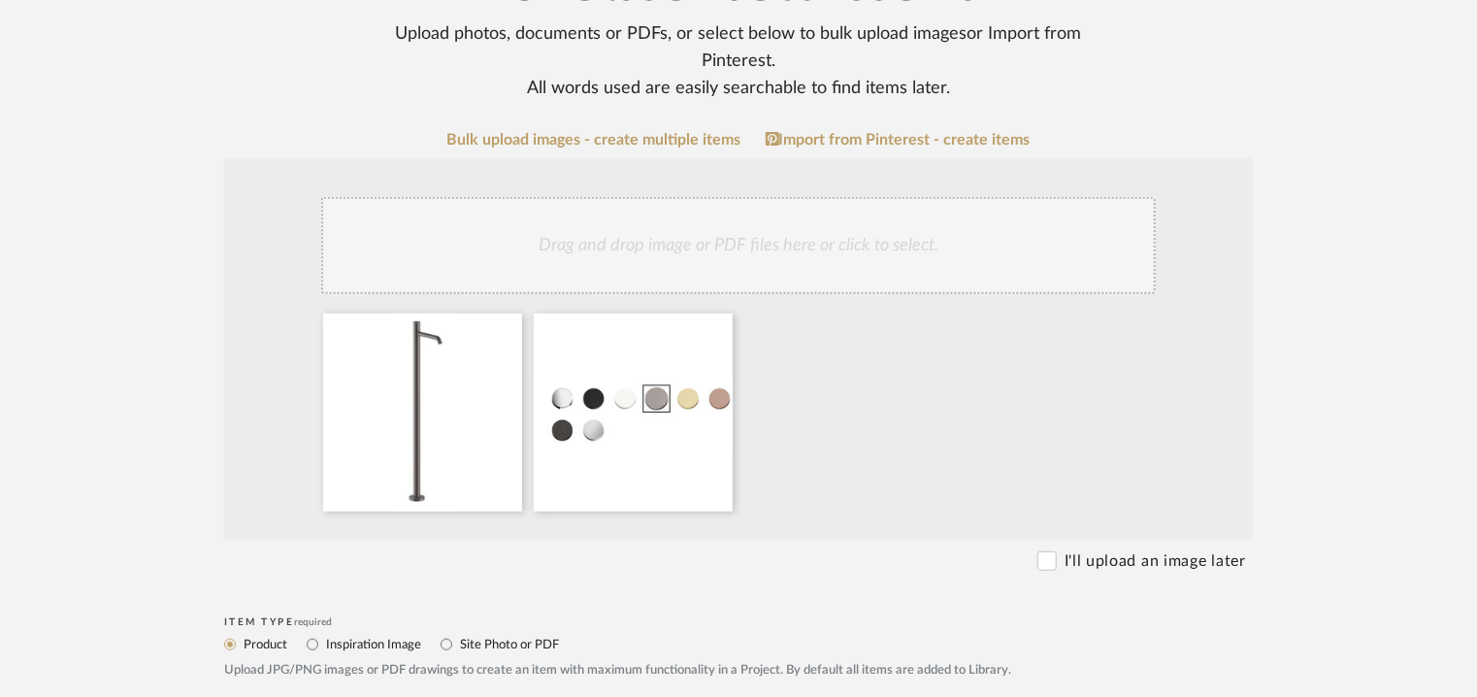
type textarea "Type: Floor-mount washbasin mixer - Nostromo Designer : [PERSON_NAME] Dimension…"
click at [768, 240] on div "Drag and drop image or PDF files here or click to select." at bounding box center [738, 245] width 834 height 97
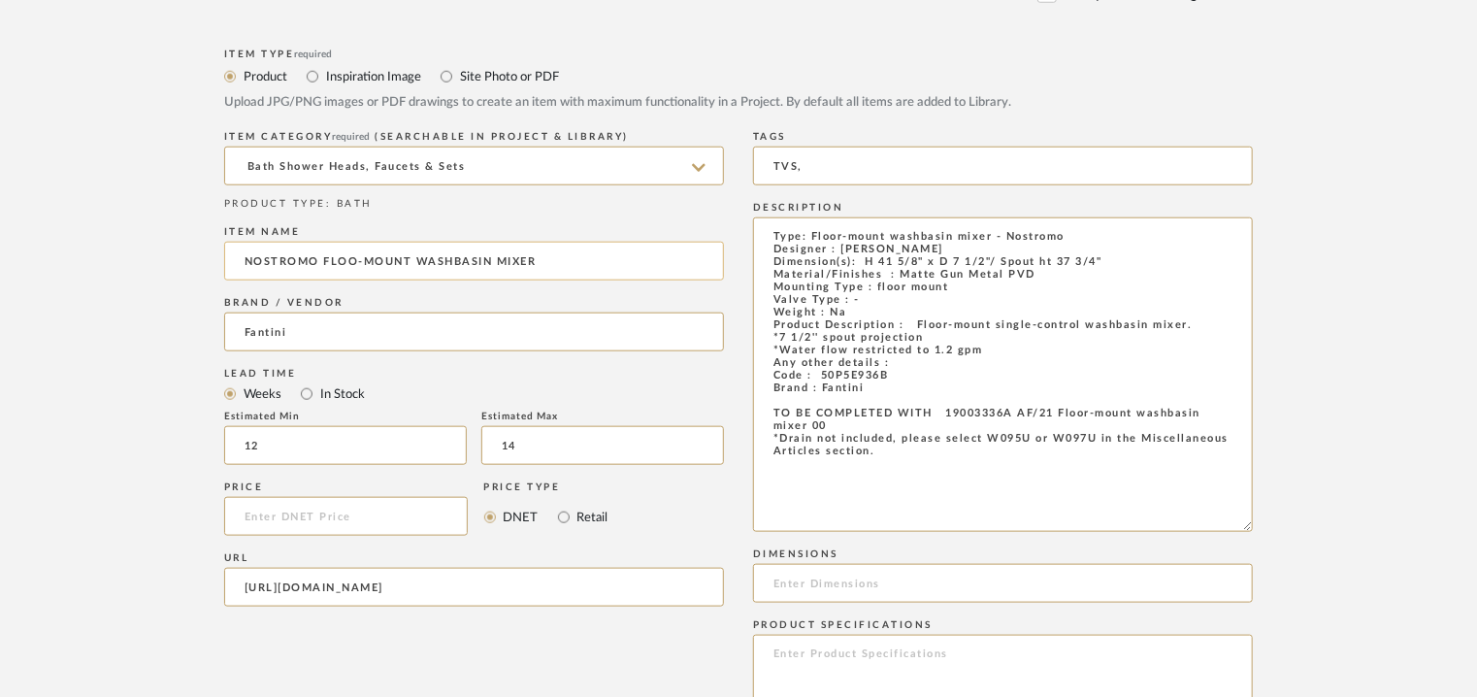
scroll to position [873, 0]
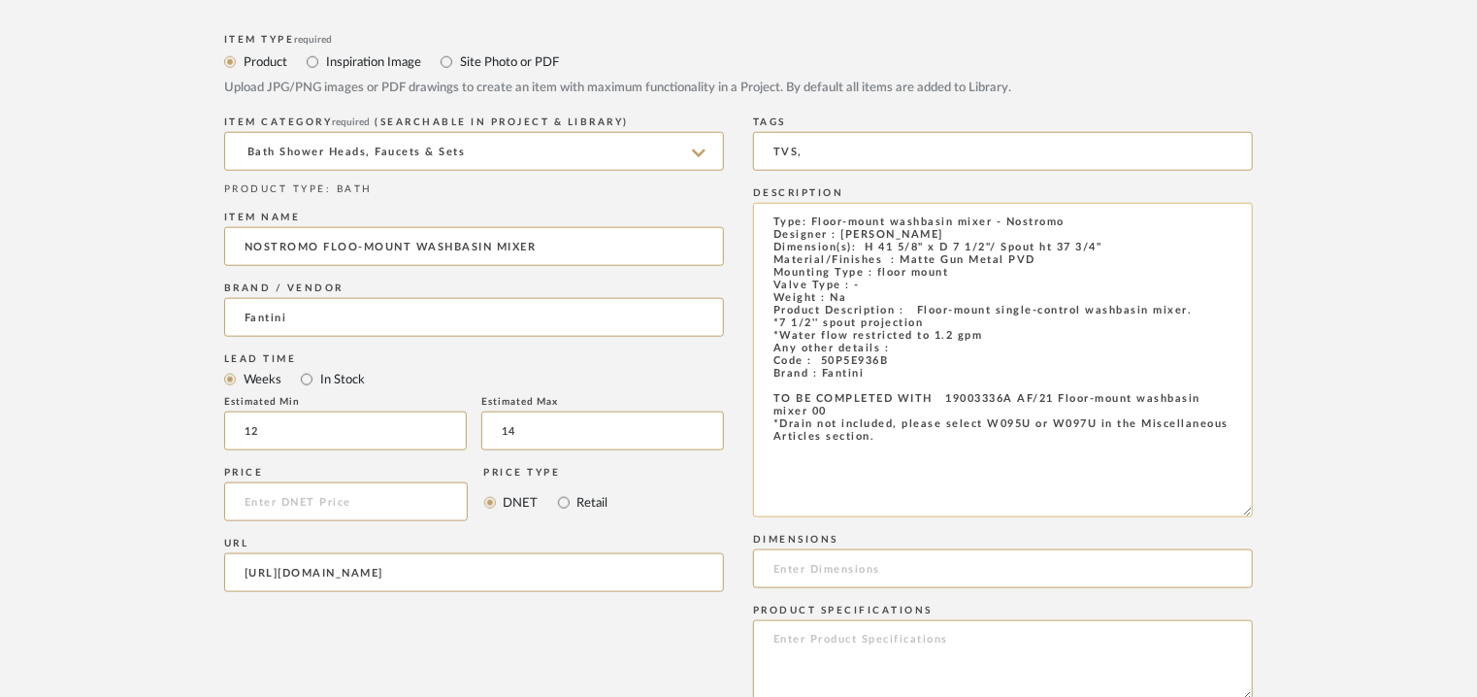
drag, startPoint x: 1123, startPoint y: 247, endPoint x: 866, endPoint y: 246, distance: 257.1
click at [866, 246] on textarea "Type: Floor-mount washbasin mixer - Nostromo Designer : [PERSON_NAME] Dimension…" at bounding box center [1003, 360] width 500 height 314
paste input "H 41 5/8" x D 7 1/2"/ Spout ht 37 3/4""
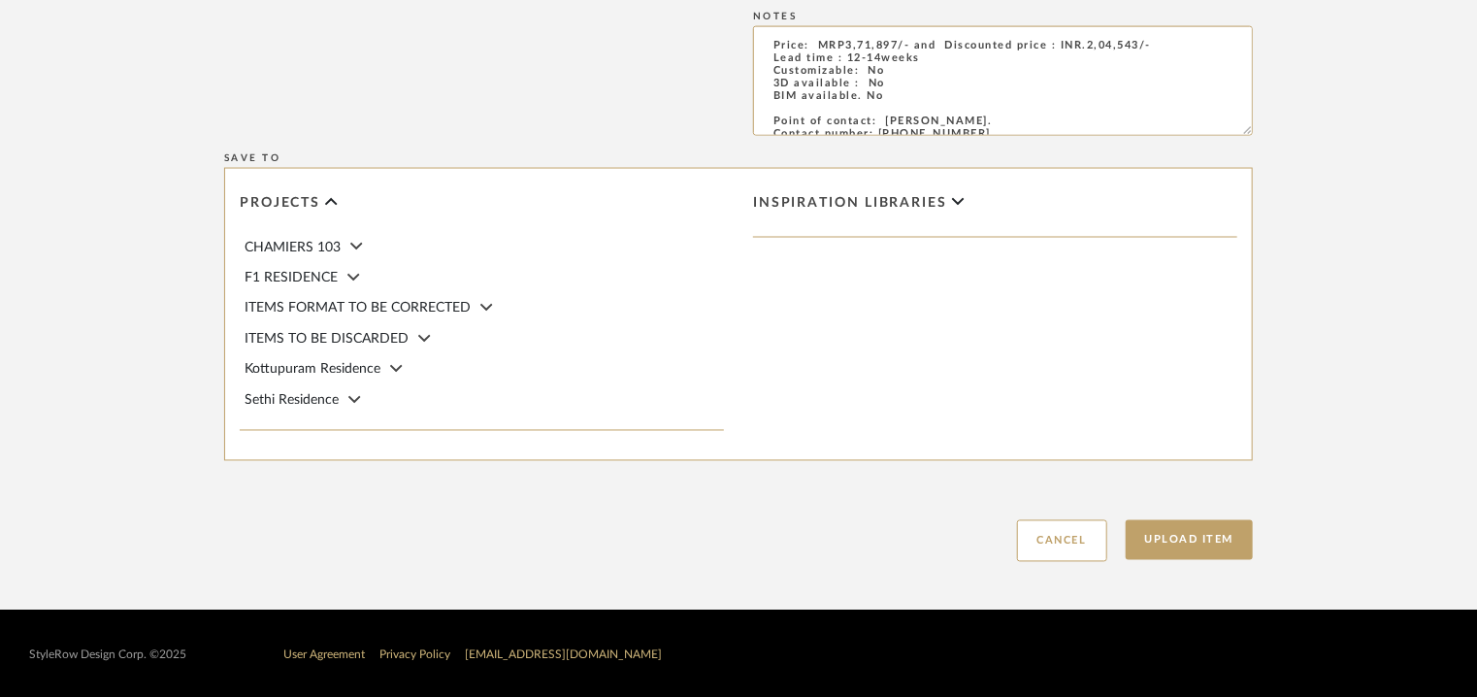
scroll to position [1582, 0]
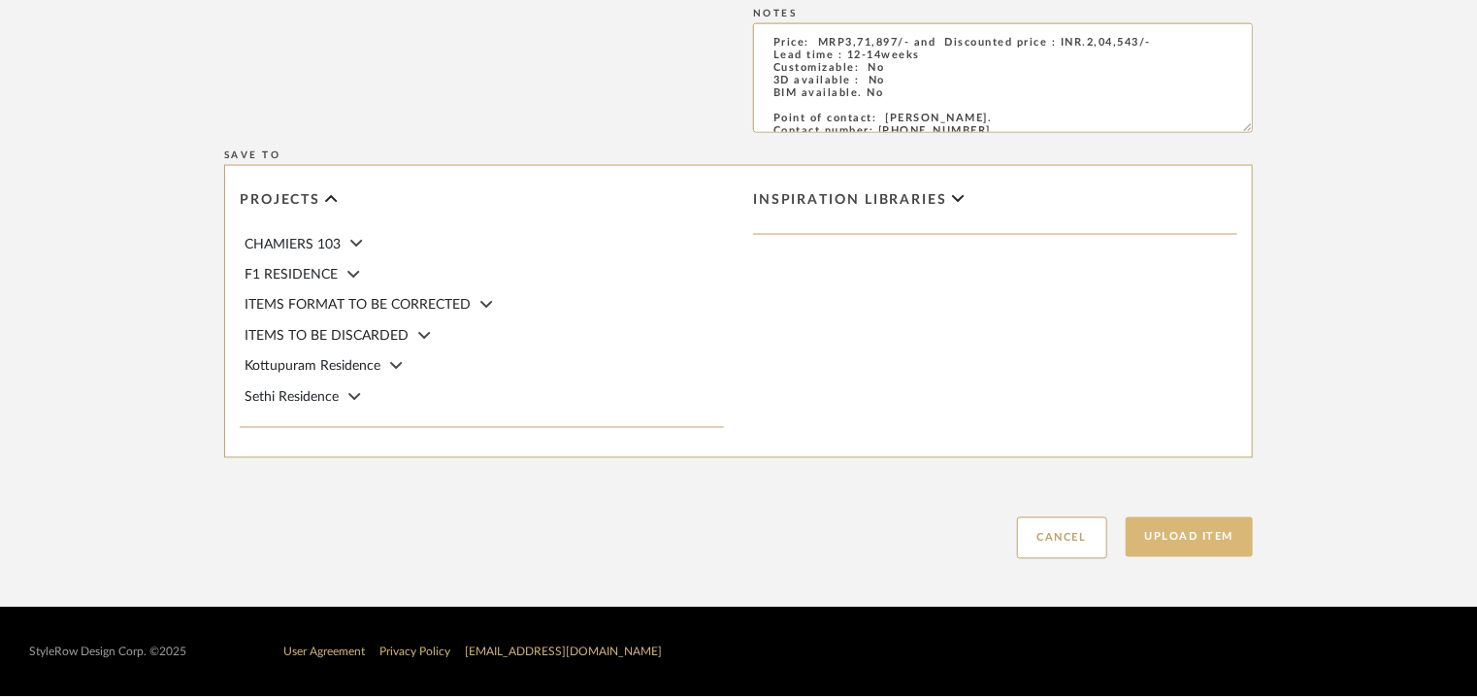
type input "H 41 5/8" x D 7 1/2"/ Spout ht 37 3/4""
click at [1164, 534] on button "Upload Item" at bounding box center [1189, 537] width 128 height 40
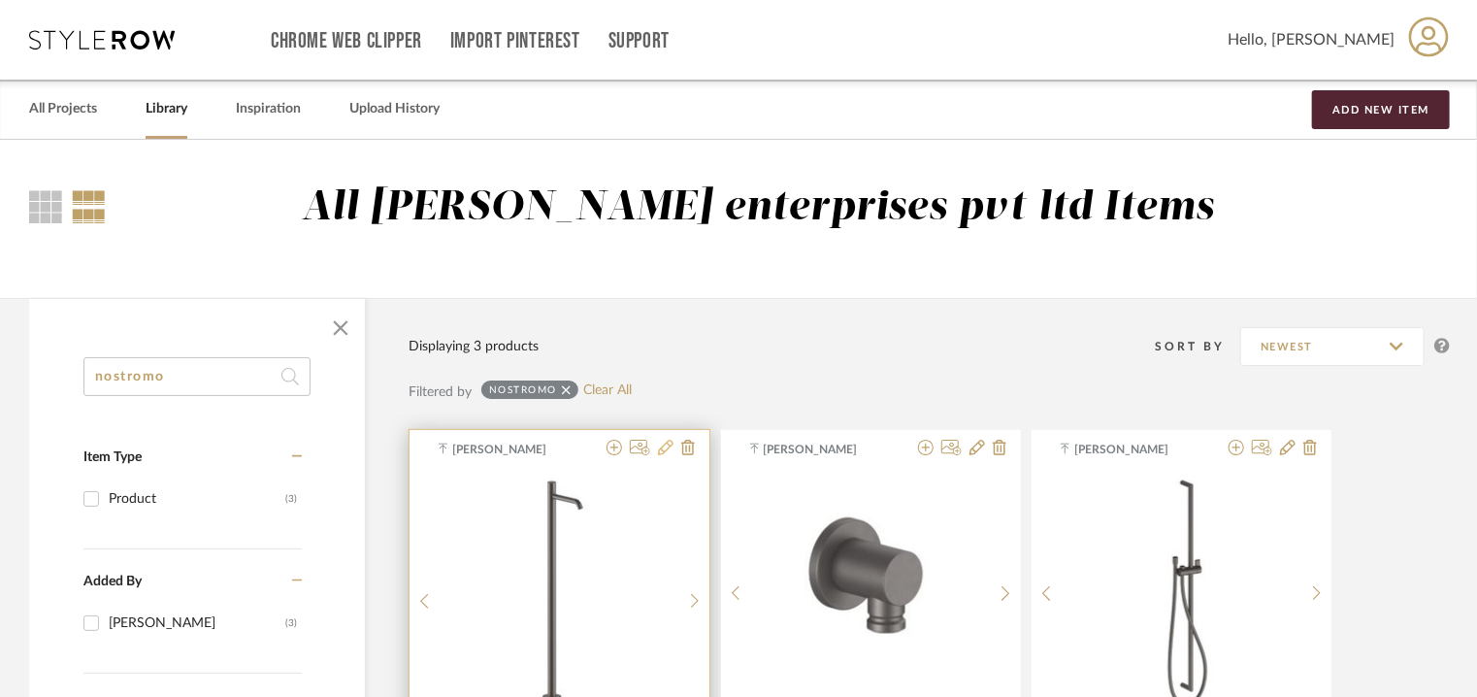
click at [669, 444] on icon at bounding box center [666, 447] width 16 height 16
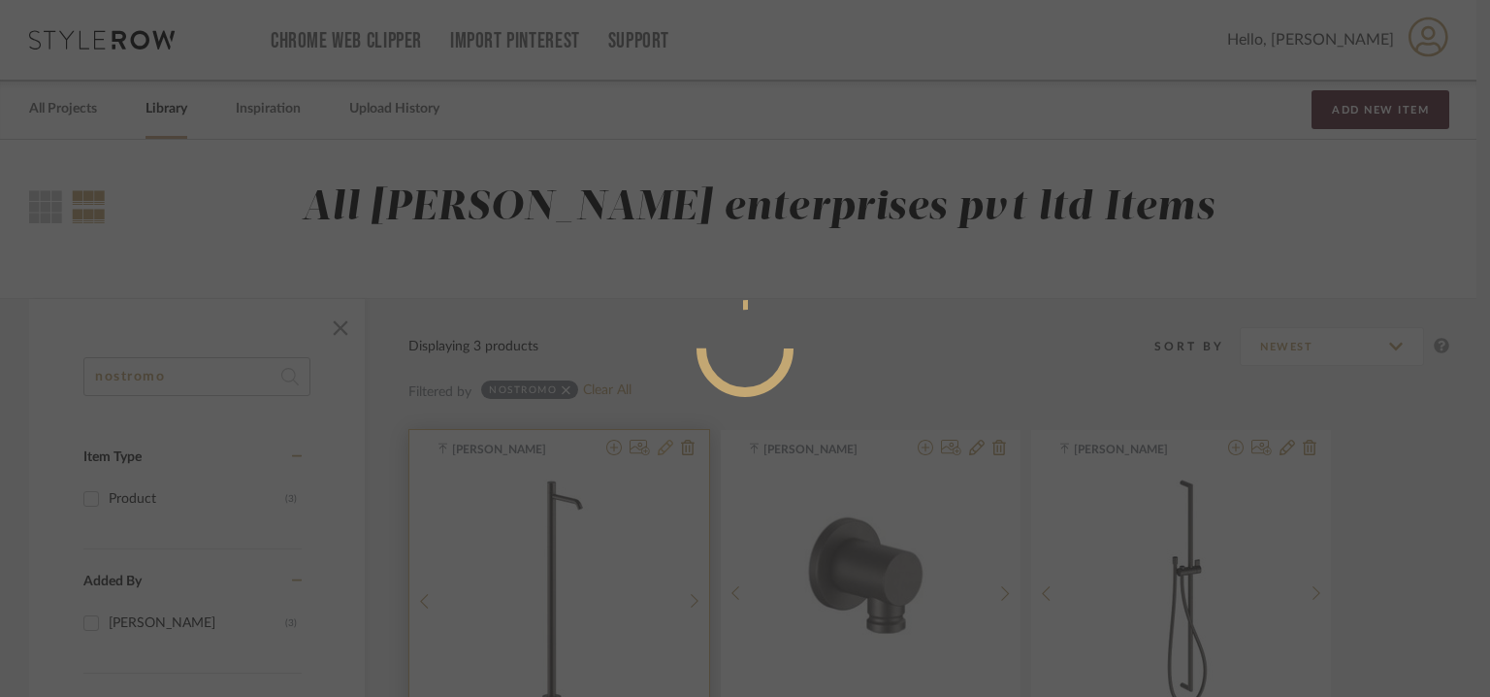
radio input "true"
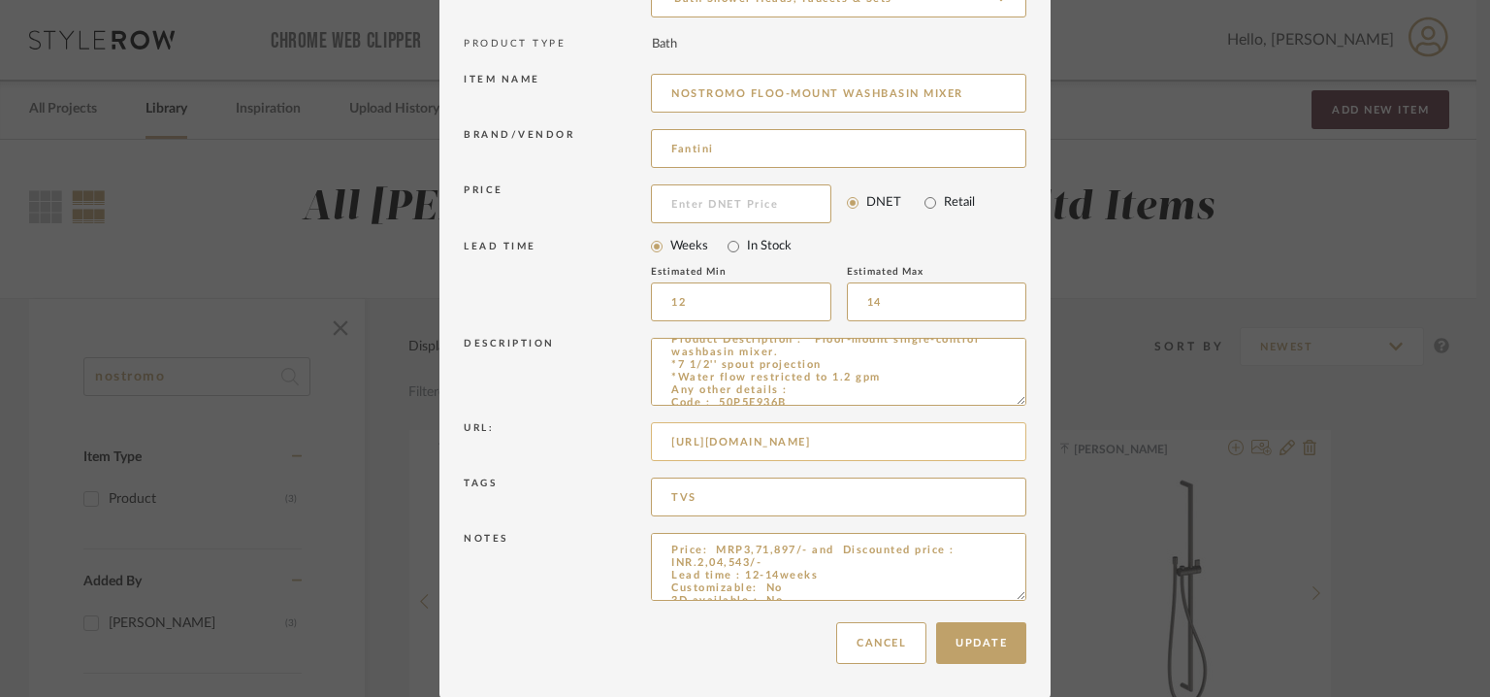
scroll to position [200, 0]
drag, startPoint x: 1013, startPoint y: 593, endPoint x: 1058, endPoint y: 711, distance: 126.8
click at [1058, 696] on html "Chrome Web Clipper Import Pinterest Support All Projects Library Inspiration Up…" at bounding box center [745, 348] width 1490 height 697
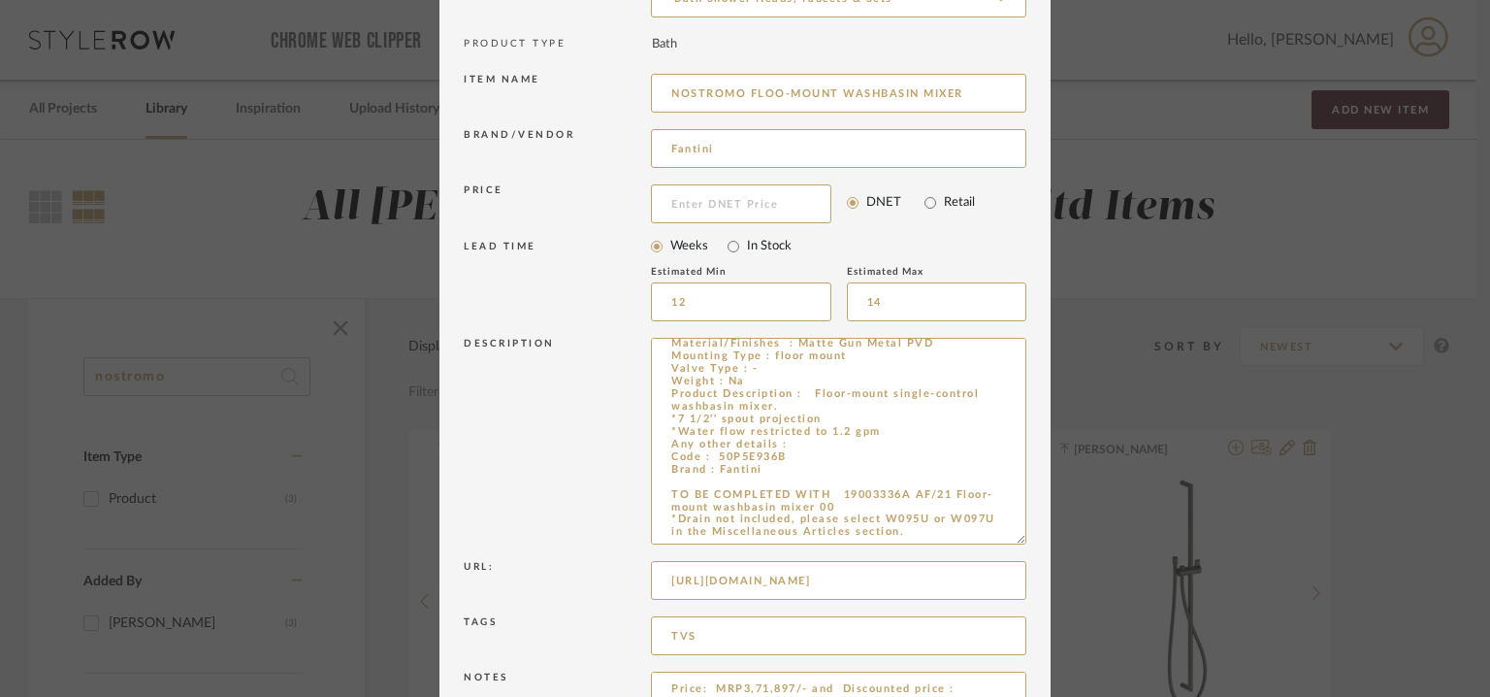
scroll to position [59, 0]
drag, startPoint x: 1013, startPoint y: 401, endPoint x: 1040, endPoint y: 540, distance: 142.3
click at [1040, 540] on dialog-content "Edit Item × Item Type required Product Inspiration Image Site Photo or PDF Uplo…" at bounding box center [744, 385] width 611 height 1143
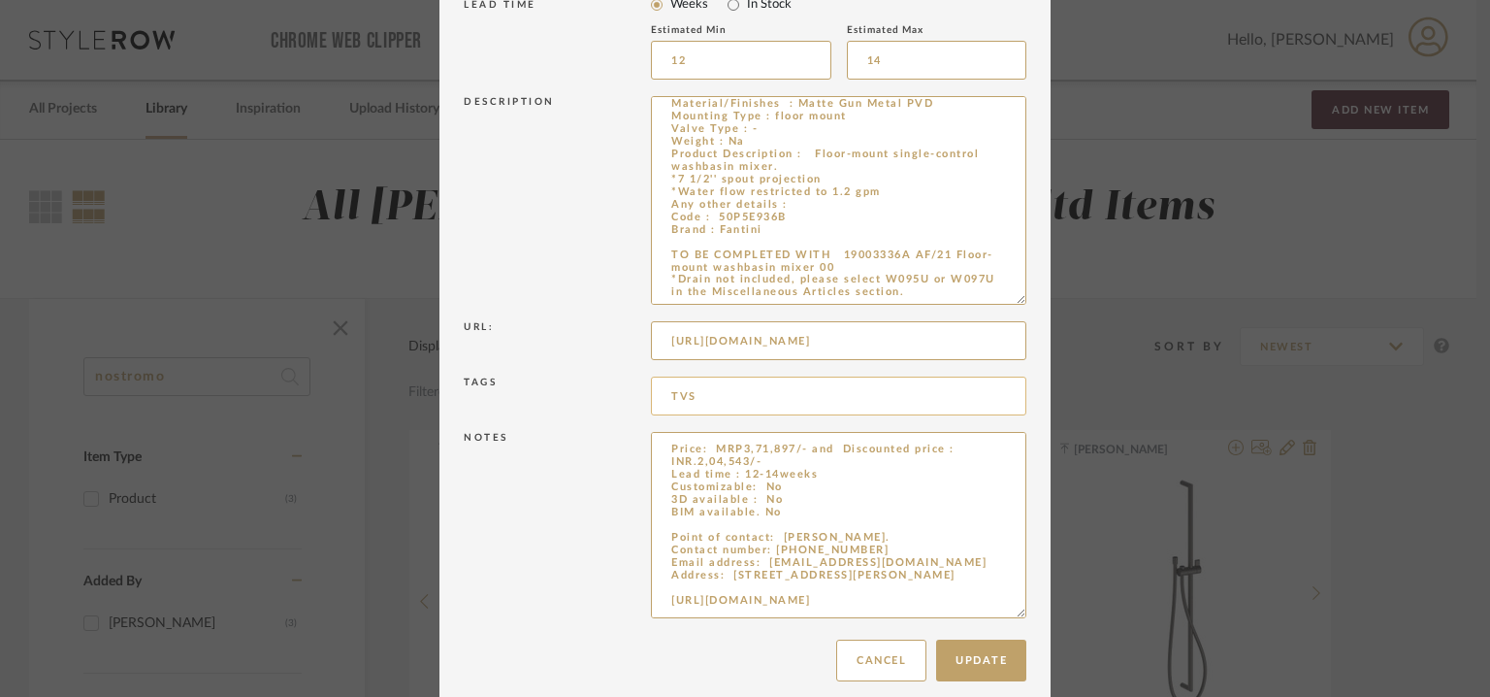
scroll to position [446, 0]
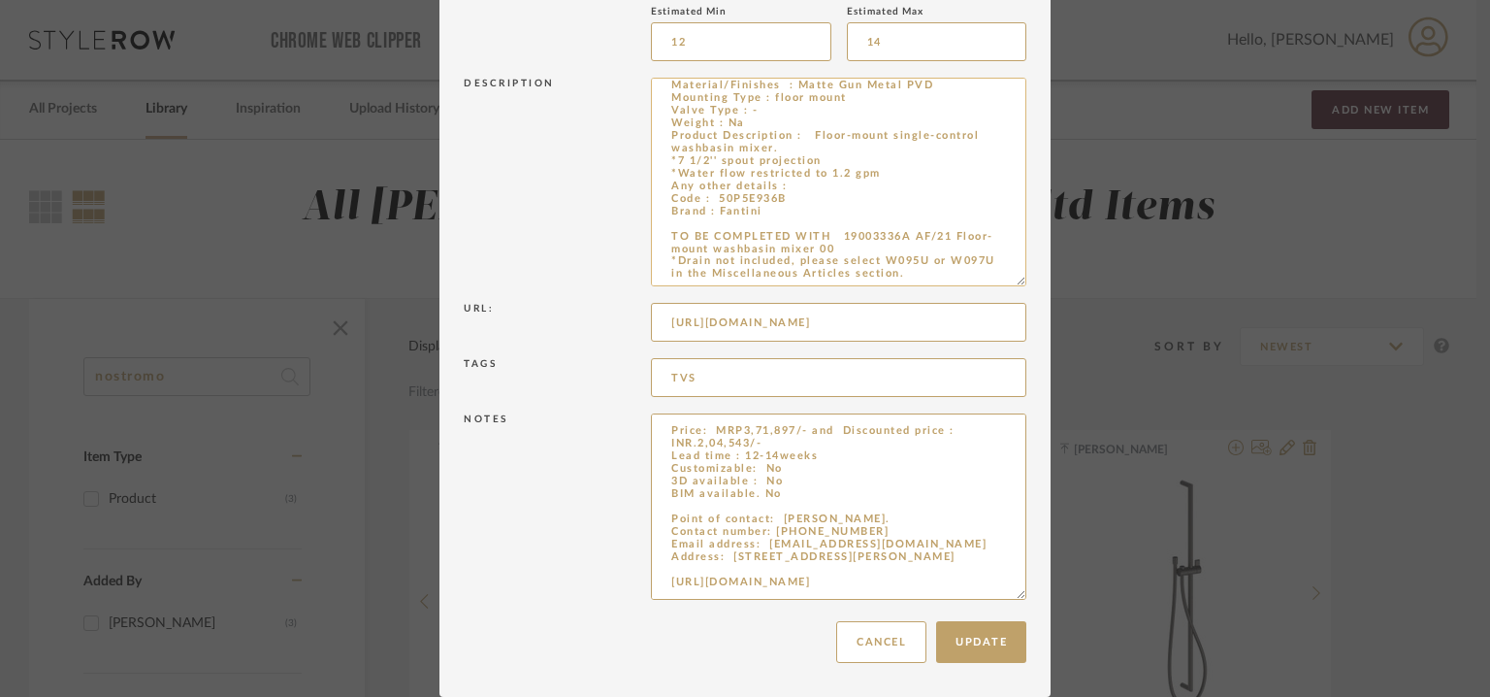
drag, startPoint x: 800, startPoint y: 197, endPoint x: 717, endPoint y: 200, distance: 83.5
click at [717, 200] on textarea "Type: Floor-mount washbasin mixer - Nostromo Designer : [PERSON_NAME] Dimension…" at bounding box center [838, 182] width 375 height 209
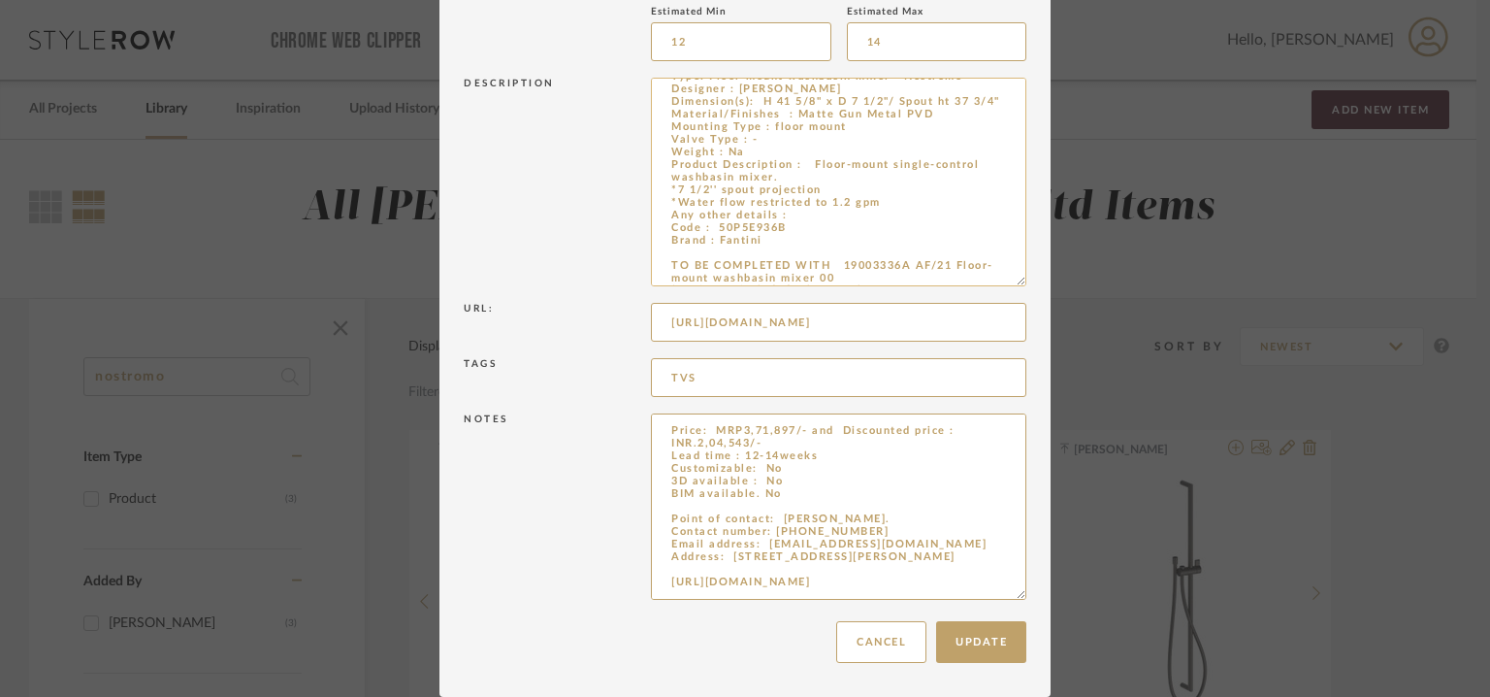
scroll to position [0, 0]
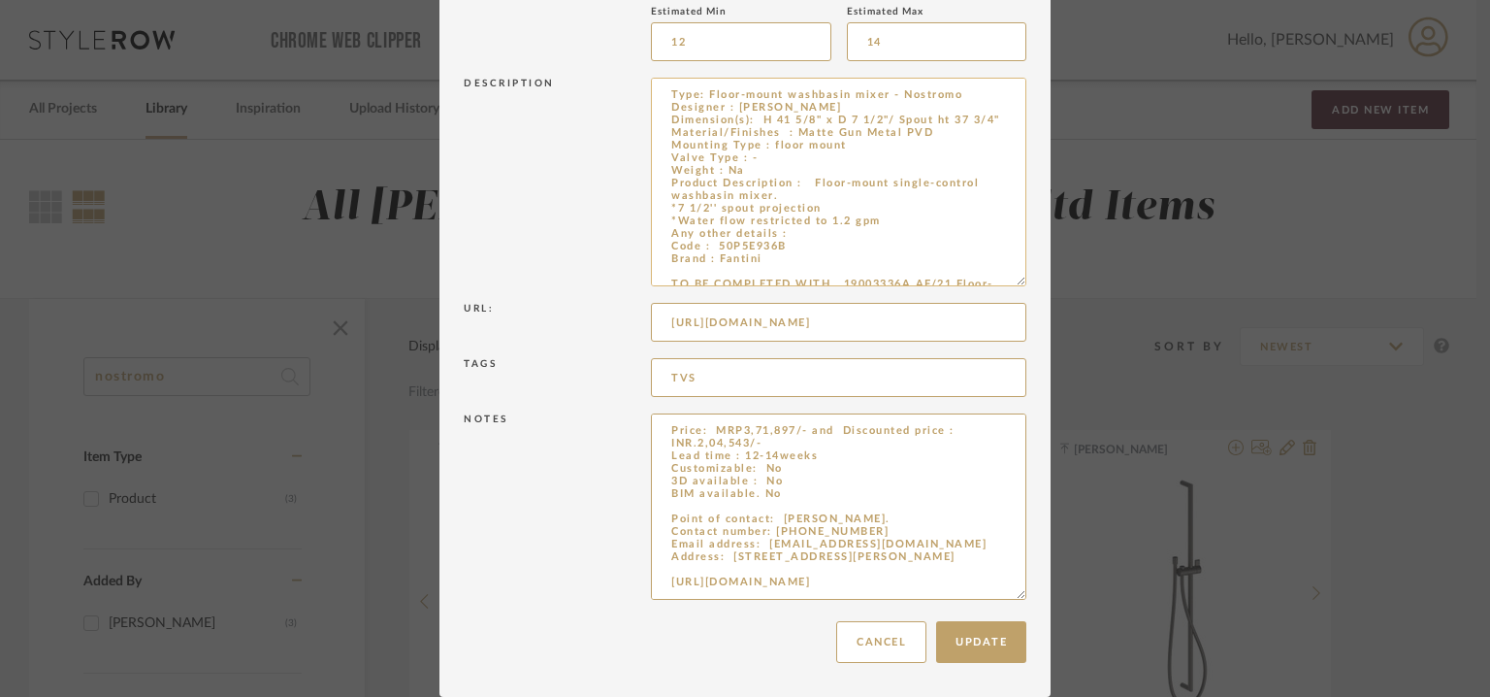
drag, startPoint x: 879, startPoint y: 95, endPoint x: 696, endPoint y: 88, distance: 183.5
click at [696, 88] on textarea "Type: Floor-mount washbasin mixer - Nostromo Designer : [PERSON_NAME] Dimension…" at bounding box center [838, 182] width 375 height 209
click at [711, 428] on textarea "Price: MRP3,71,897/- and Discounted price : INR.2,04,543/- Lead time : 12-14wee…" at bounding box center [838, 506] width 375 height 186
click at [758, 260] on textarea "Type: Floor-mount washbasin mixer - Nostromo Designer : [PERSON_NAME] Dimension…" at bounding box center [838, 182] width 375 height 209
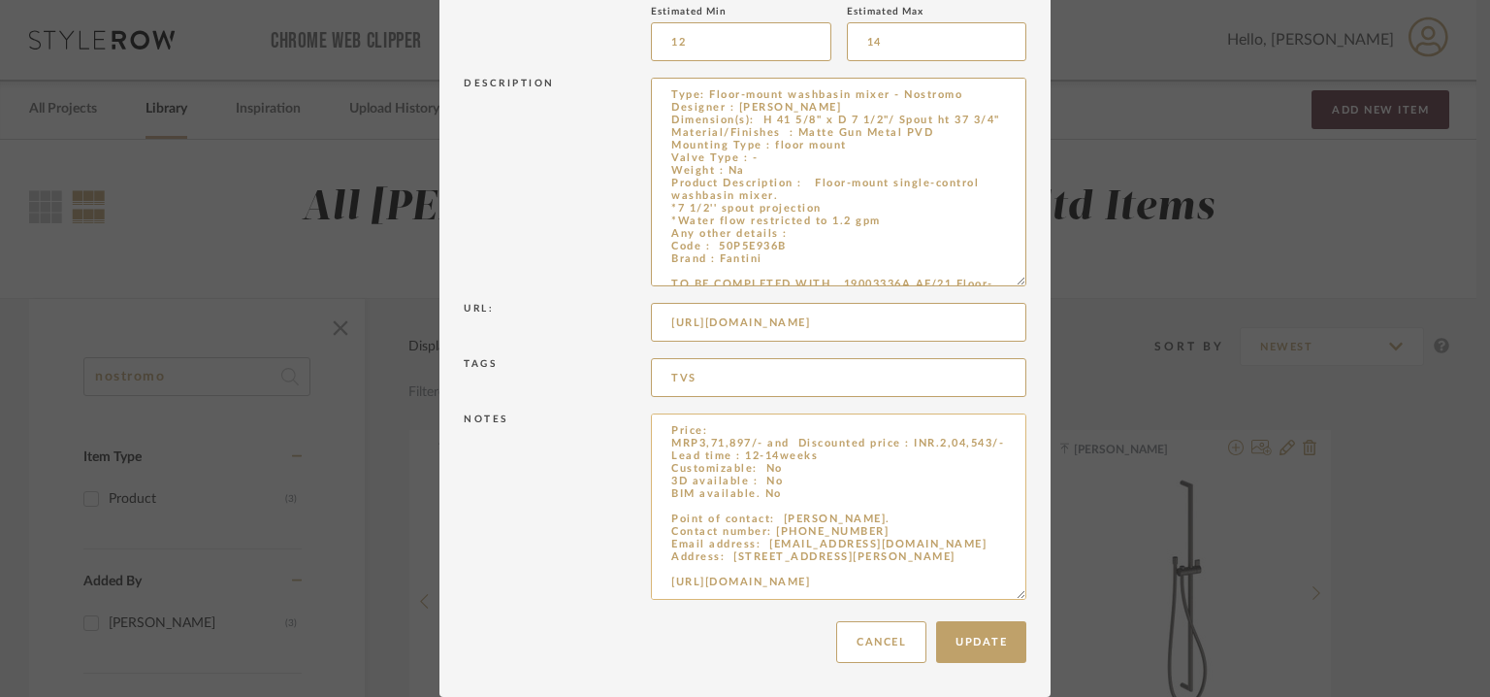
click at [724, 428] on textarea "Price: MRP3,71,897/- and Discounted price : INR.2,04,543/- Lead time : 12-14wee…" at bounding box center [838, 506] width 375 height 186
paste textarea "50P5E936B"
drag, startPoint x: 879, startPoint y: 93, endPoint x: 703, endPoint y: 89, distance: 175.6
click at [703, 88] on textarea "Type: Floor-mount washbasin mixer - Nostromo Designer : [PERSON_NAME] Dimension…" at bounding box center [838, 182] width 375 height 209
click at [815, 439] on textarea "Price: 50P5E936B MRP3,71,897/- and Discounted price : INR.2,04,543/- Lead time …" at bounding box center [838, 506] width 375 height 186
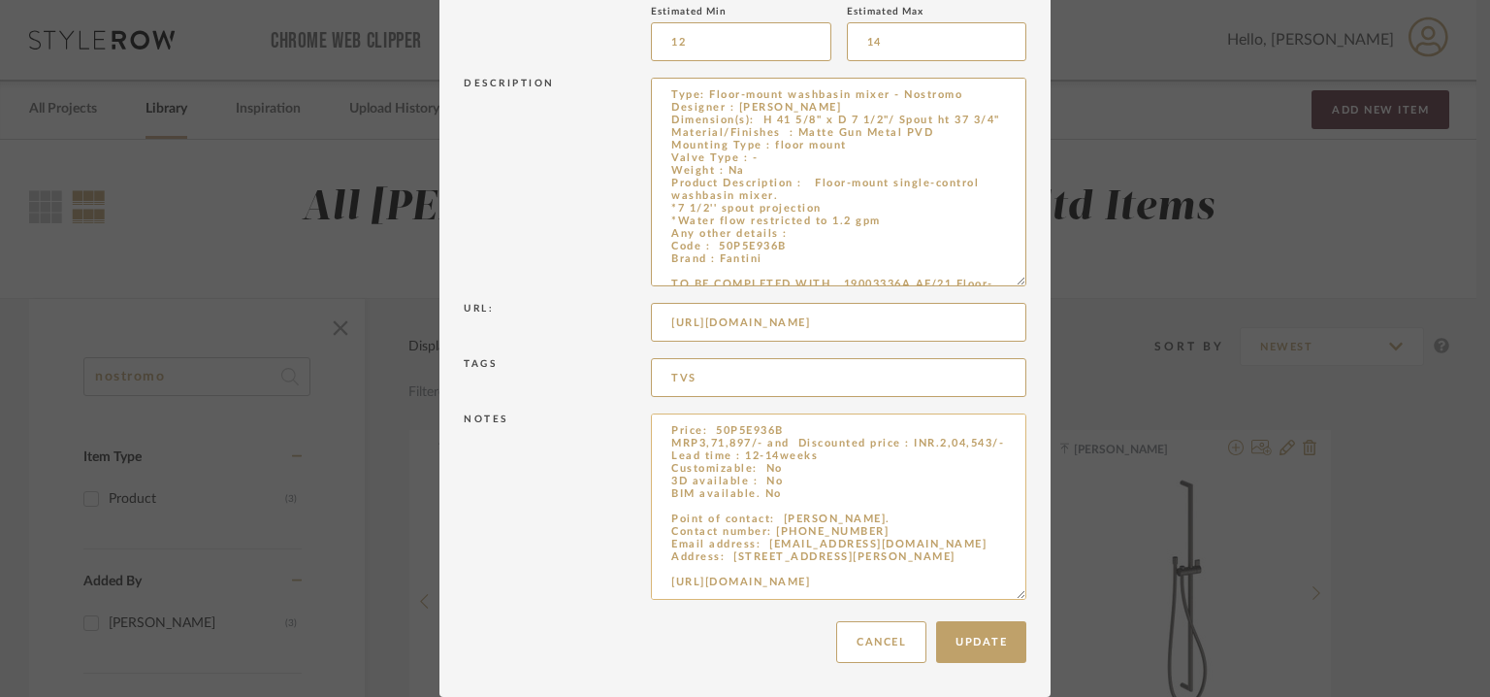
click at [813, 430] on textarea "Price: 50P5E936B MRP3,71,897/- and Discounted price : INR.2,04,543/- Lead time …" at bounding box center [838, 506] width 375 height 186
paste textarea "Floor-mount washbasin mixer"
click at [772, 455] on textarea "Price: 50P5E936B Floor-mount washbasin mixer MRP3,71,897/- and Discounted price…" at bounding box center [838, 506] width 375 height 186
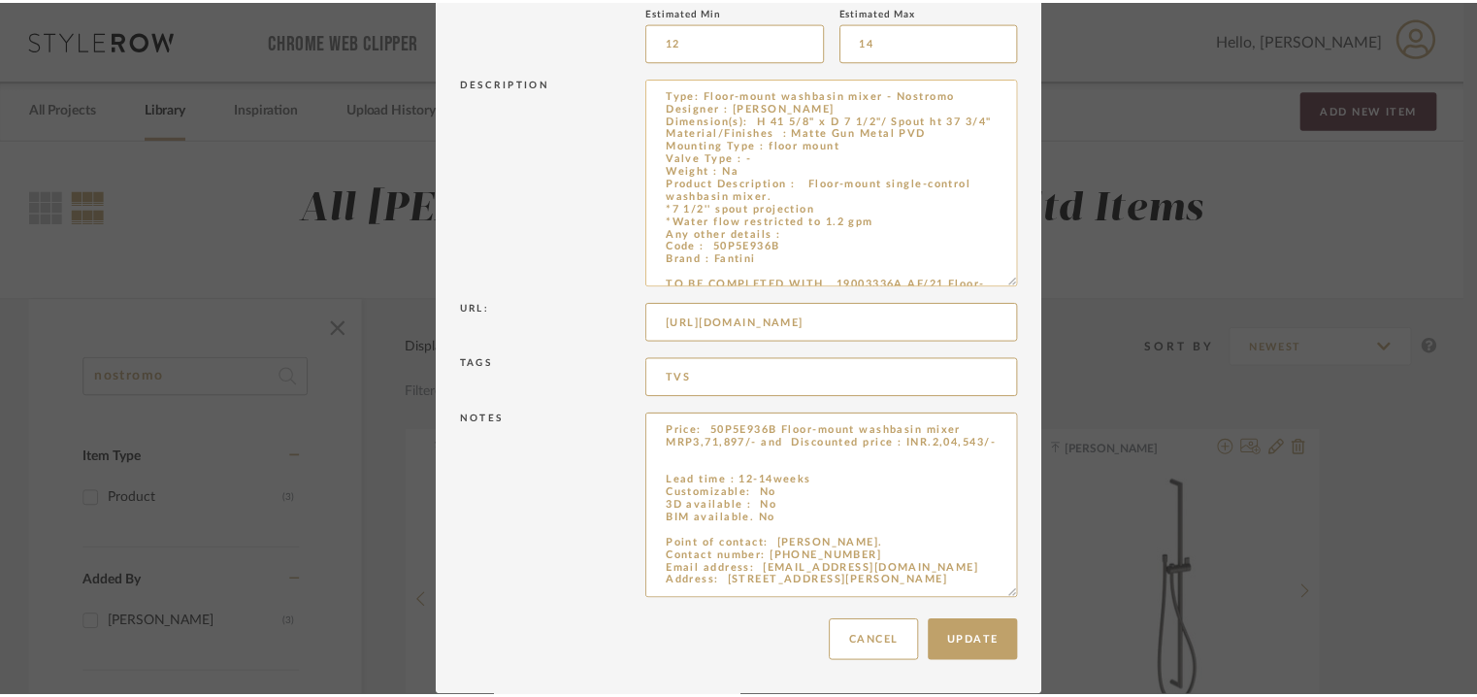
scroll to position [59, 0]
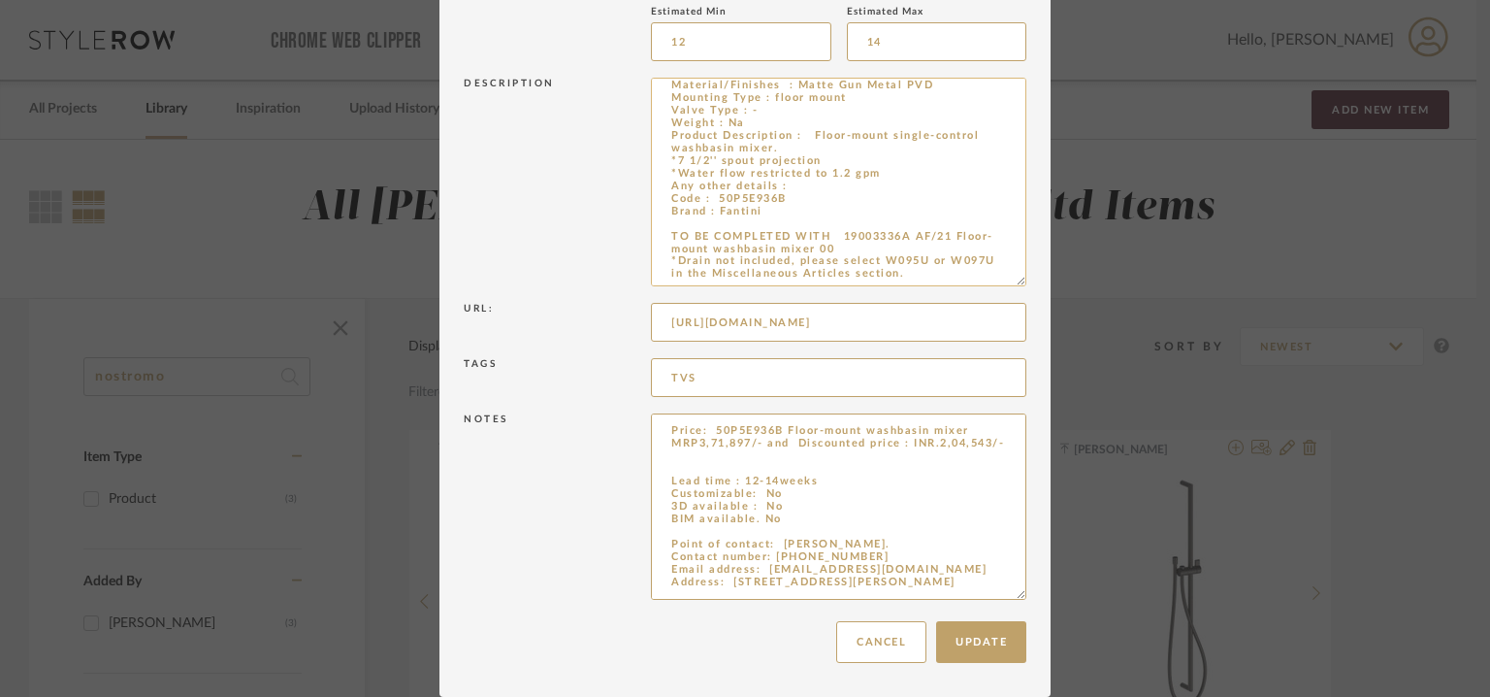
drag, startPoint x: 838, startPoint y: 230, endPoint x: 844, endPoint y: 245, distance: 16.6
click at [844, 245] on textarea "Type: Floor-mount washbasin mixer - Nostromo Designer : [PERSON_NAME] Dimension…" at bounding box center [838, 182] width 375 height 209
click at [862, 203] on textarea "Type: Floor-mount washbasin mixer - Nostromo Designer : [PERSON_NAME] Dimension…" at bounding box center [838, 182] width 375 height 209
drag, startPoint x: 835, startPoint y: 231, endPoint x: 843, endPoint y: 246, distance: 17.4
click at [843, 246] on textarea "Type: Floor-mount washbasin mixer - Nostromo Designer : [PERSON_NAME] Dimension…" at bounding box center [838, 182] width 375 height 209
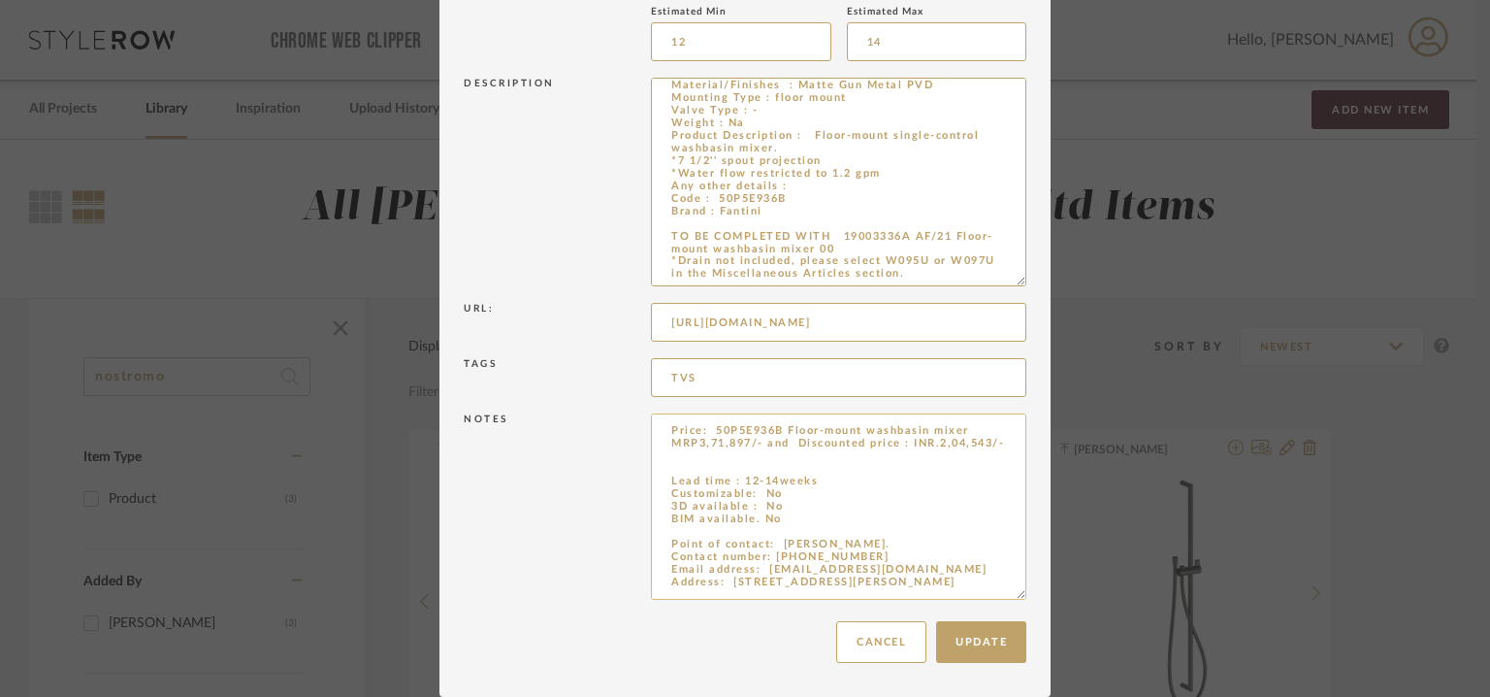
click at [683, 477] on textarea "Price: 50P5E936B Floor-mount washbasin mixer MRP3,71,897/- and Discounted price…" at bounding box center [838, 506] width 375 height 186
paste textarea "19003336A AF/21 Floor-mount washbasin mixer"
click at [705, 424] on textarea "Price: 50P5E936B Floor-mount washbasin mixer MRP3,71,897/- and Discounted price…" at bounding box center [838, 506] width 375 height 186
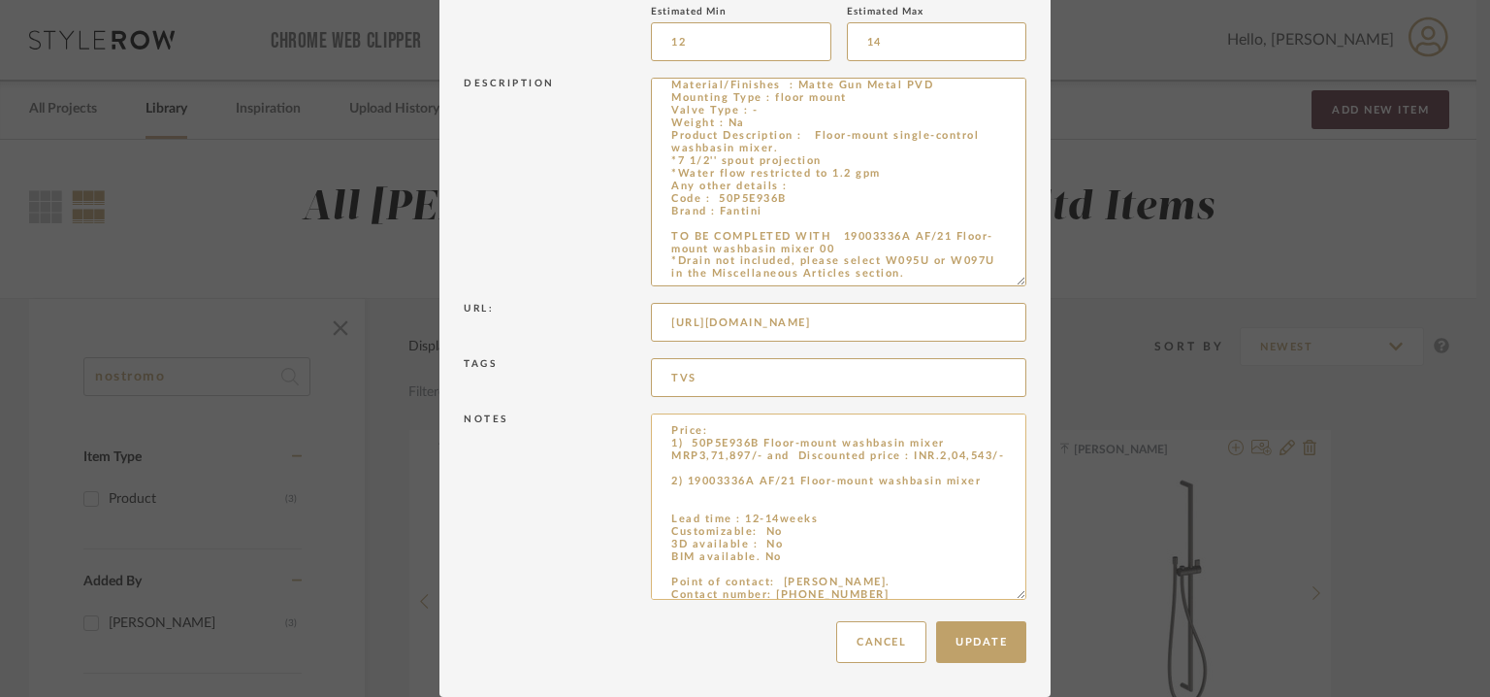
drag, startPoint x: 763, startPoint y: 467, endPoint x: 660, endPoint y: 461, distance: 103.0
click at [660, 461] on textarea "Price: 1) 50P5E936B Floor-mount washbasin mixer MRP3,71,897/- and Discounted pr…" at bounding box center [838, 506] width 375 height 186
click at [670, 513] on textarea "Price: 1) 50P5E936B Floor-mount washbasin mixer MRP3,71,897/- and Discounted pr…" at bounding box center [838, 506] width 375 height 186
click at [672, 504] on textarea "Price: 1) 50P5E936B Floor-mount washbasin mixer MRP3,71,897/- and Discounted pr…" at bounding box center [838, 506] width 375 height 186
paste textarea "MRP3,71,897/- and Discounted price : INR.2,04,543/-"
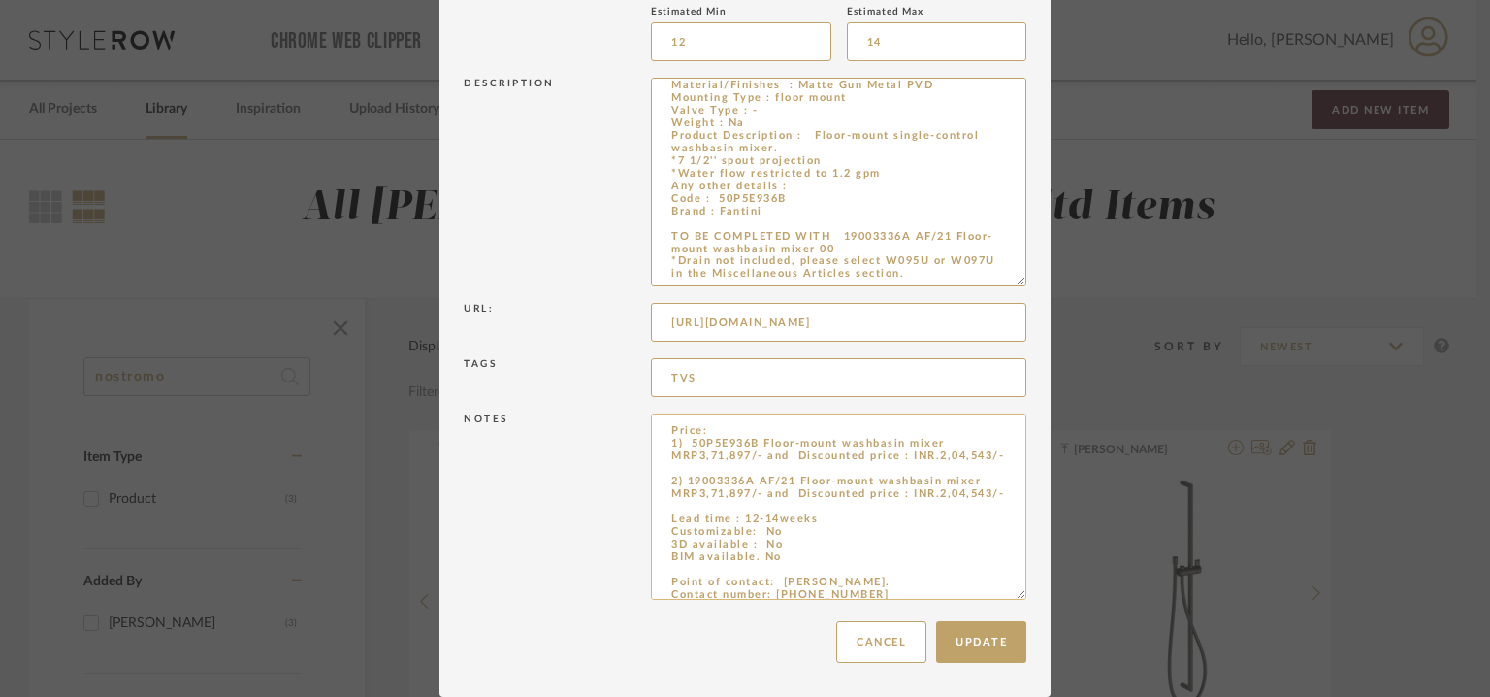
drag, startPoint x: 693, startPoint y: 505, endPoint x: 741, endPoint y: 505, distance: 48.5
click at [741, 505] on textarea "Price: 1) 50P5E936B Floor-mount washbasin mixer MRP3,71,897/- and Discounted pr…" at bounding box center [838, 506] width 375 height 186
drag, startPoint x: 881, startPoint y: 505, endPoint x: 934, endPoint y: 507, distance: 53.4
click at [934, 507] on textarea "Price: 1) 50P5E936B Floor-mount washbasin mixer MRP3,71,897/- and Discounted pr…" at bounding box center [838, 506] width 375 height 186
click at [693, 510] on textarea "Price: 1) 50P5E936B Floor-mount washbasin mixer MRP3,71,897/- and Discounted pr…" at bounding box center [838, 506] width 375 height 186
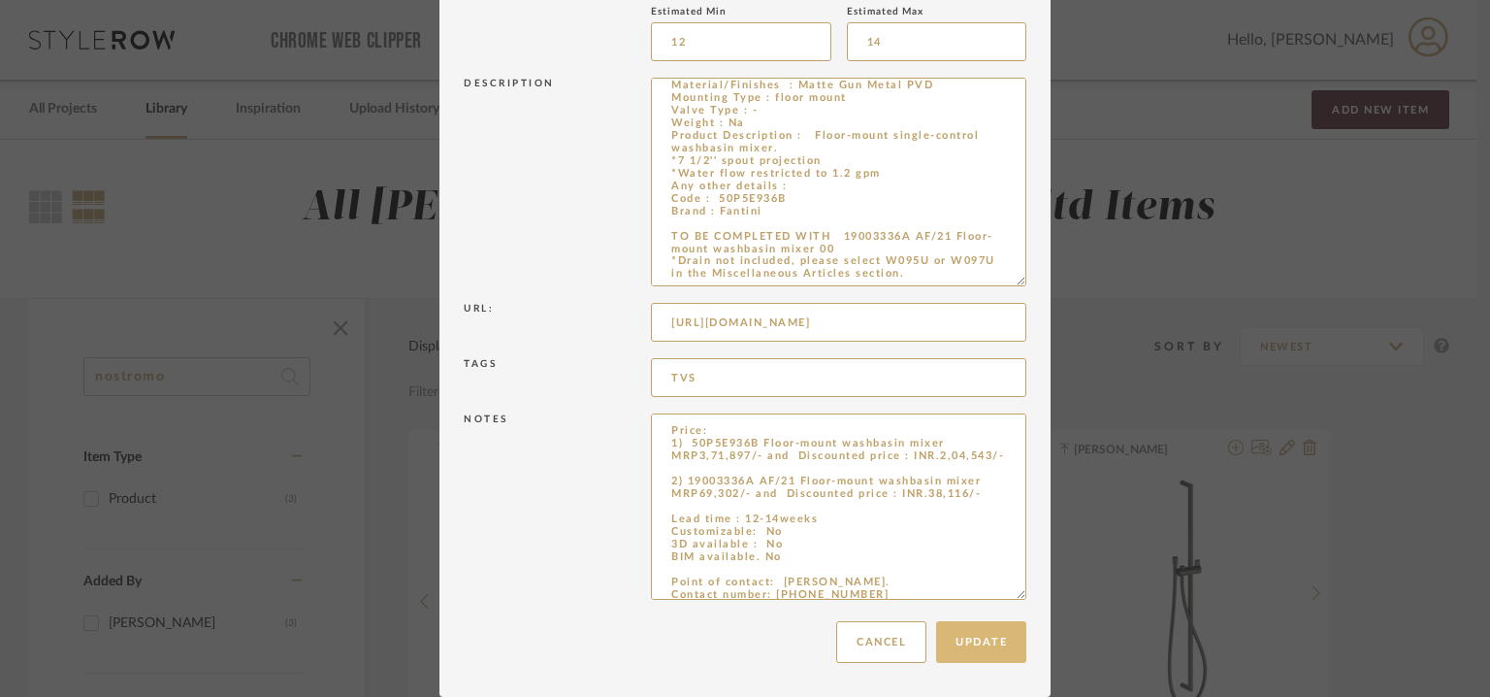
type textarea "Price: 1) 50P5E936B Floor-mount washbasin mixer MRP3,71,897/- and Discounted pr…"
click at [996, 649] on button "Update" at bounding box center [981, 642] width 90 height 42
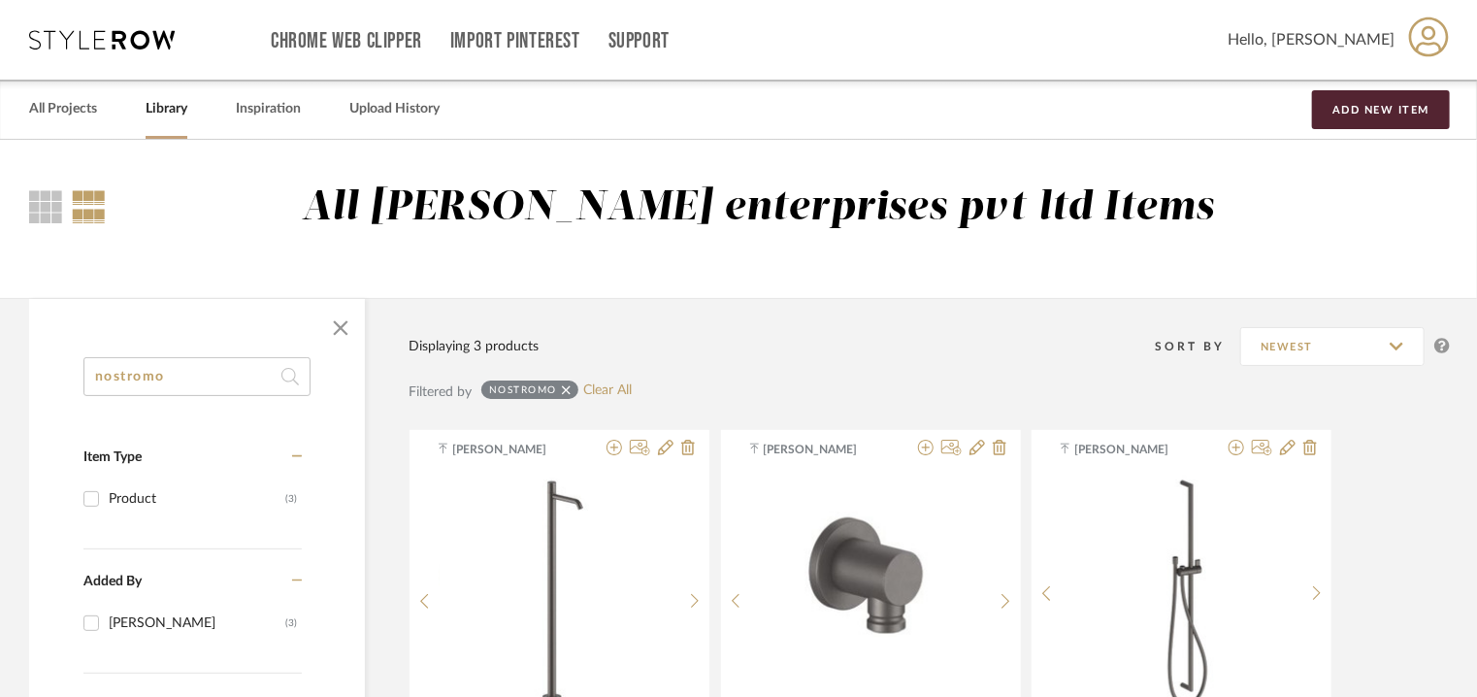
drag, startPoint x: 205, startPoint y: 377, endPoint x: 68, endPoint y: 357, distance: 138.3
paste input "[PERSON_NAME] Sliding Rail Finox Brushed Nickel"
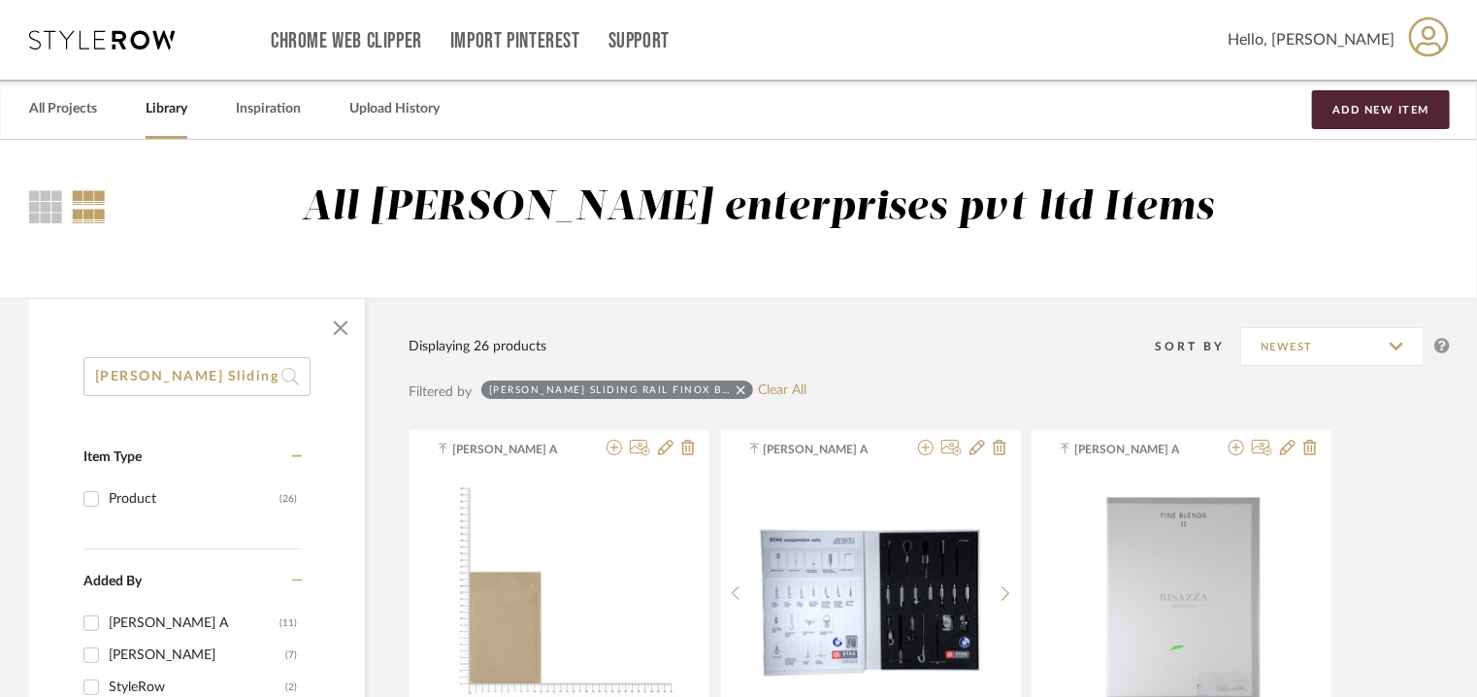
click at [105, 375] on input "[PERSON_NAME] Sliding Rail Finox Brushed Nickel" at bounding box center [196, 376] width 227 height 39
drag, startPoint x: 236, startPoint y: 374, endPoint x: 498, endPoint y: 376, distance: 262.0
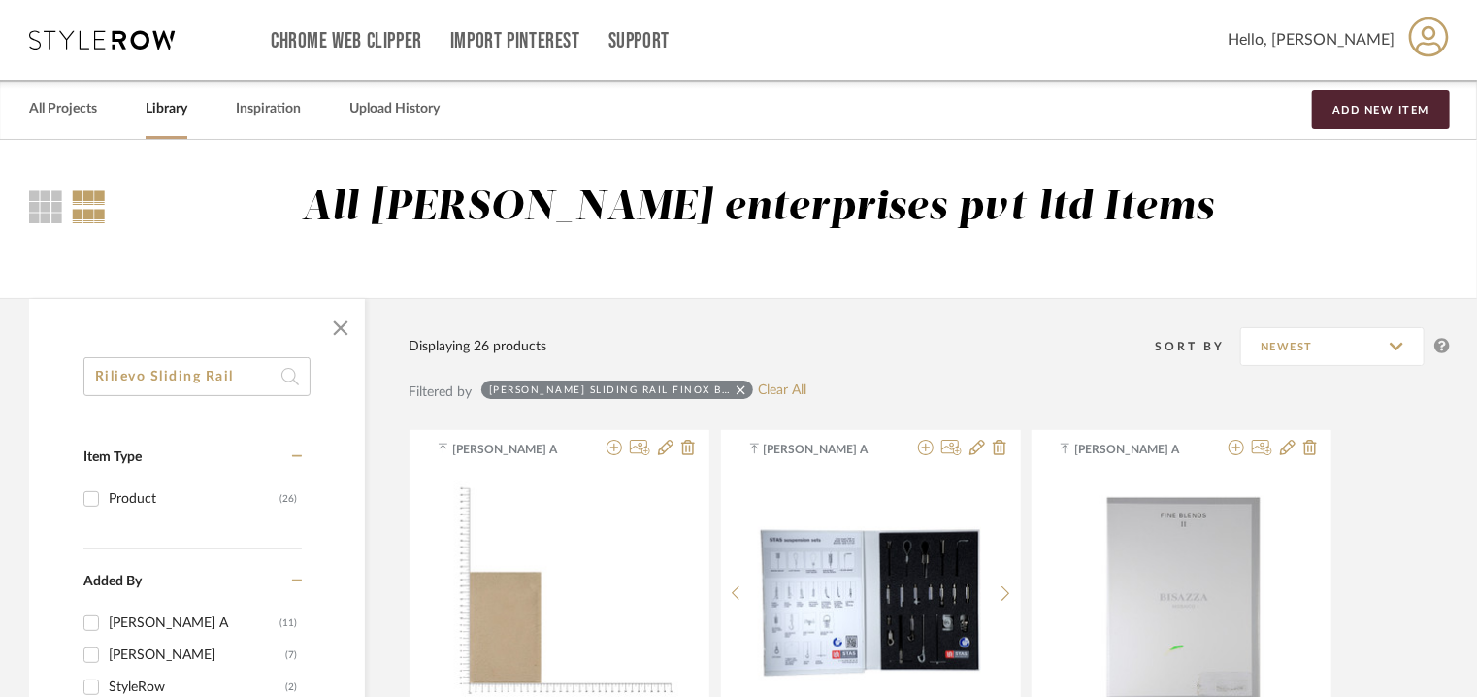
scroll to position [0, 0]
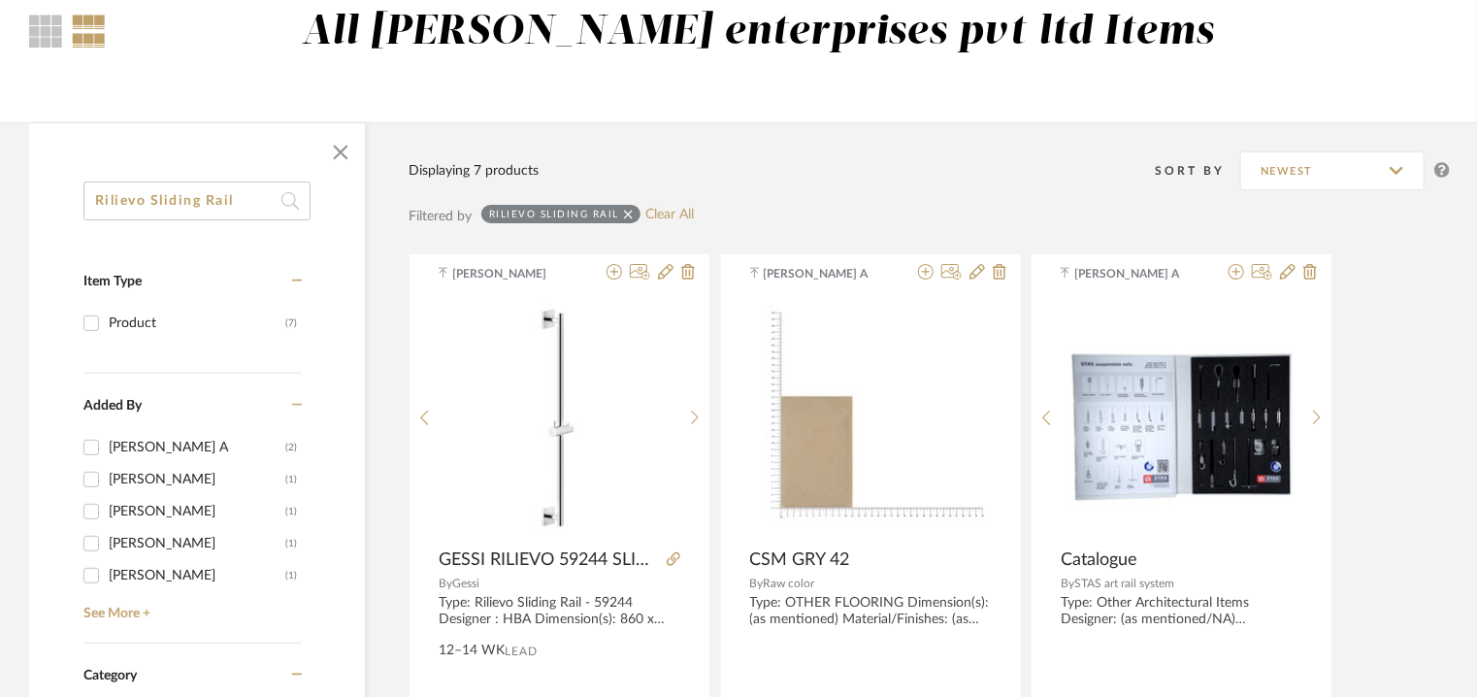
scroll to position [194, 0]
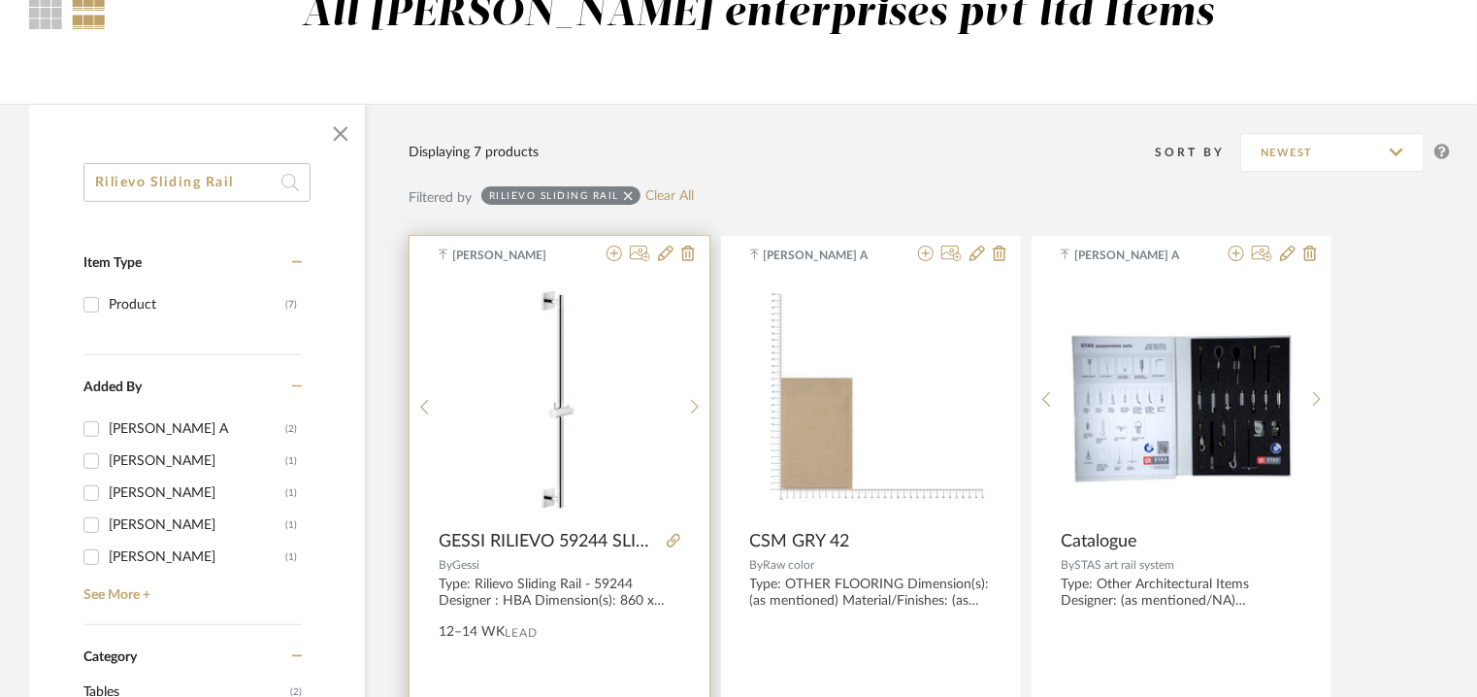
type input "Rilievo Sliding Rail"
click at [598, 330] on img "0" at bounding box center [559, 398] width 81 height 243
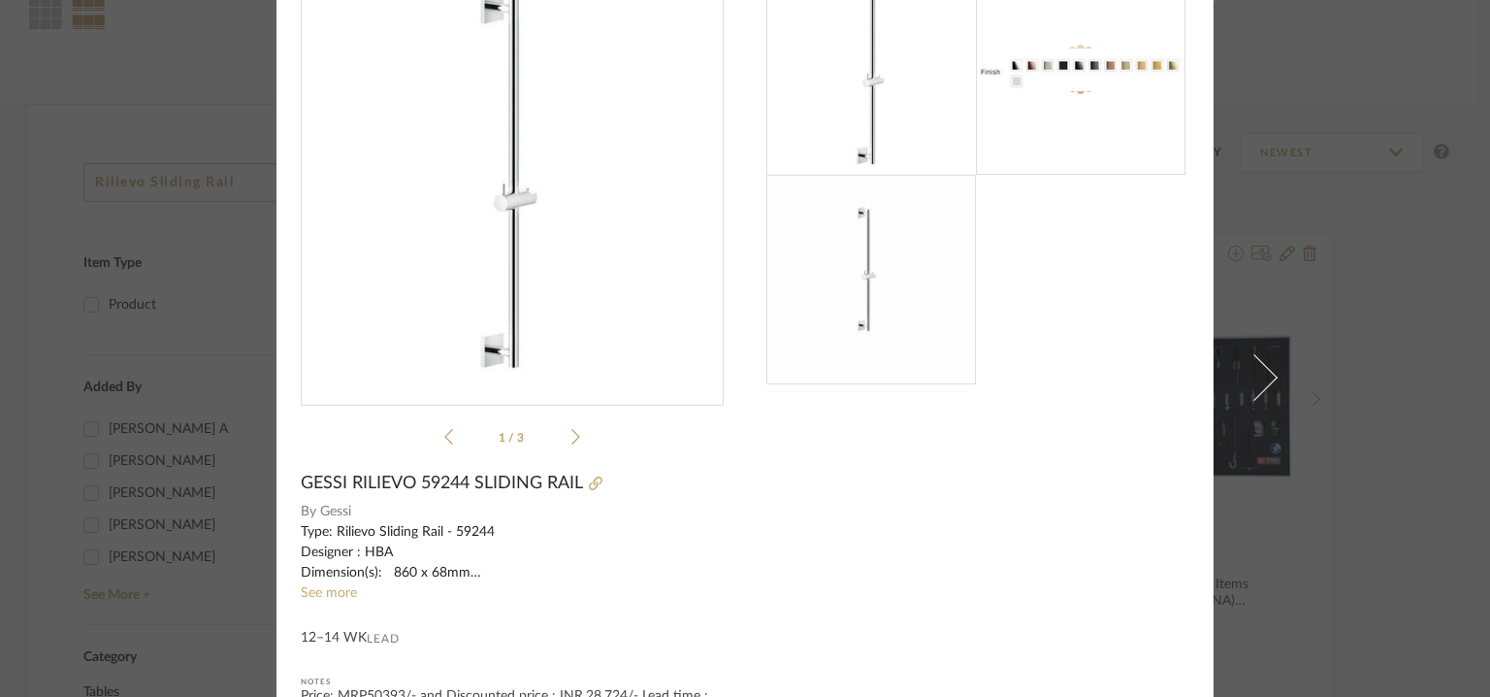
scroll to position [0, 0]
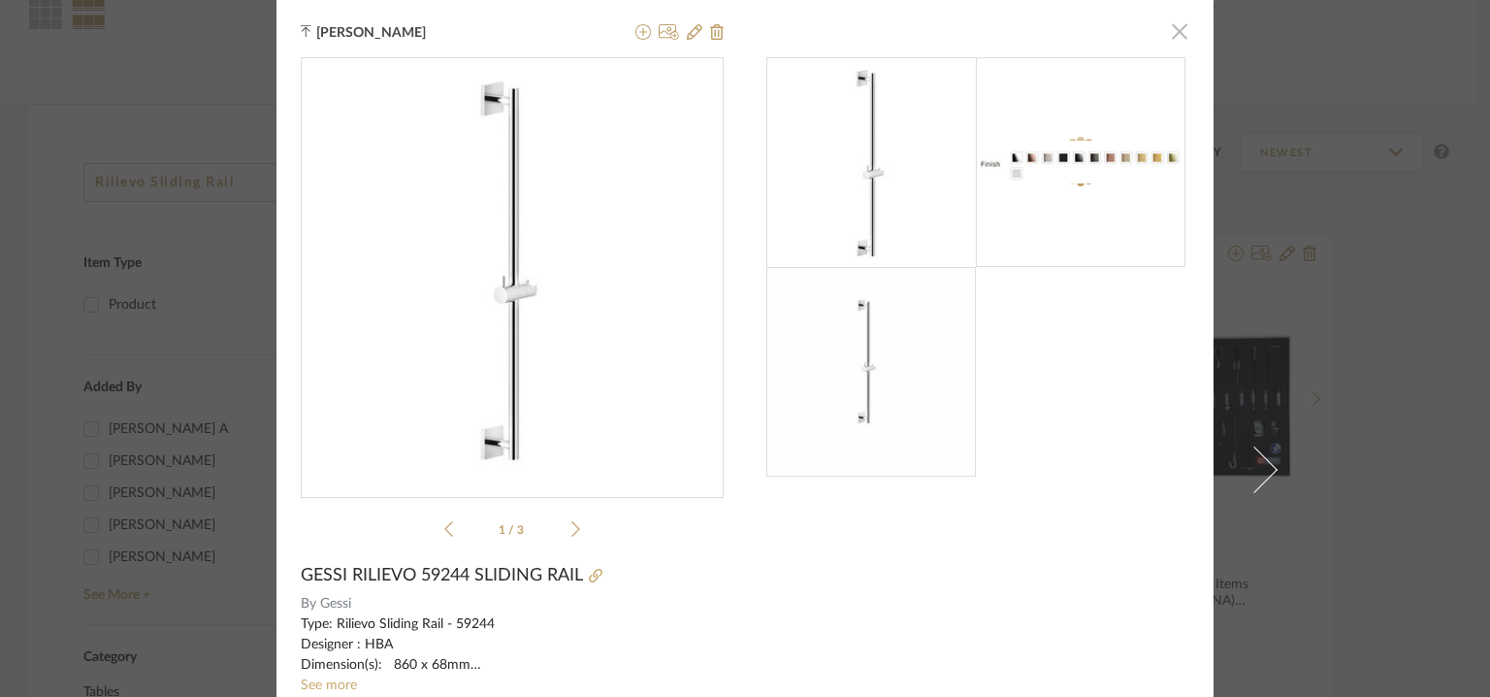
click at [1180, 28] on span "button" at bounding box center [1179, 31] width 39 height 39
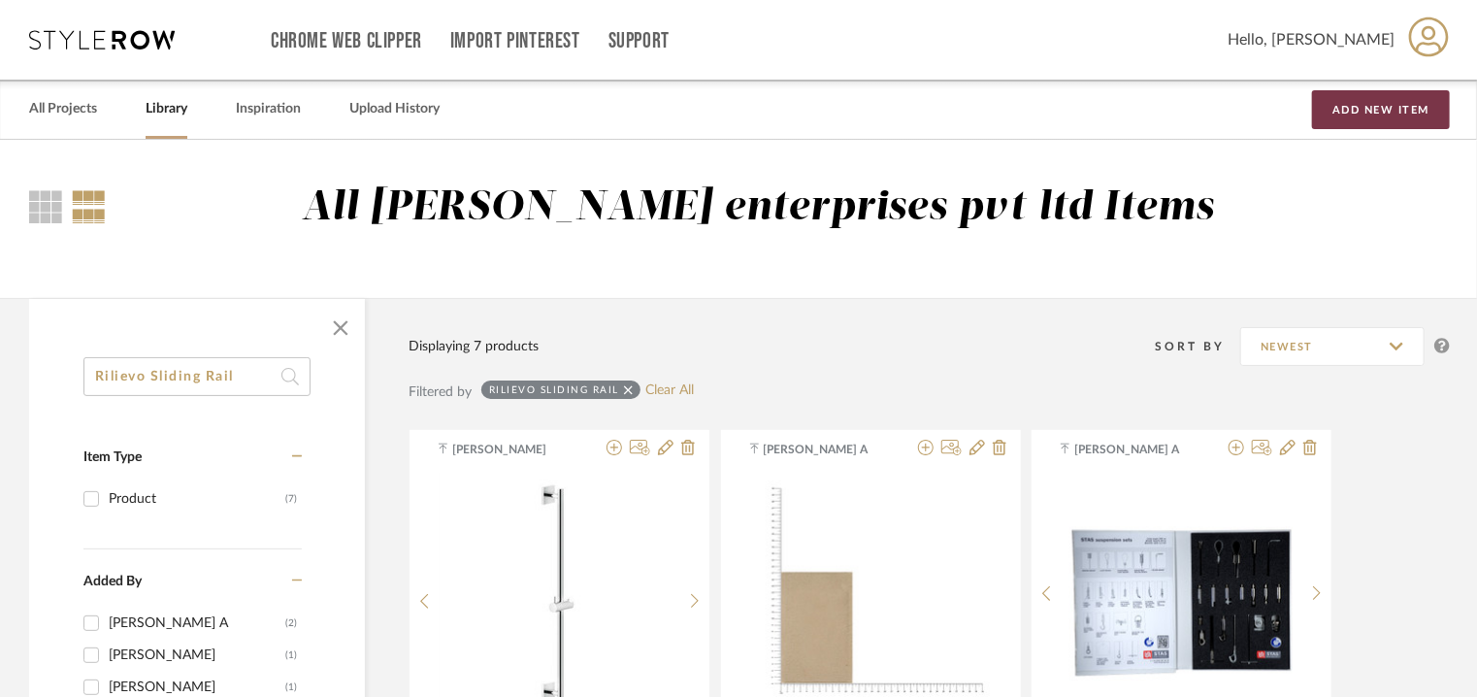
click at [1351, 114] on button "Add New Item" at bounding box center [1381, 109] width 138 height 39
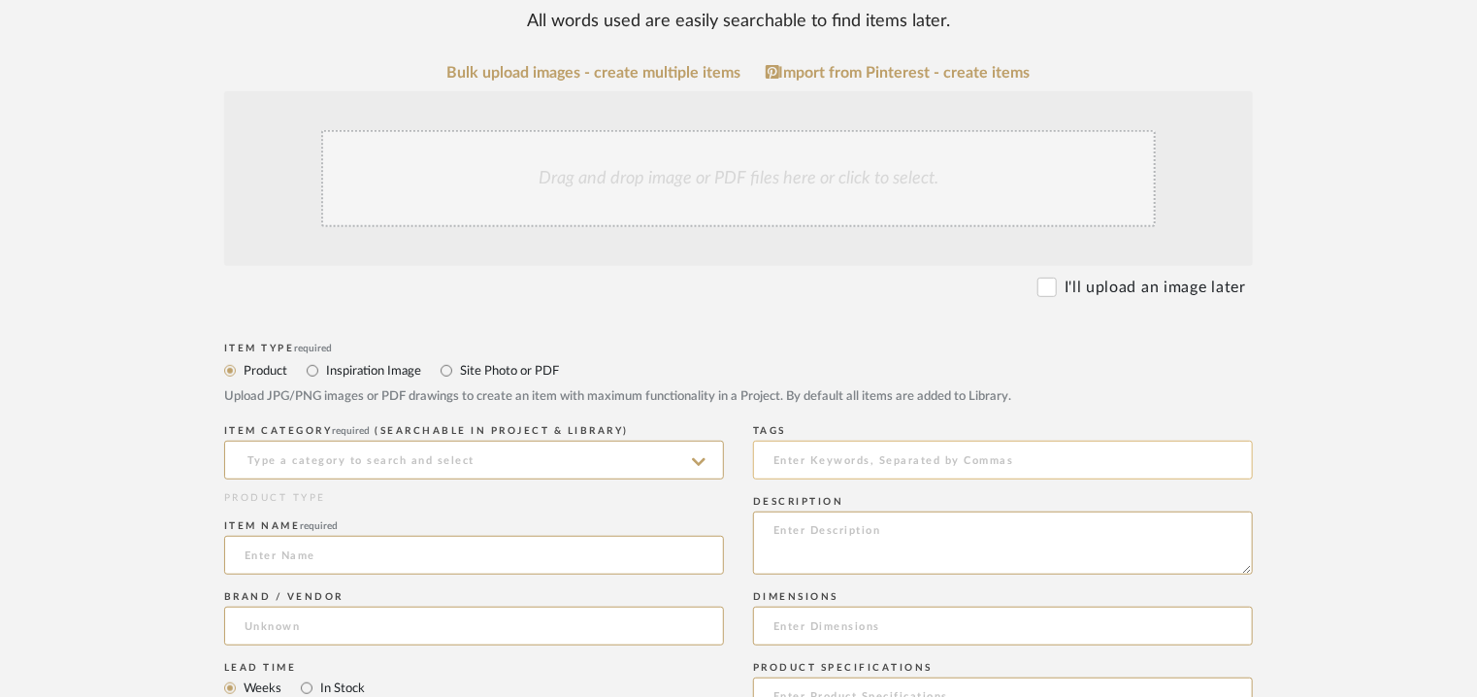
scroll to position [485, 0]
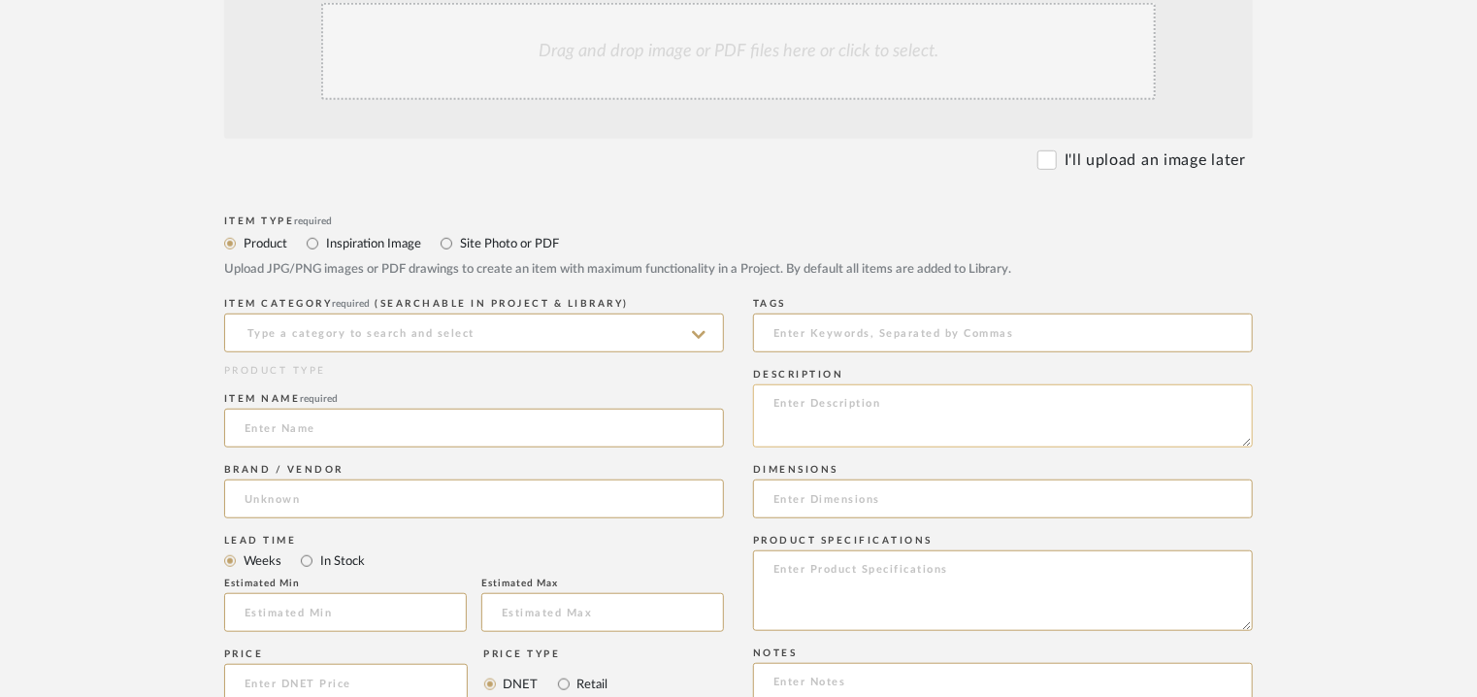
paste textarea "Type: Toilet paper holder Designer : Na Dimension(s): Height 89 x Width 161 x D…"
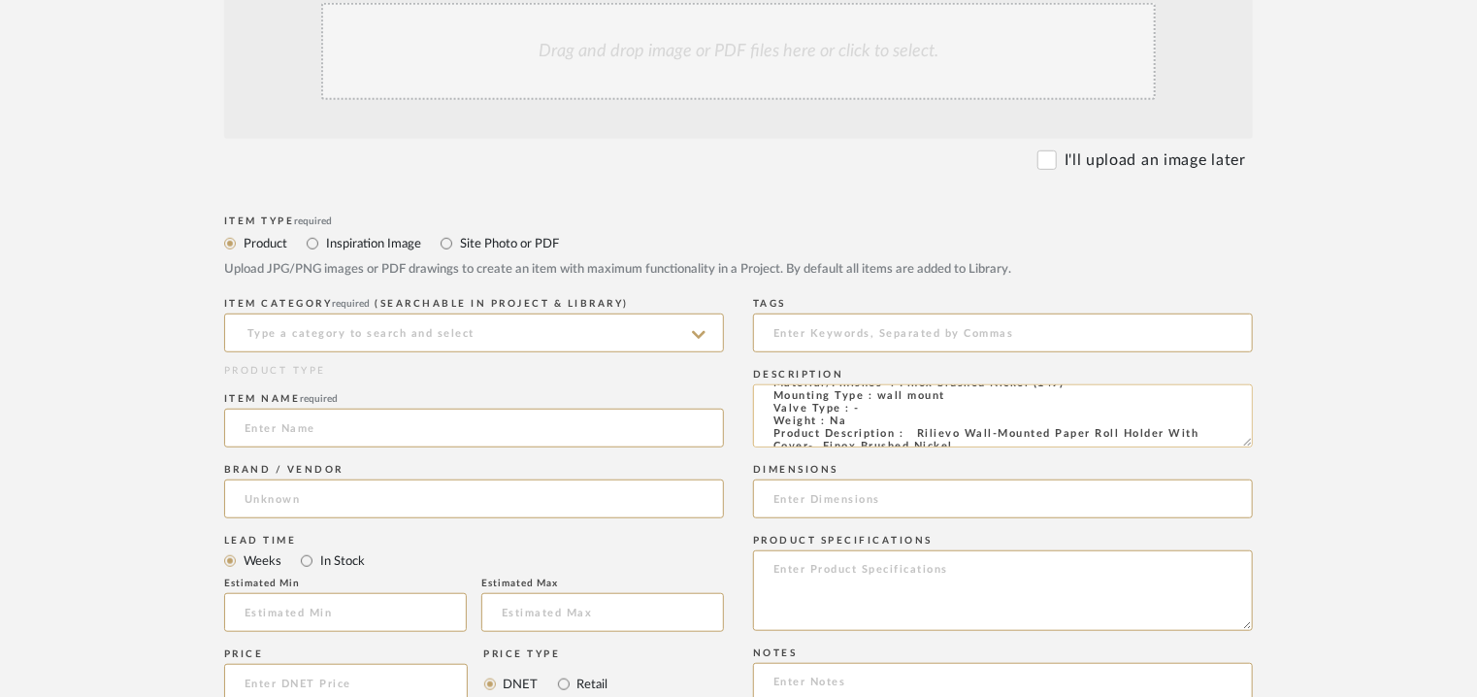
scroll to position [0, 0]
type textarea "Type: Toilet paper holder Designer : Na Dimension(s): Height 89 x Width 161 x D…"
drag, startPoint x: 281, startPoint y: 333, endPoint x: 271, endPoint y: 337, distance: 11.4
click at [279, 335] on input at bounding box center [474, 332] width 500 height 39
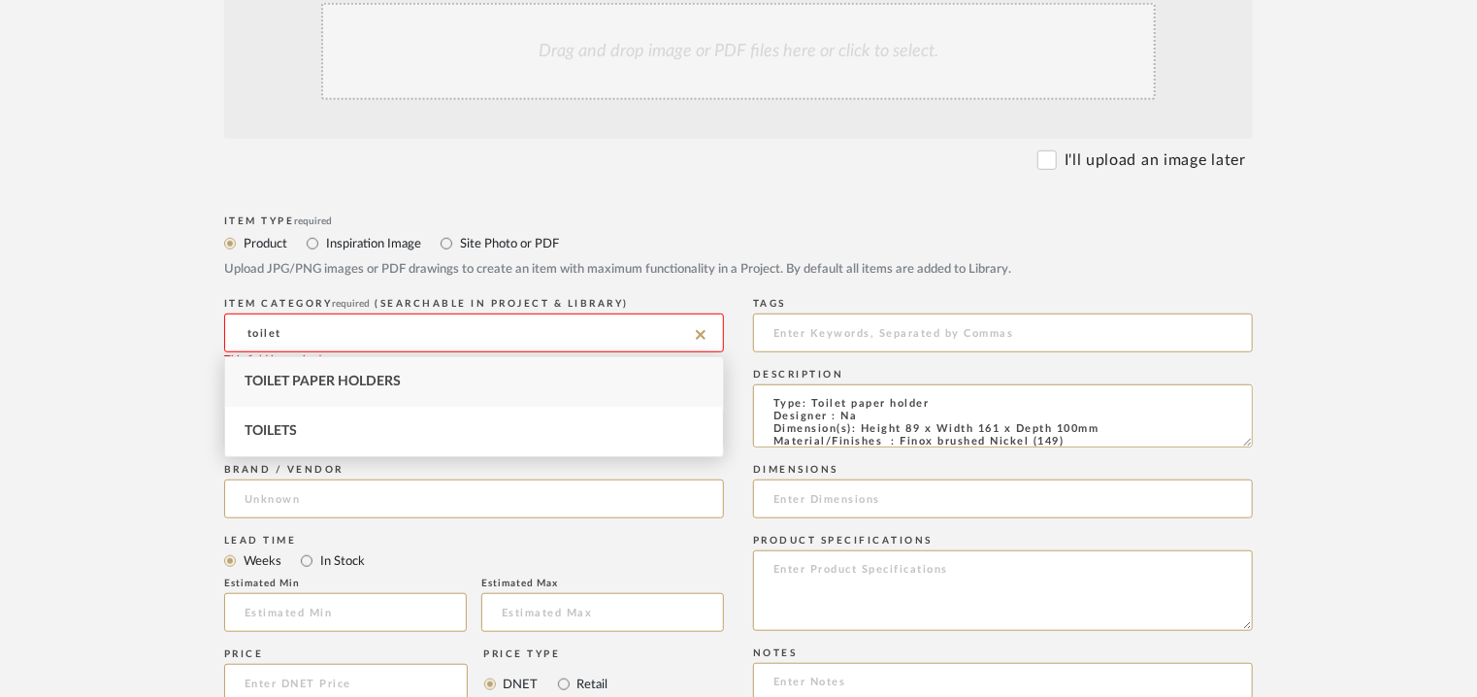
click at [317, 384] on span "Toilet Paper Holders" at bounding box center [322, 381] width 156 height 14
type input "Toilet Paper Holders"
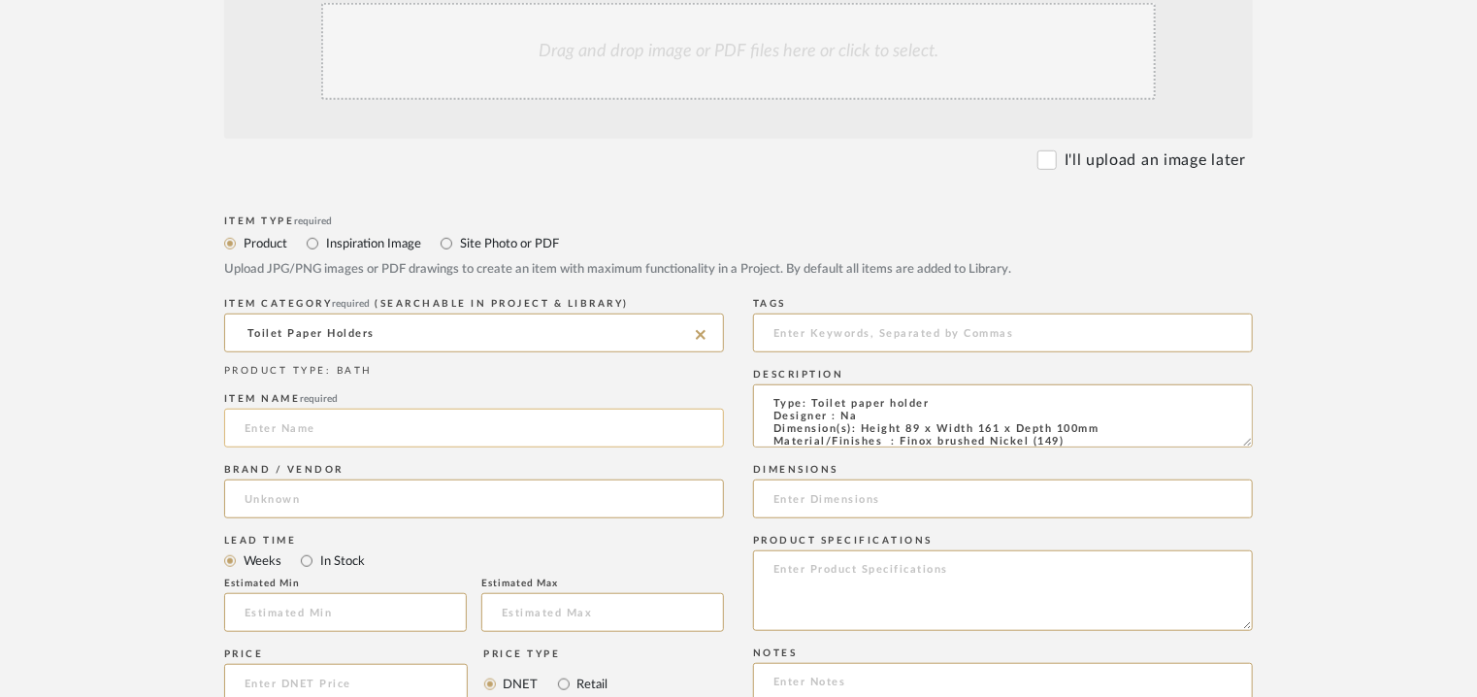
click at [276, 430] on input at bounding box center [474, 427] width 500 height 39
paste input "Wall-mounted paper roll holder with cover"
click at [247, 424] on input "Wall-mounted paper roll holder with cover" at bounding box center [474, 427] width 500 height 39
type input "WALL-MOUNTED PAPER ROLL HOLDER WITH COVER"
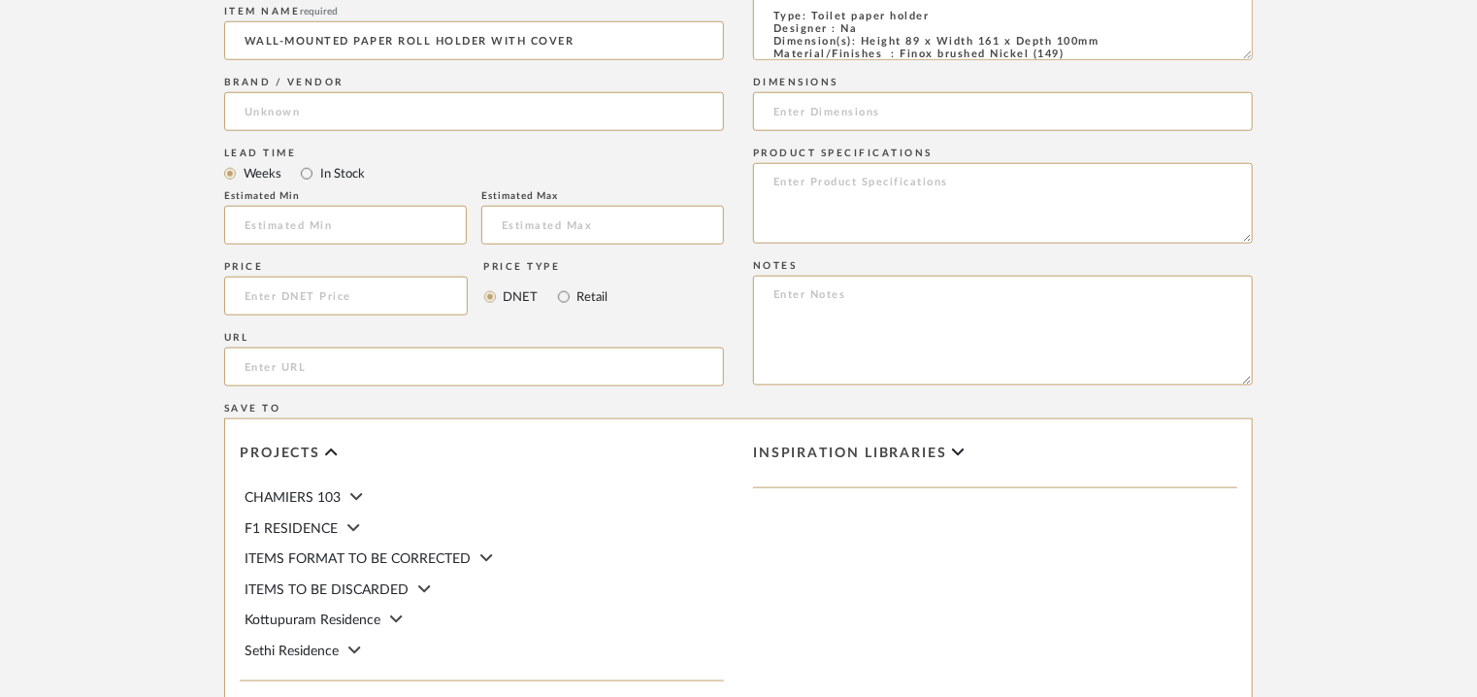
scroll to position [873, 0]
paste input "[URL][DOMAIN_NAME]"
type input "[URL][DOMAIN_NAME]"
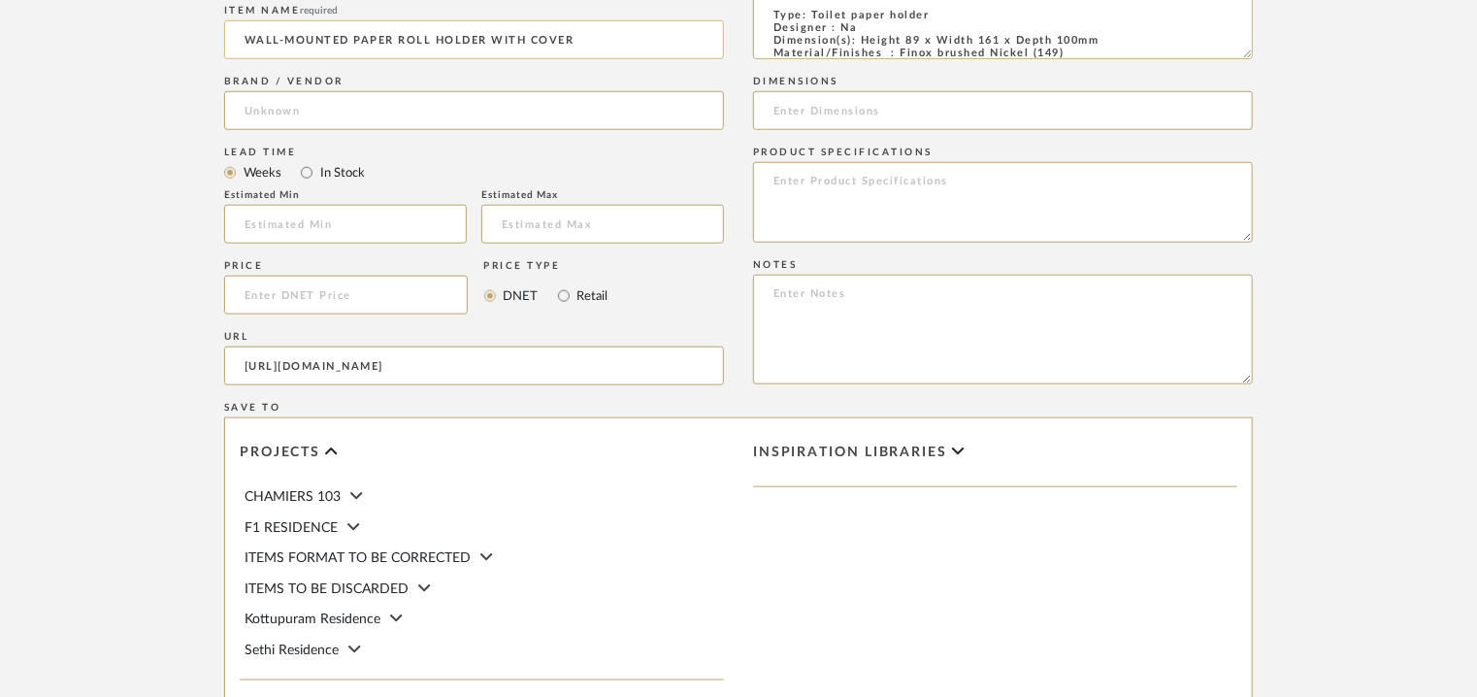
click at [619, 45] on input "WALL-MOUNTED PAPER ROLL HOLDER WITH COVER" at bounding box center [474, 39] width 500 height 39
type input "WALL-MOUNTED PAPER ROLL HOLDER WITH COVER 59449"
click at [244, 121] on input at bounding box center [474, 110] width 500 height 39
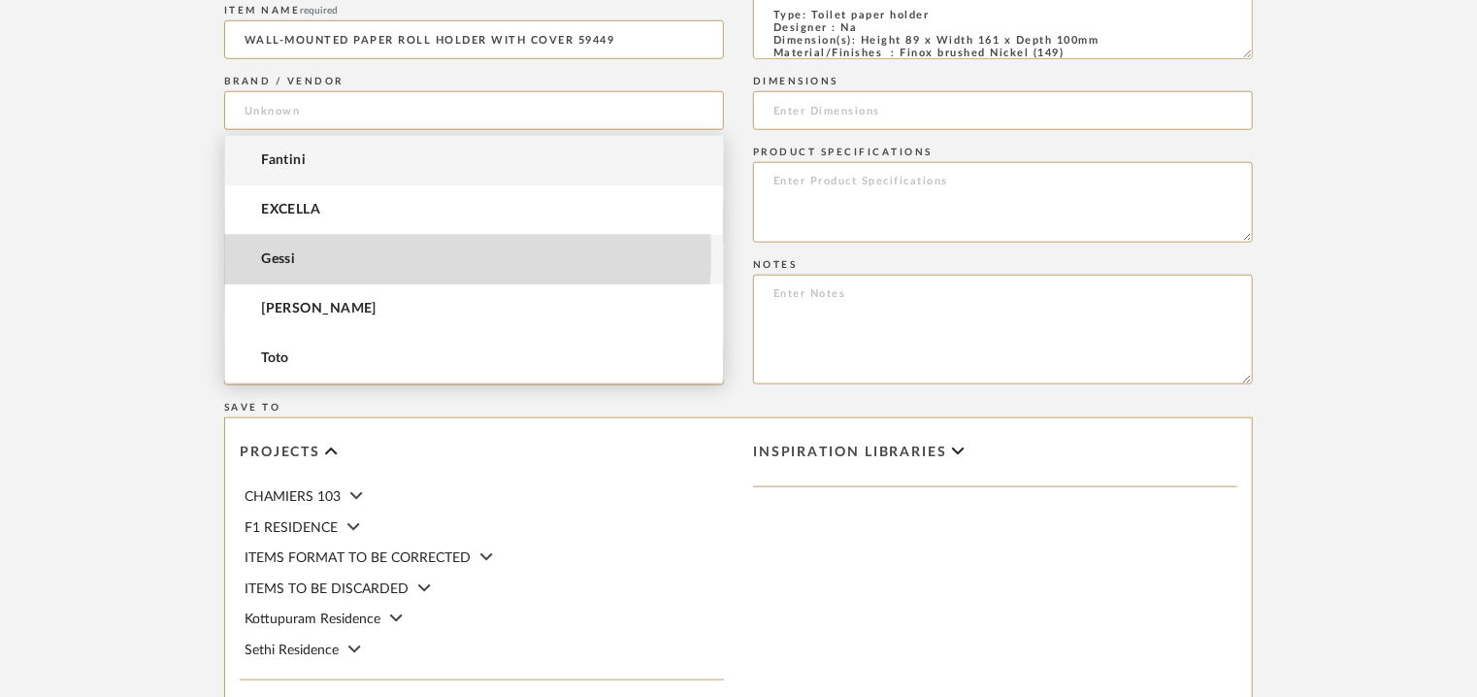
click at [288, 254] on span "Gessi" at bounding box center [278, 259] width 34 height 16
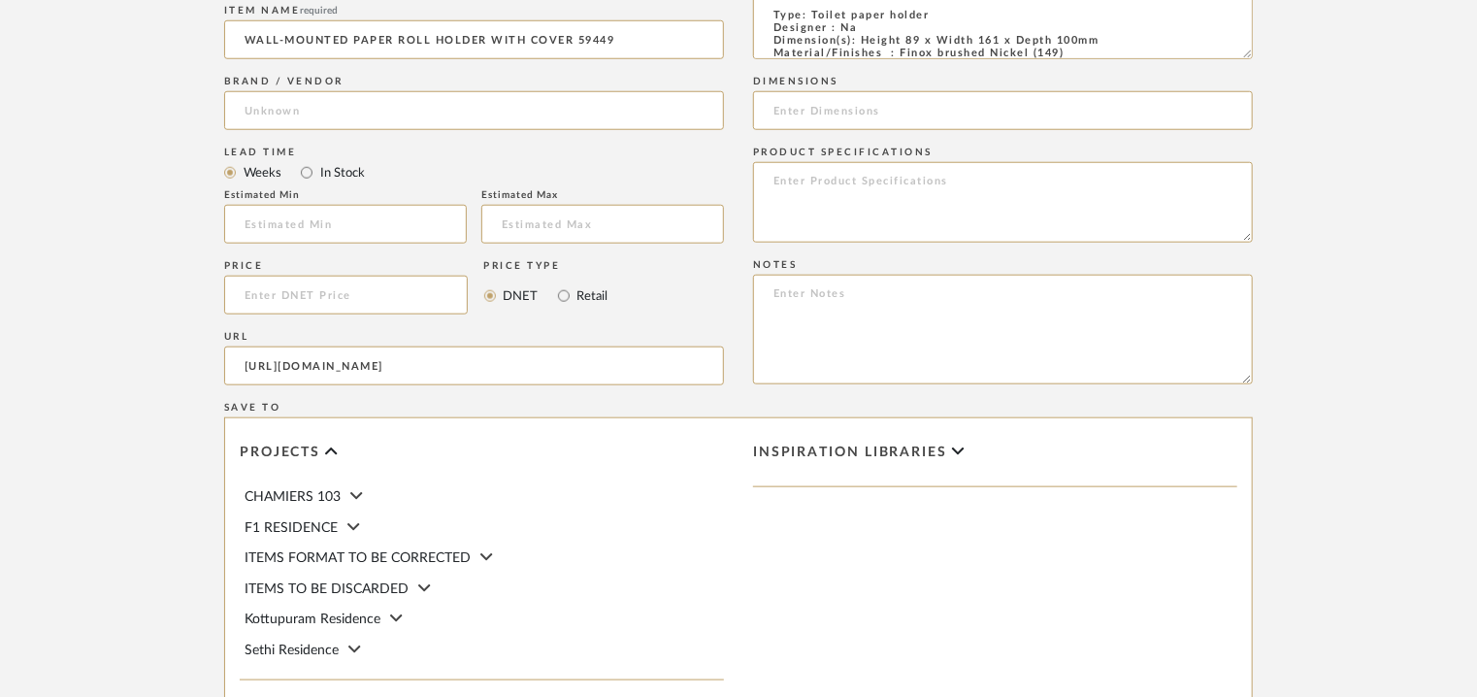
type input "Gessi"
click at [301, 221] on input "text" at bounding box center [345, 224] width 243 height 39
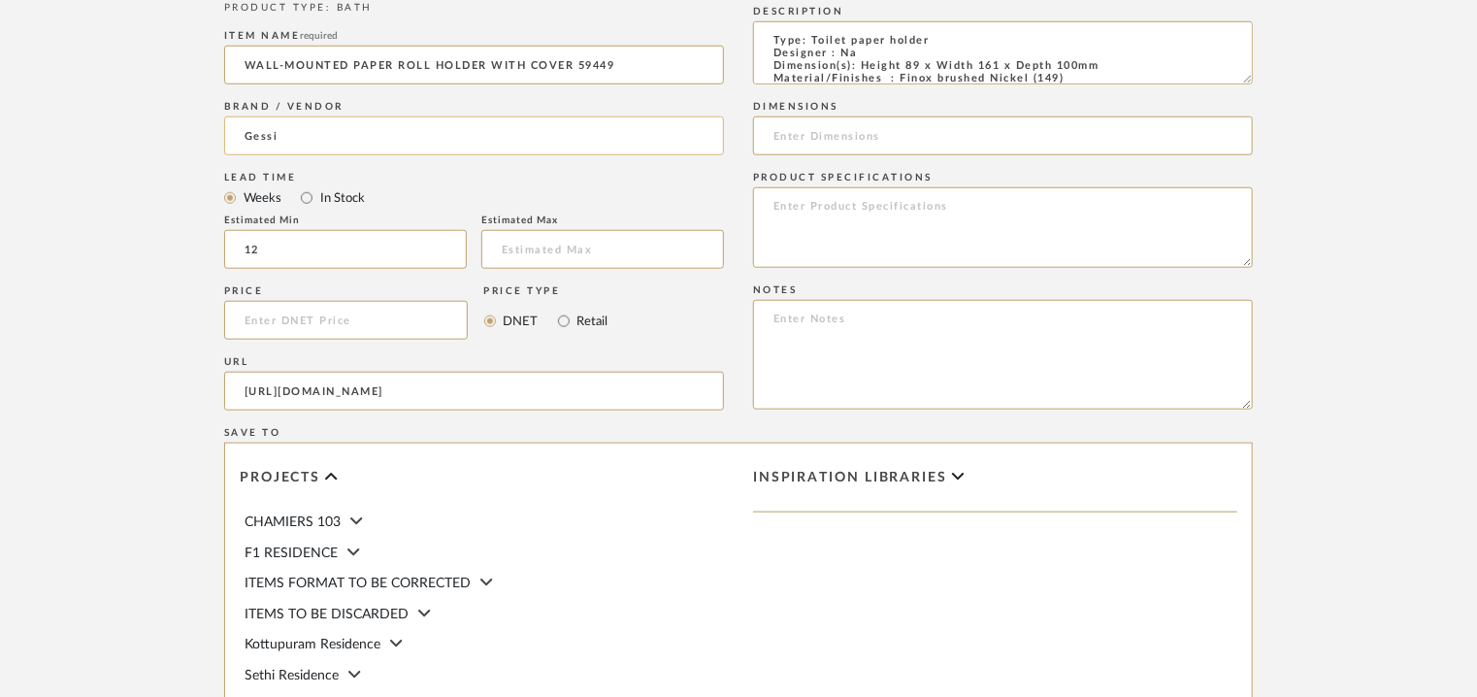
scroll to position [776, 0]
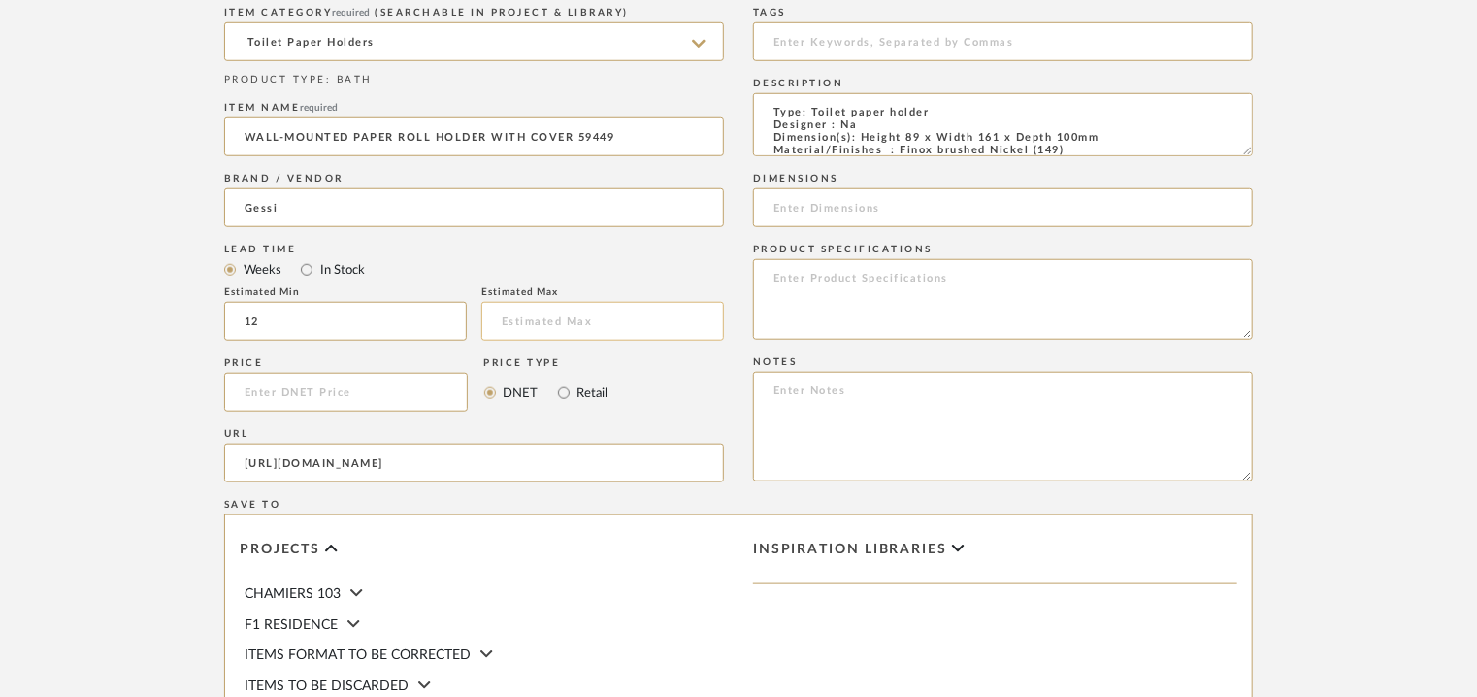
type input "12"
click at [586, 317] on input at bounding box center [602, 321] width 243 height 39
type input "14"
click at [1050, 405] on textarea at bounding box center [1003, 427] width 500 height 110
paste textarea "Price: MRP47,448/- and Discounted price : INR.27,045/- Lead time : 12-14weeks C…"
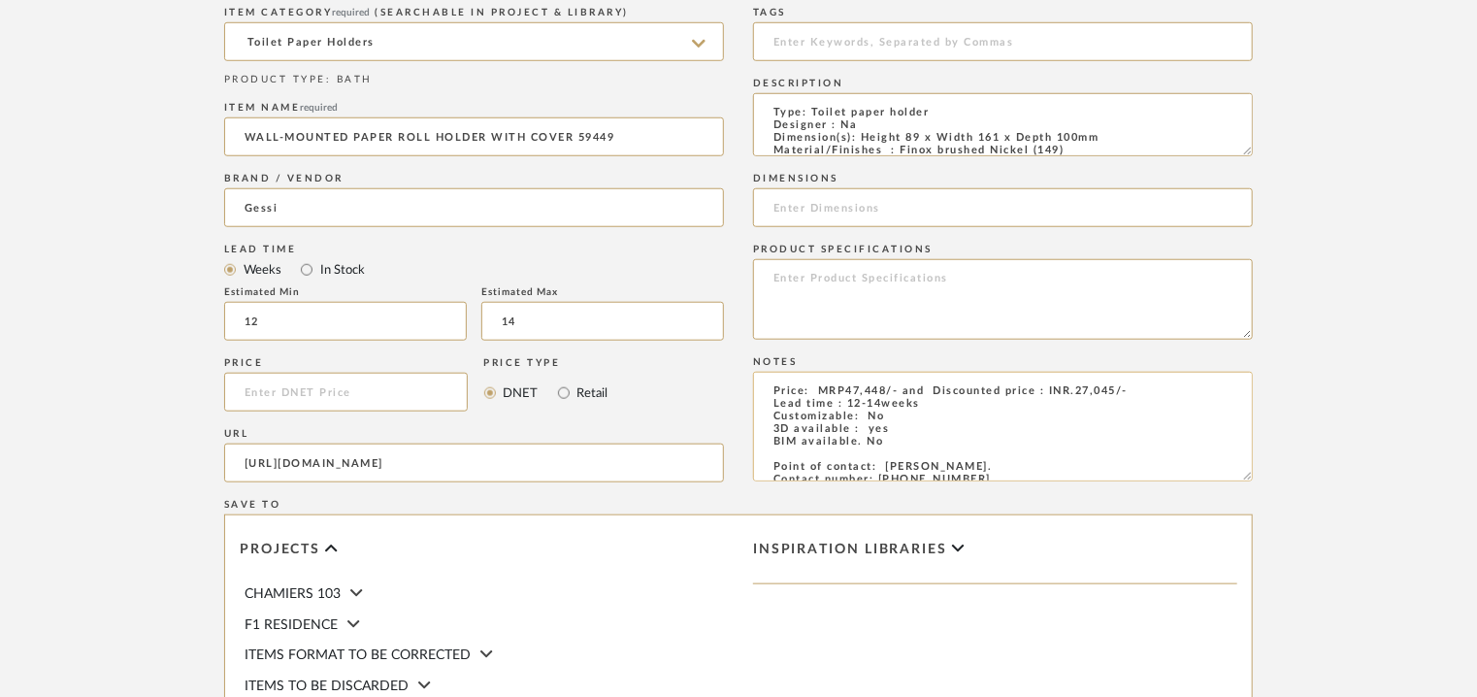
scroll to position [0, 0]
type textarea "Price: MRP47,448/- and Discounted price : INR.27,045/- Lead time : 12-14weeks C…"
drag, startPoint x: 861, startPoint y: 136, endPoint x: 1096, endPoint y: 137, distance: 235.8
click at [1096, 137] on textarea "Type: Toilet paper holder Designer : Na Dimension(s): Height 89 x Width 161 x D…" at bounding box center [1003, 124] width 500 height 63
click at [851, 210] on input at bounding box center [1003, 207] width 500 height 39
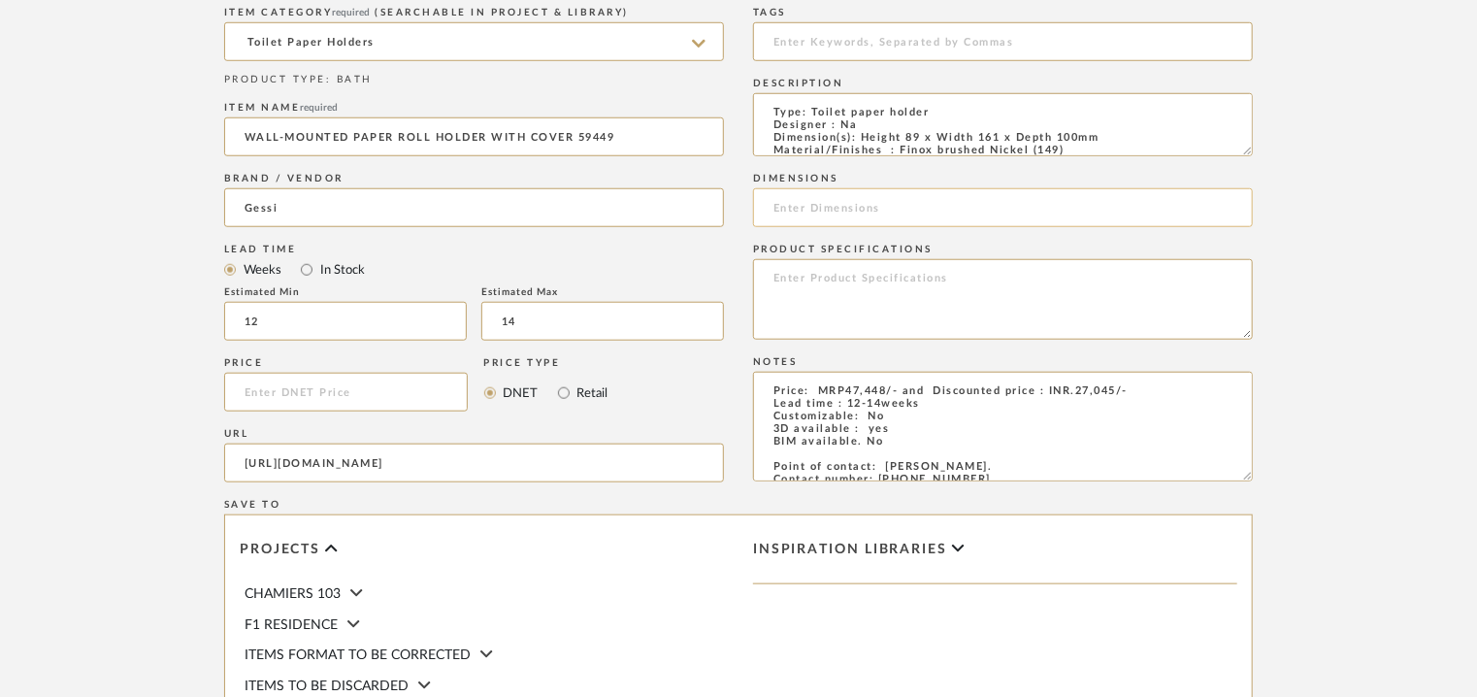
paste input "Height 89 x Width 161 x Depth 100mm"
type input "Height 89 x Width 161 x Depth 100mm"
click at [850, 46] on input at bounding box center [1003, 41] width 500 height 39
type input "t"
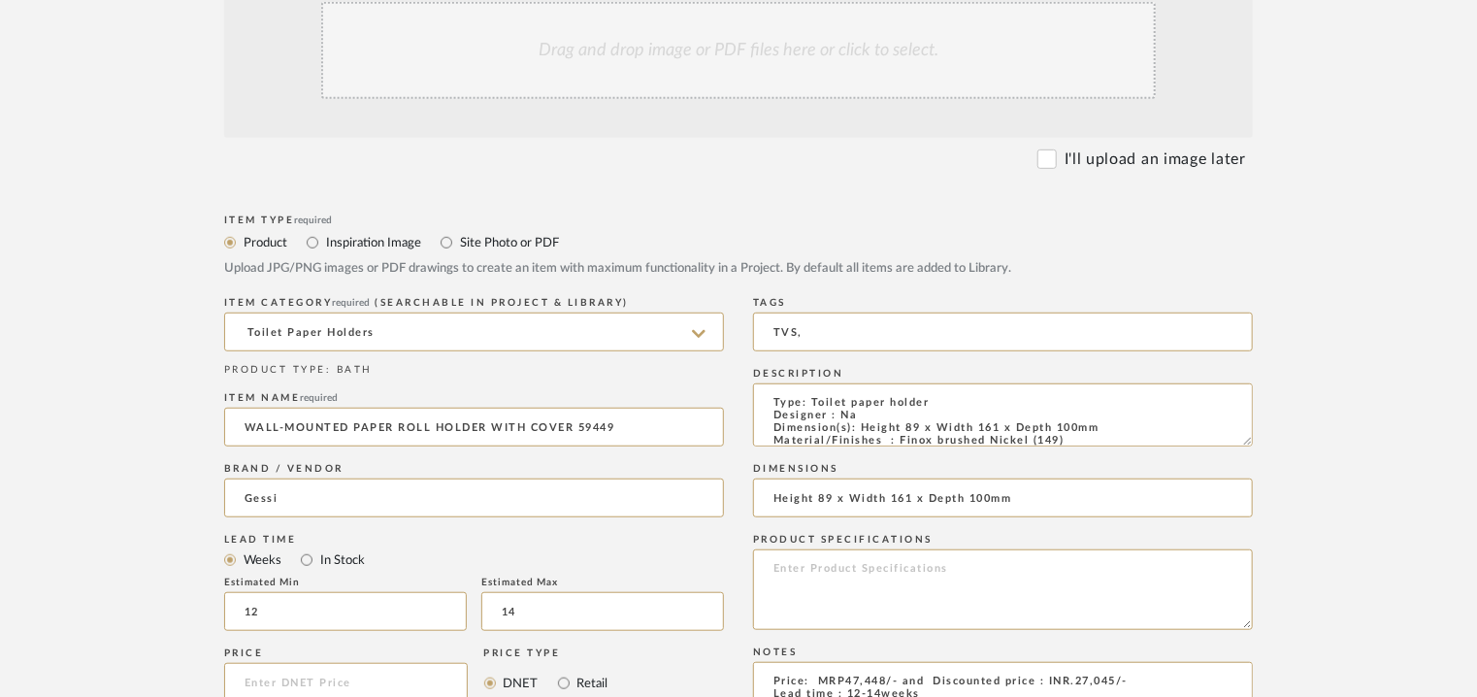
scroll to position [485, 0]
type input "TVS,"
click at [728, 43] on div "Drag and drop image or PDF files here or click to select." at bounding box center [738, 51] width 834 height 97
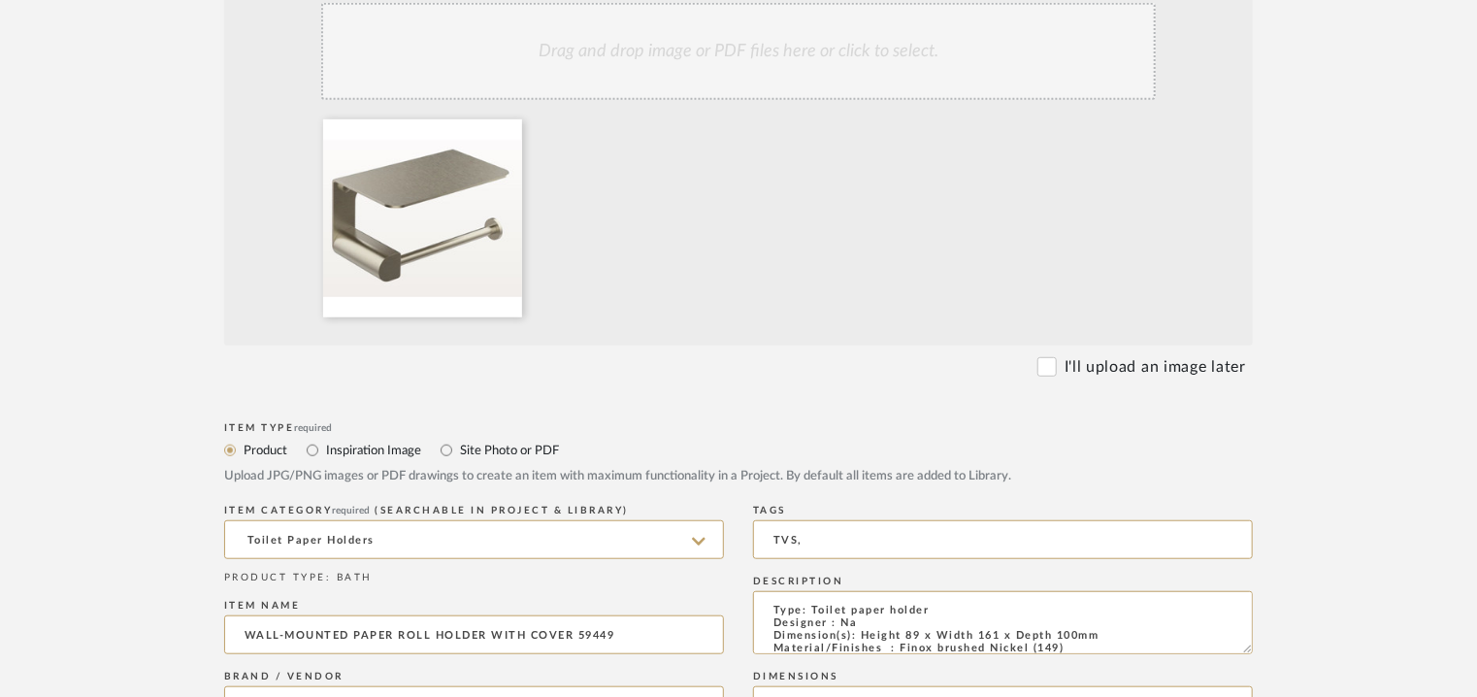
click at [715, 46] on div "Drag and drop image or PDF files here or click to select." at bounding box center [738, 51] width 834 height 97
click at [765, 72] on div "Drag and drop image or PDF files here or click to select." at bounding box center [738, 51] width 834 height 97
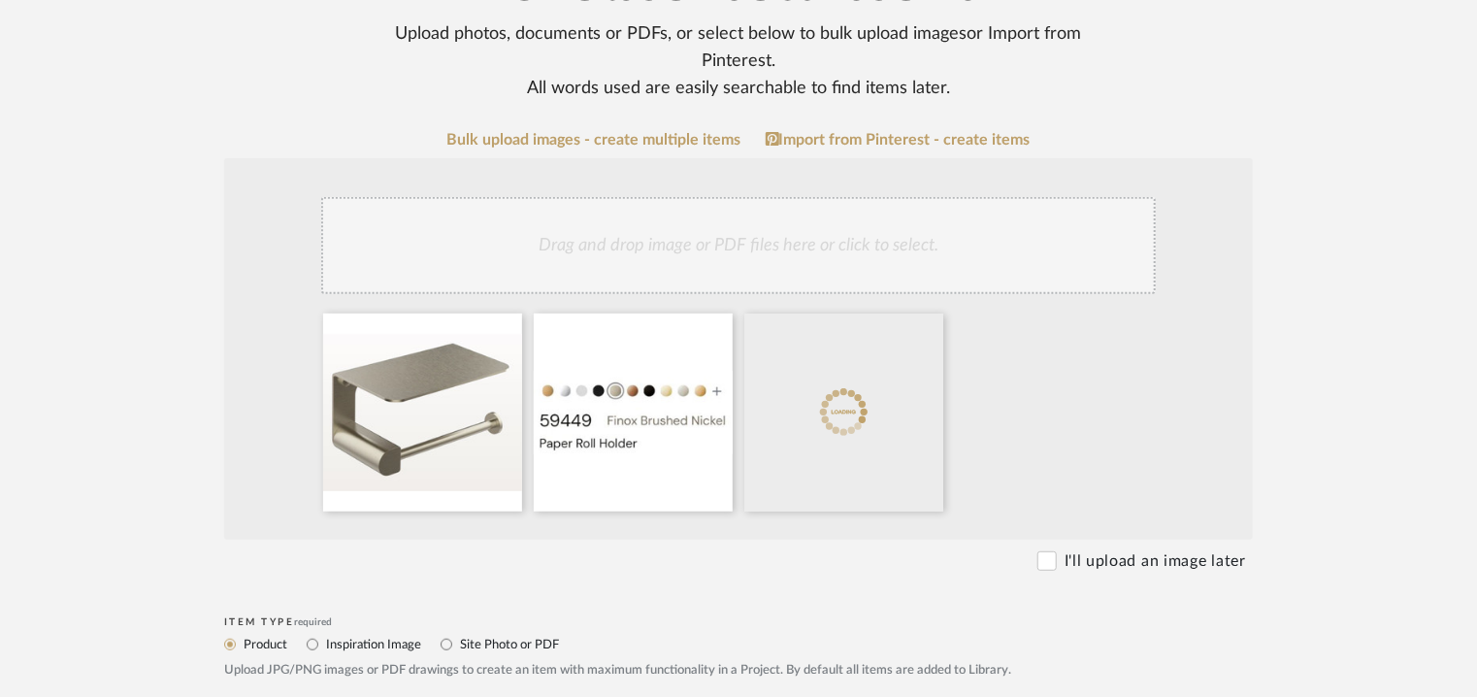
scroll to position [388, 0]
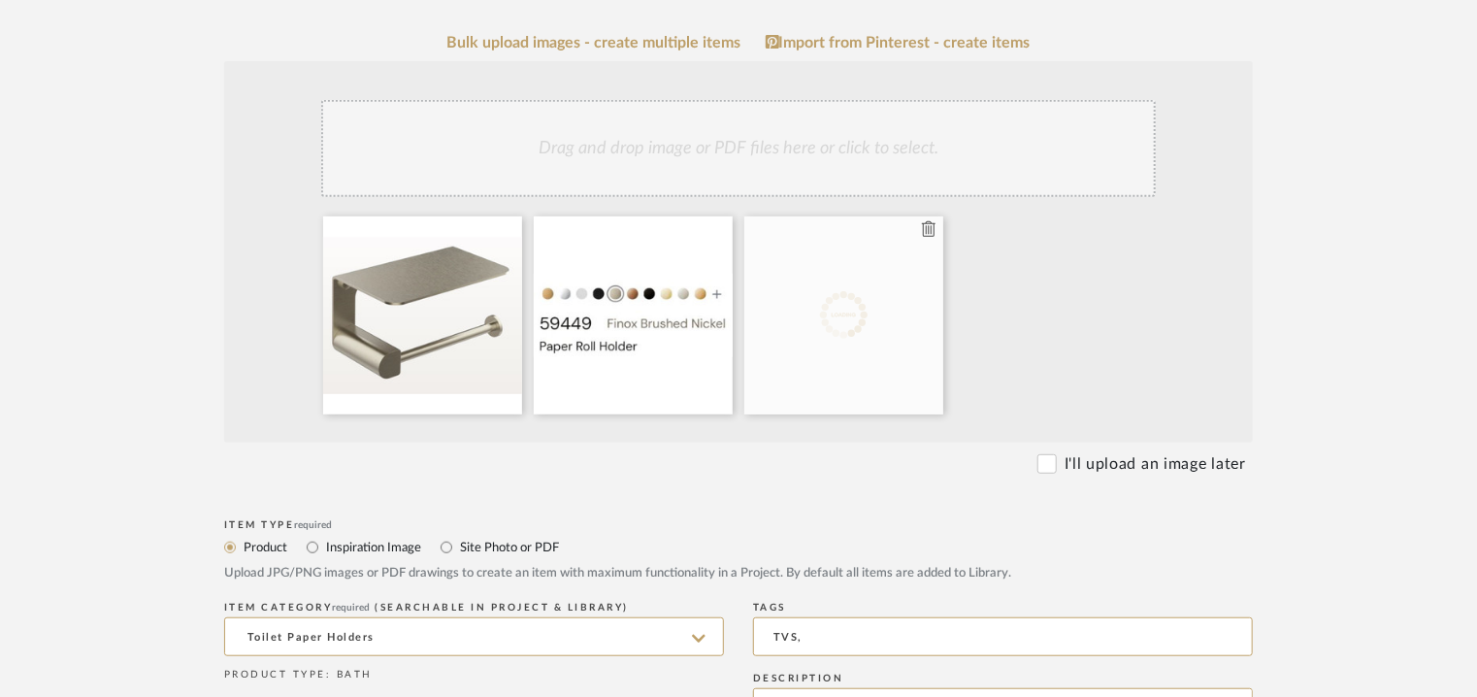
click at [927, 230] on icon at bounding box center [929, 229] width 14 height 16
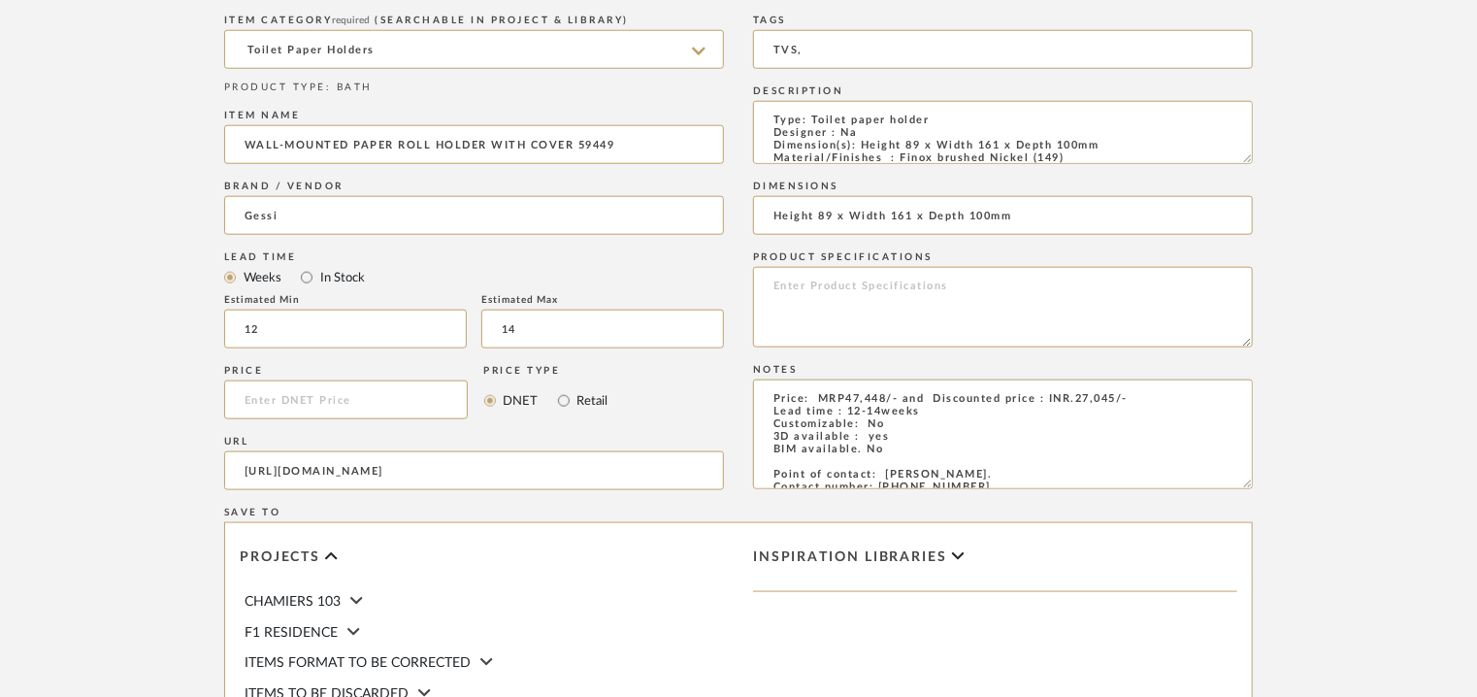
scroll to position [1331, 0]
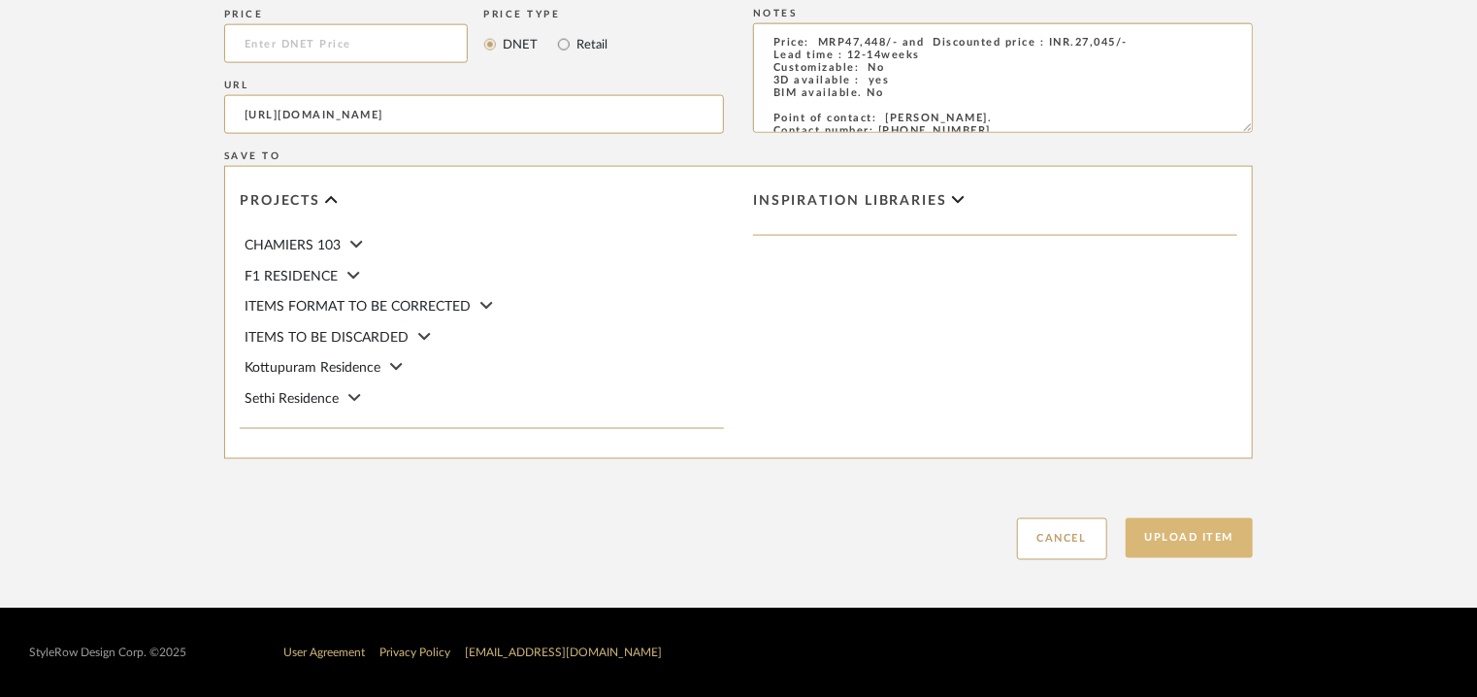
click at [1180, 531] on button "Upload Item" at bounding box center [1189, 538] width 128 height 40
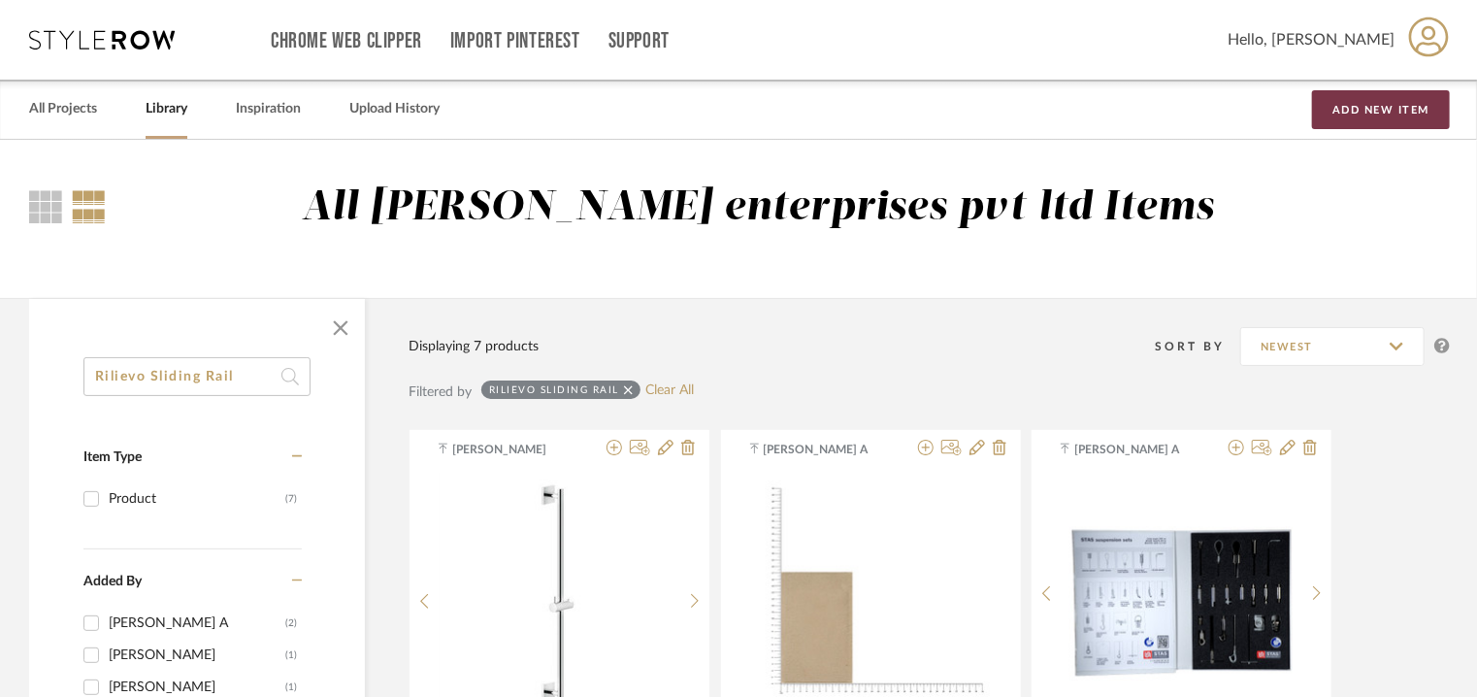
click at [1353, 110] on button "Add New Item" at bounding box center [1381, 109] width 138 height 39
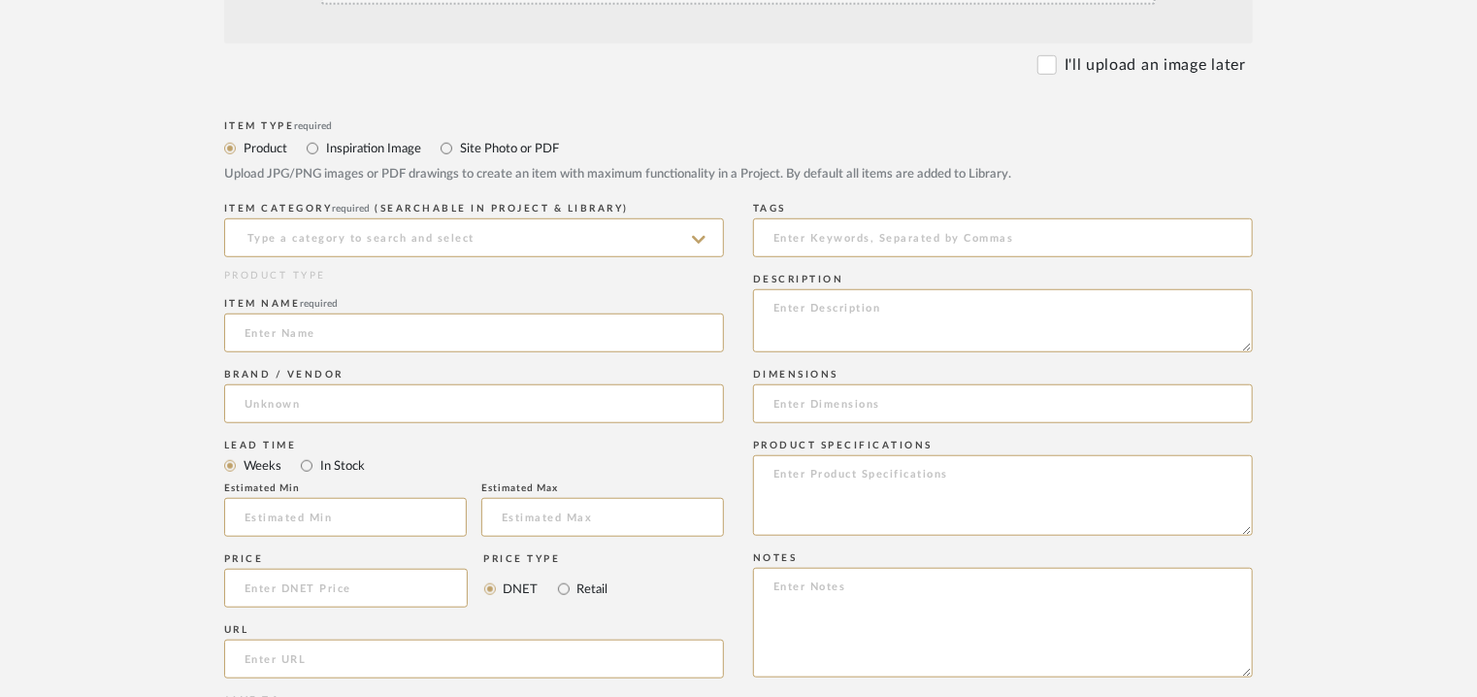
scroll to position [582, 0]
paste textarea "Type: Origini Shut-Off [PERSON_NAME] With Pipe Connection And Safety Valve Desi…"
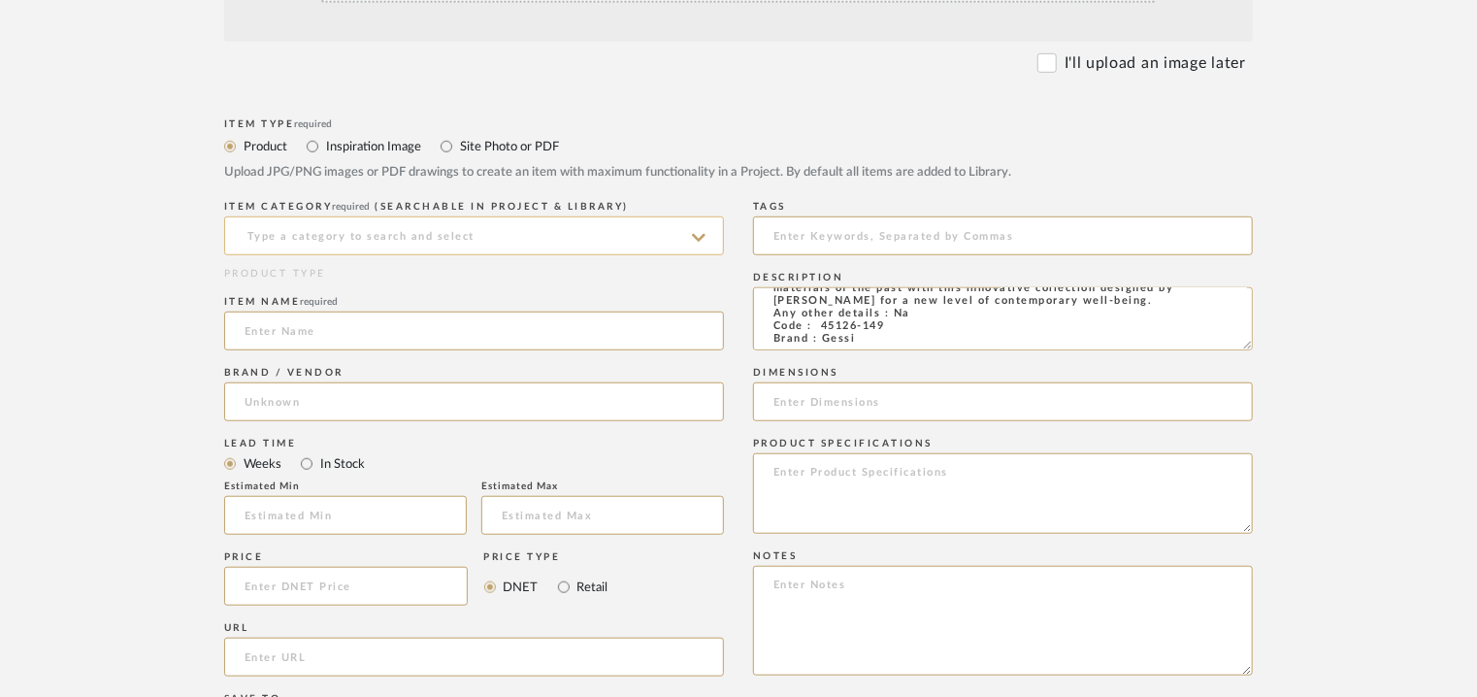
type textarea "Type: Origini Shut-Off [PERSON_NAME] With Pipe Connection And Safety Valve Desi…"
click at [489, 238] on input at bounding box center [474, 235] width 500 height 39
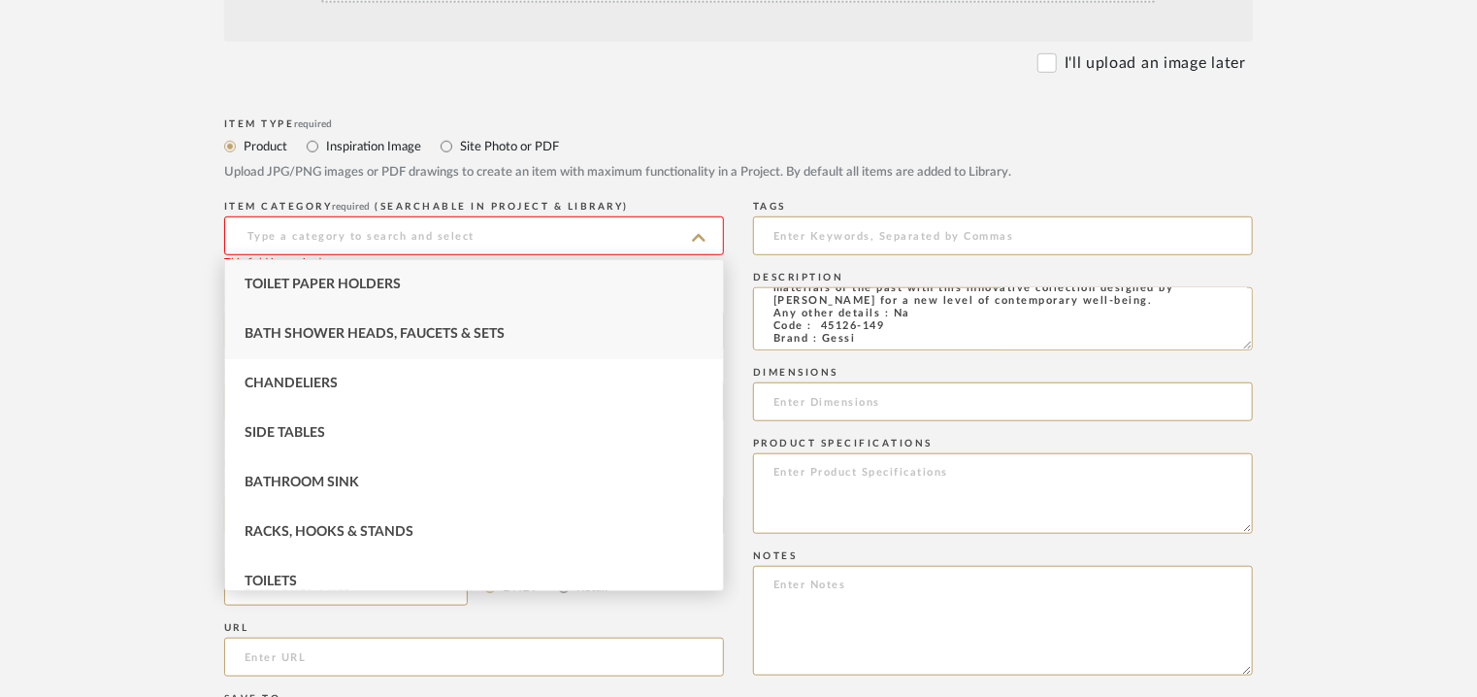
click at [485, 327] on span "Bath Shower Heads, Faucets & Sets" at bounding box center [374, 334] width 260 height 14
type input "Bath Shower Heads, Faucets & Sets"
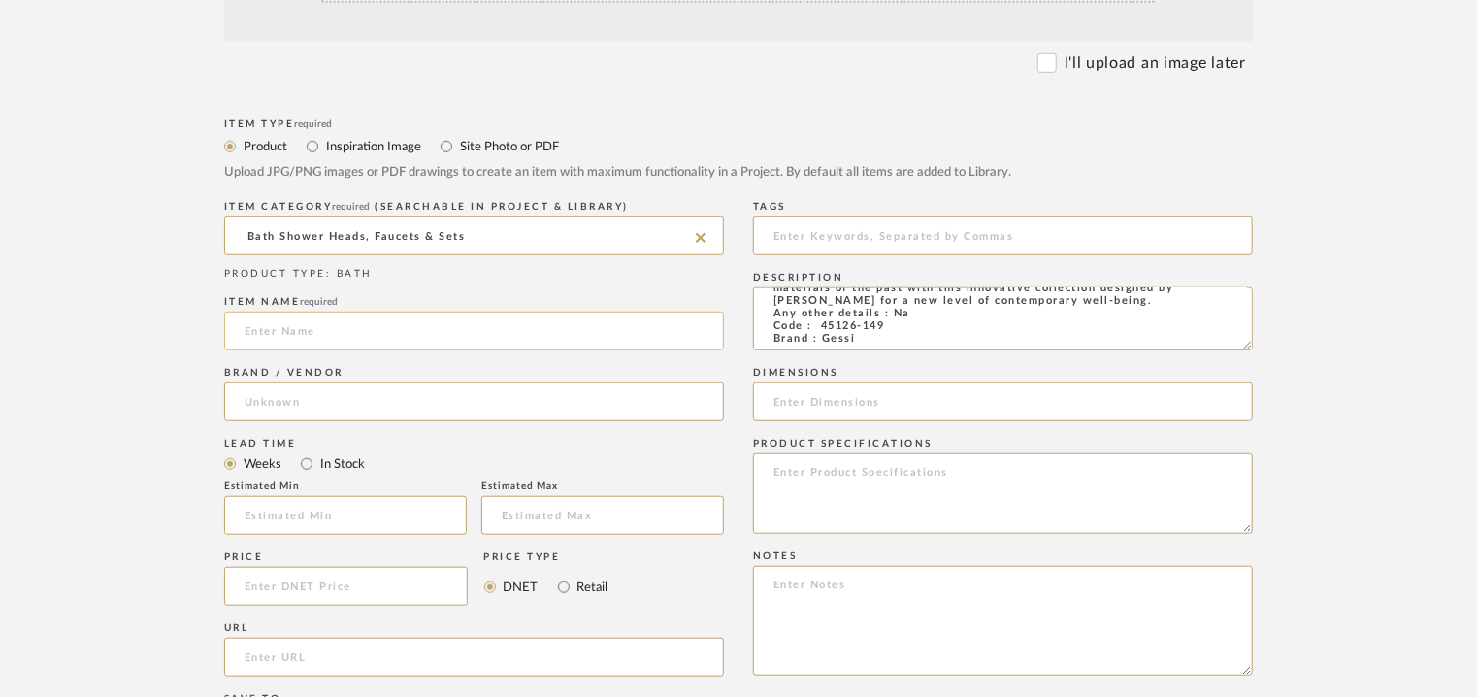
click at [265, 327] on input at bounding box center [474, 330] width 500 height 39
paste input "Shut-off [PERSON_NAME] Gessi Origini 45126"
click at [255, 328] on input "Shut-off [PERSON_NAME] Gessi Origini 45126" at bounding box center [474, 330] width 500 height 39
type input "SHUT-OFF DOUCJETTE GESSI ORIGINI 45126"
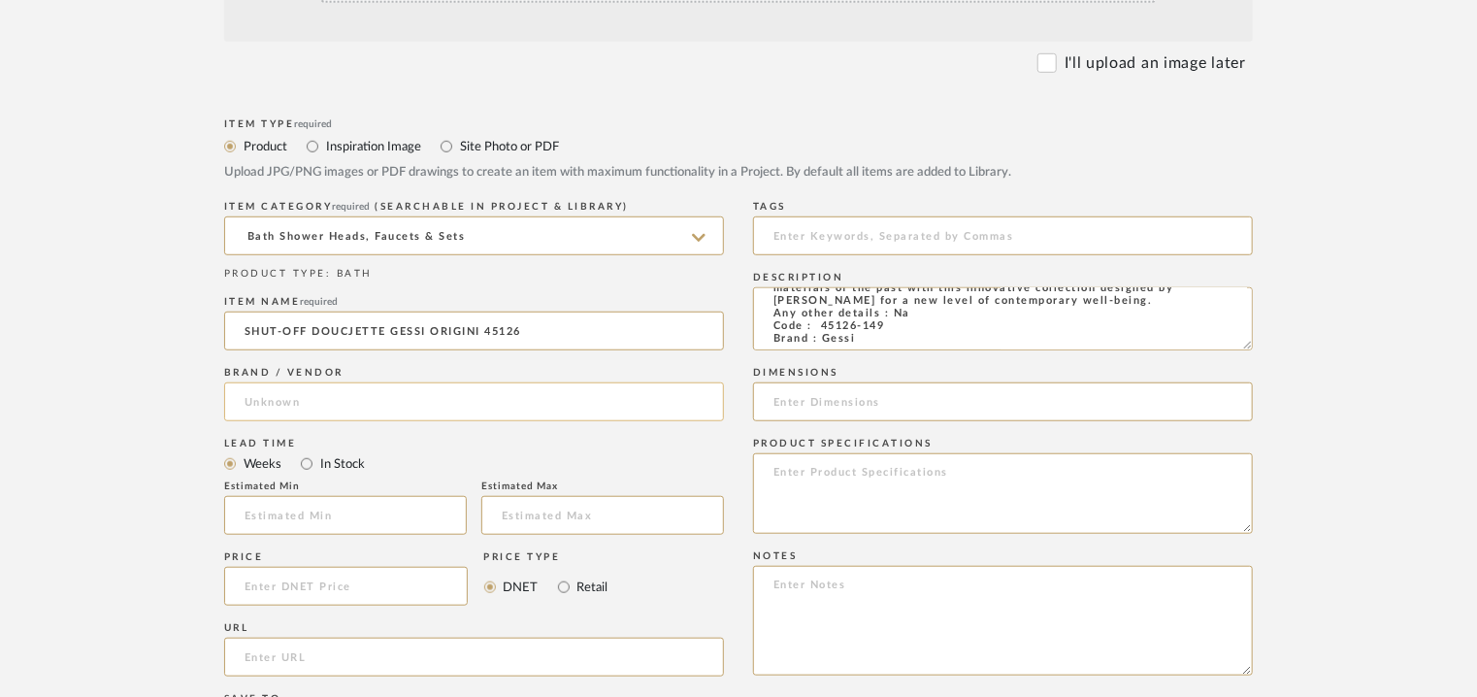
click at [291, 404] on input at bounding box center [474, 401] width 500 height 39
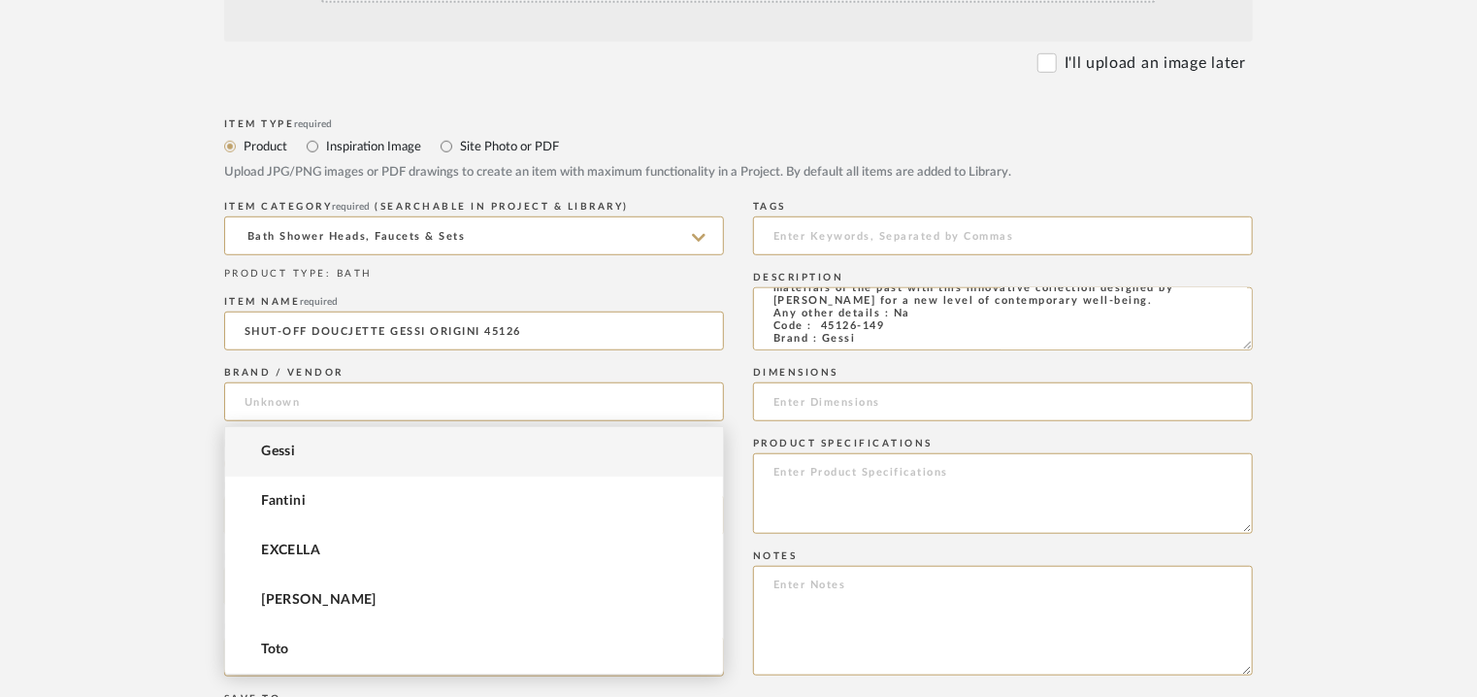
click at [275, 451] on span "Gessi" at bounding box center [278, 451] width 34 height 16
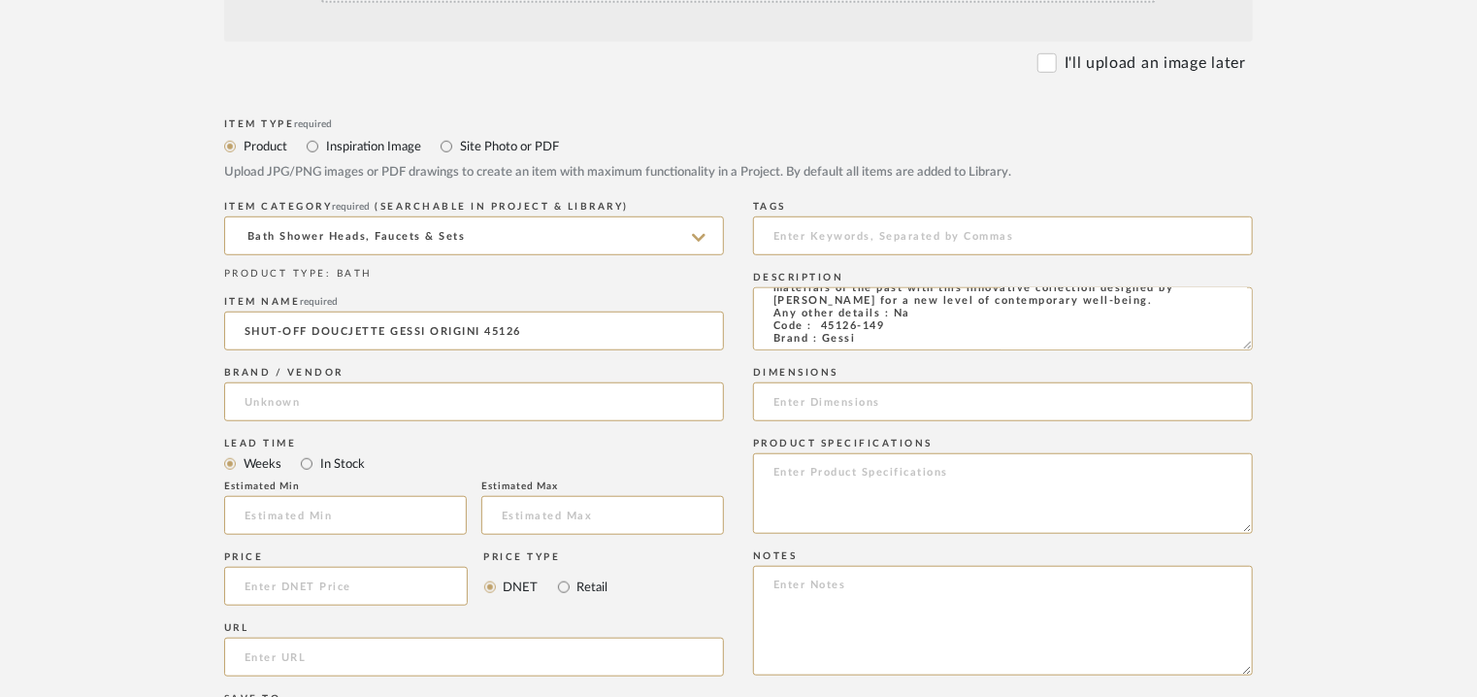
type input "Gessi"
click at [304, 512] on input "text" at bounding box center [345, 515] width 243 height 39
type input "2"
drag, startPoint x: 493, startPoint y: 518, endPoint x: 505, endPoint y: 518, distance: 11.6
click at [503, 518] on input at bounding box center [602, 515] width 243 height 39
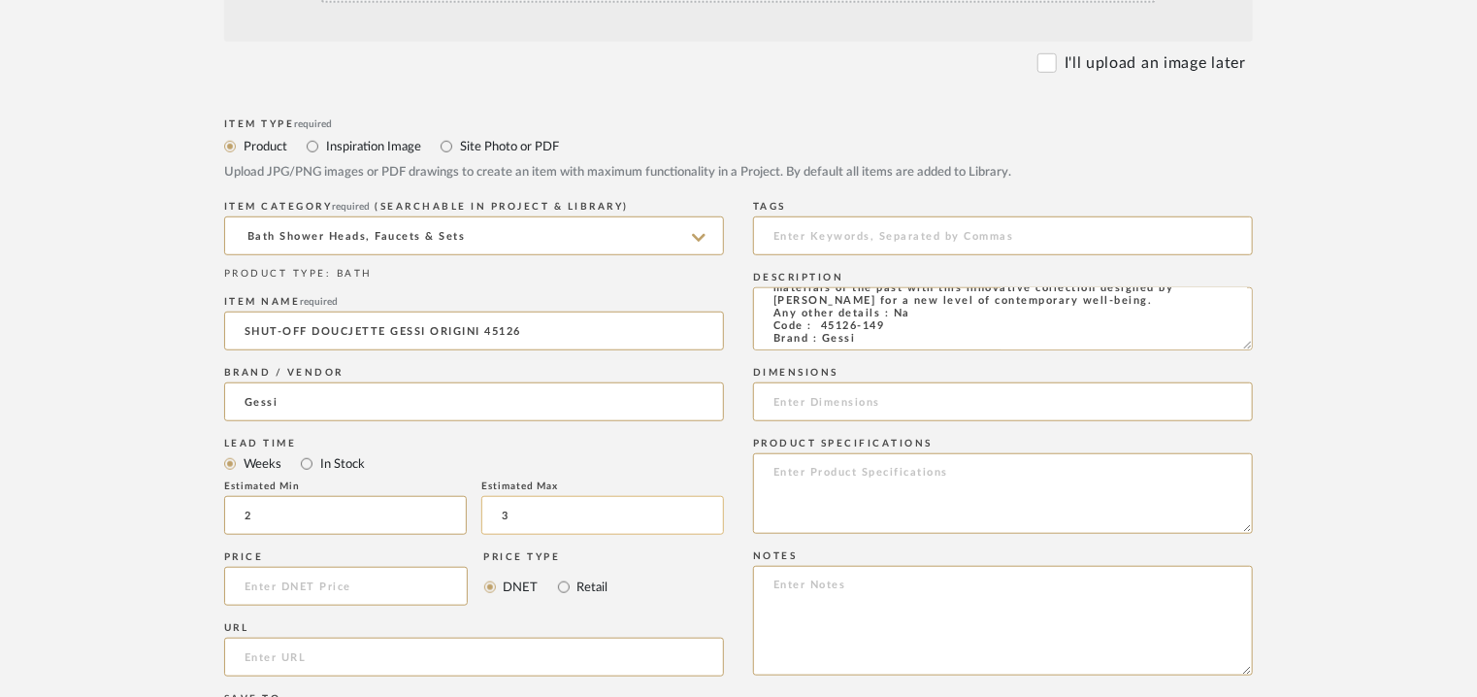
type input "3"
type input "12"
type input "14"
click at [621, 556] on div "Price Price Type DNET Retail" at bounding box center [474, 581] width 500 height 71
paste textarea "Price: MRP1,32,0277/- and Discounted price : INR.75,284/- Lead time : 12-14week…"
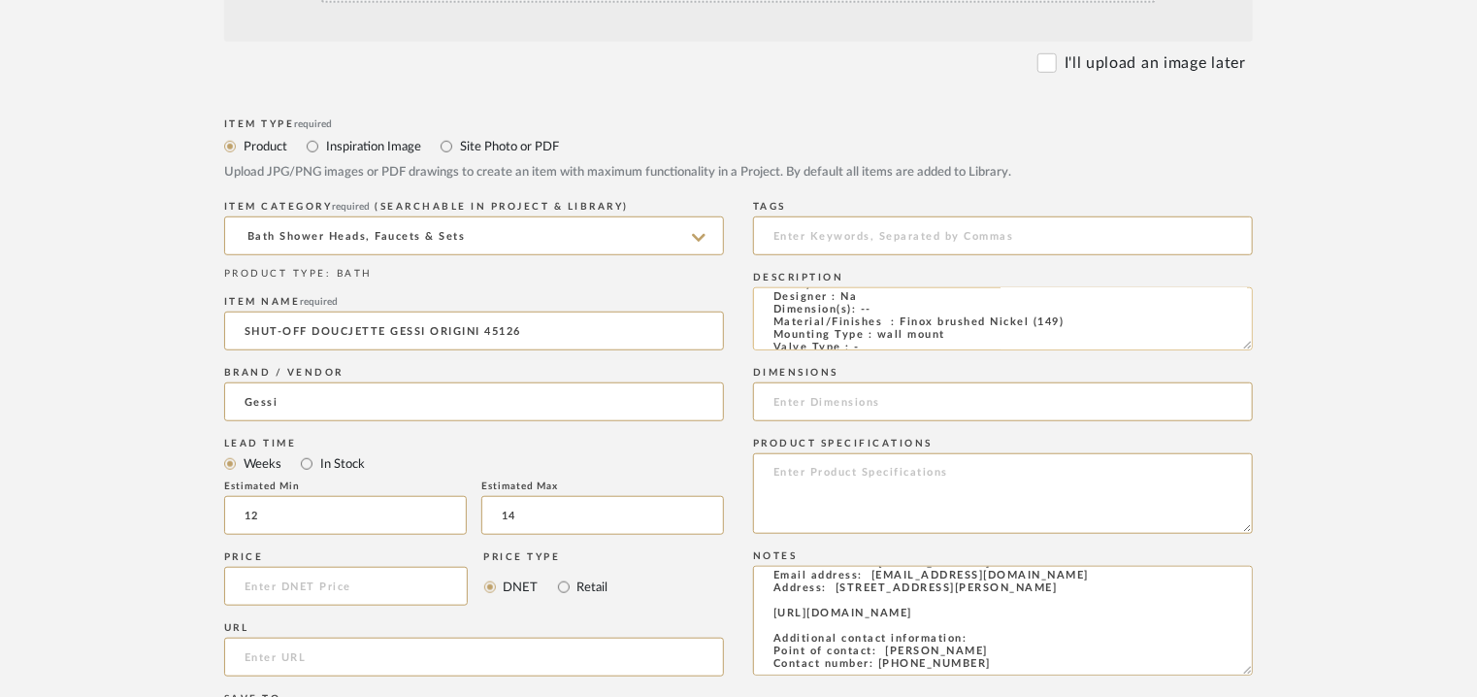
scroll to position [0, 0]
type textarea "Price: MRP1,32,0277/- and Discounted price : INR.75,284/- Lead time : 12-14week…"
click at [803, 232] on input at bounding box center [1003, 235] width 500 height 39
type input "t"
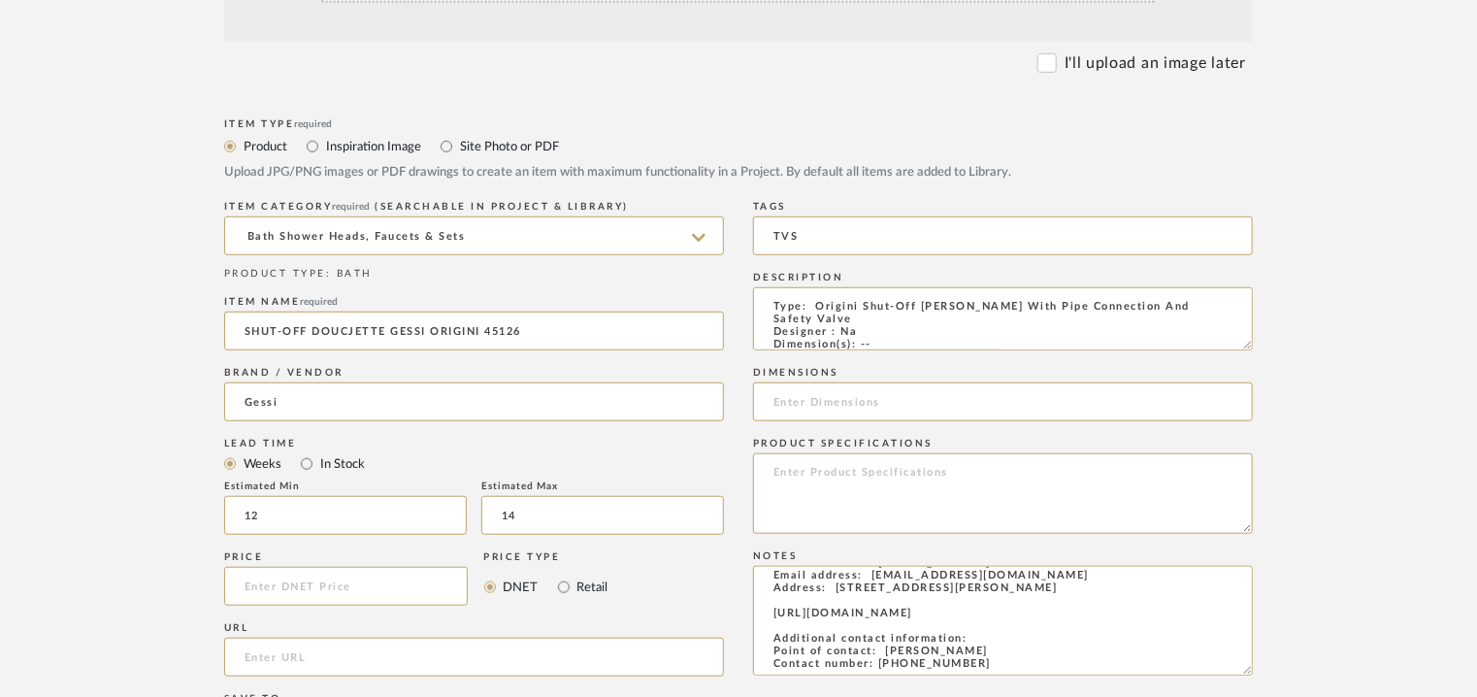
type input "TVS"
paste input "[URL][DOMAIN_NAME][PERSON_NAME]"
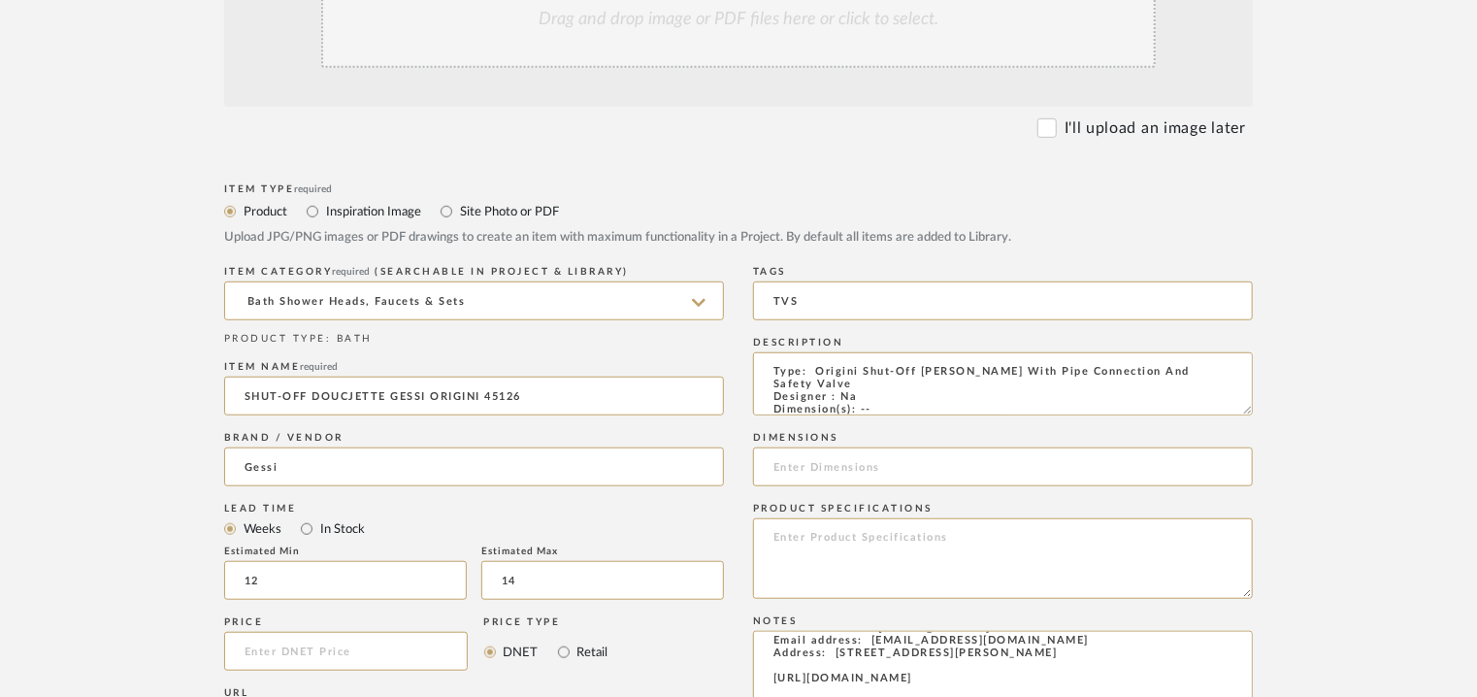
scroll to position [485, 0]
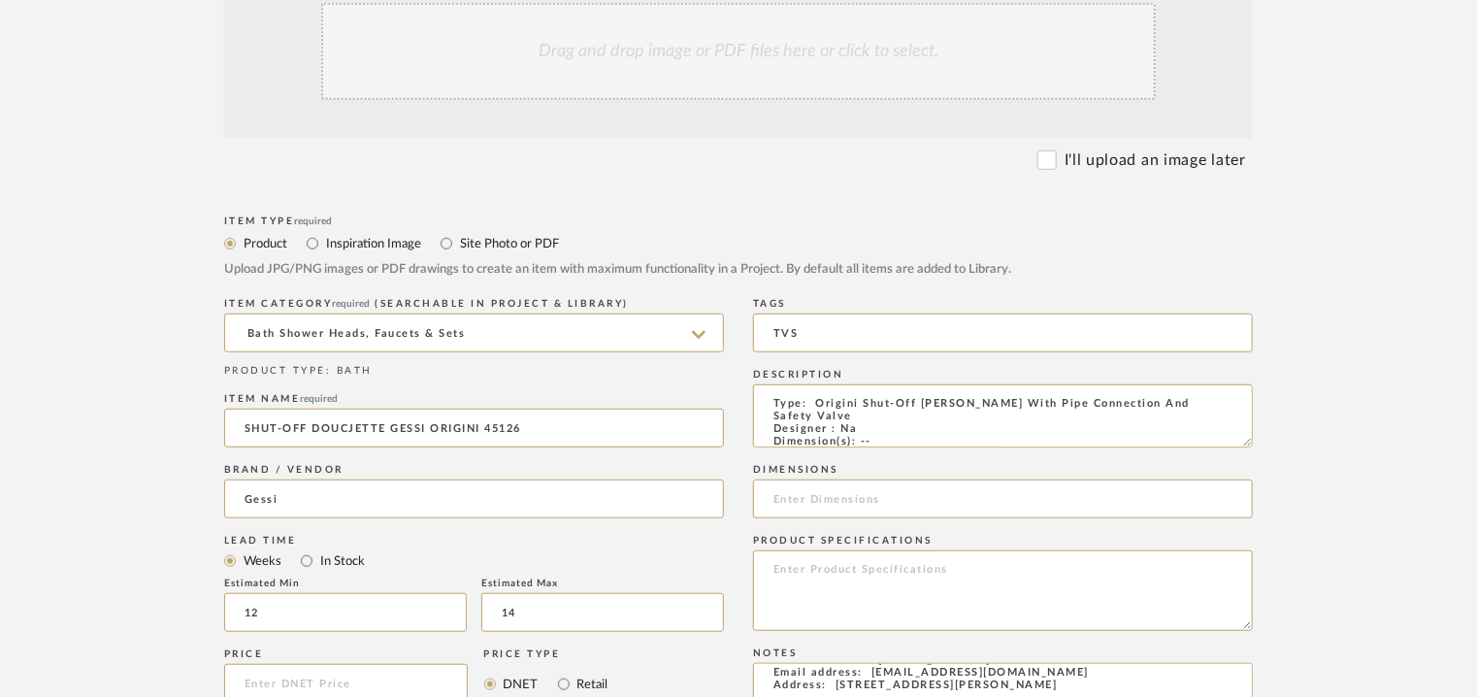
type input "[URL][DOMAIN_NAME][PERSON_NAME]"
click at [682, 71] on div "Drag and drop image or PDF files here or click to select." at bounding box center [738, 51] width 834 height 97
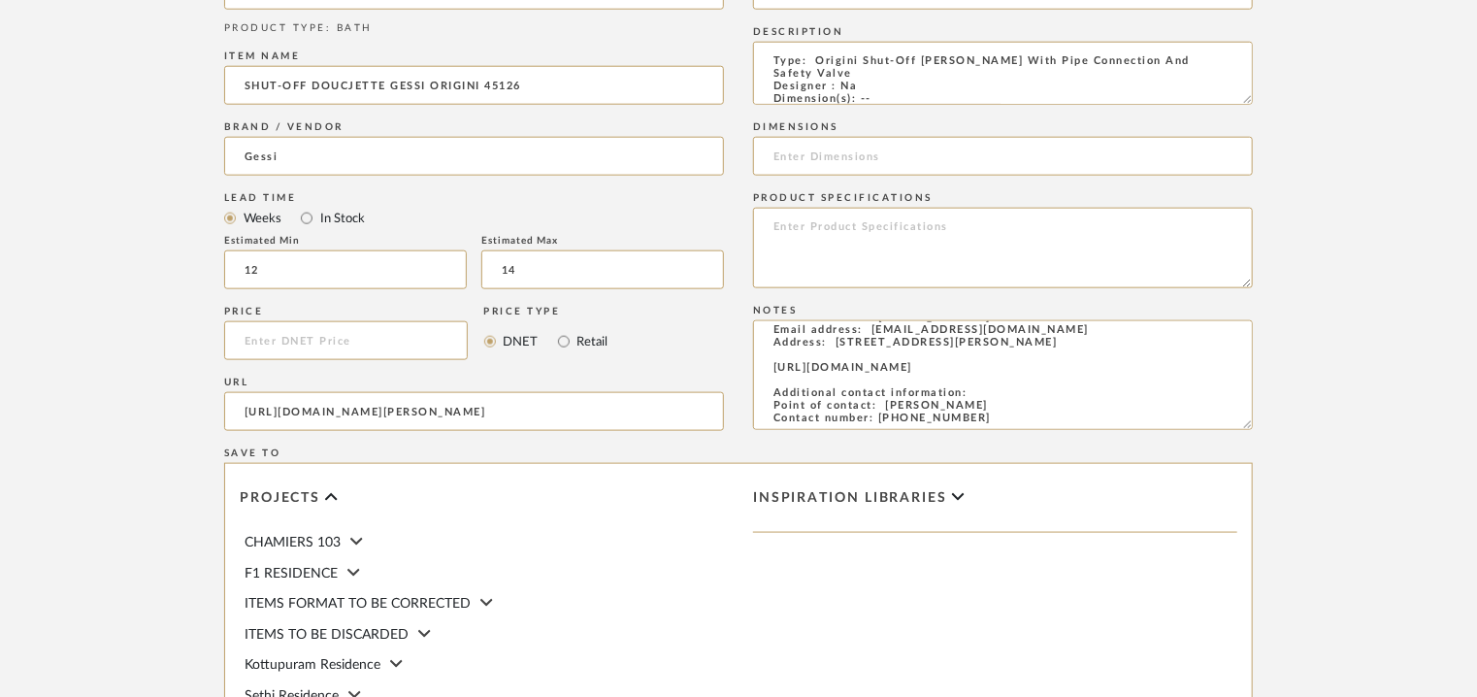
scroll to position [1261, 0]
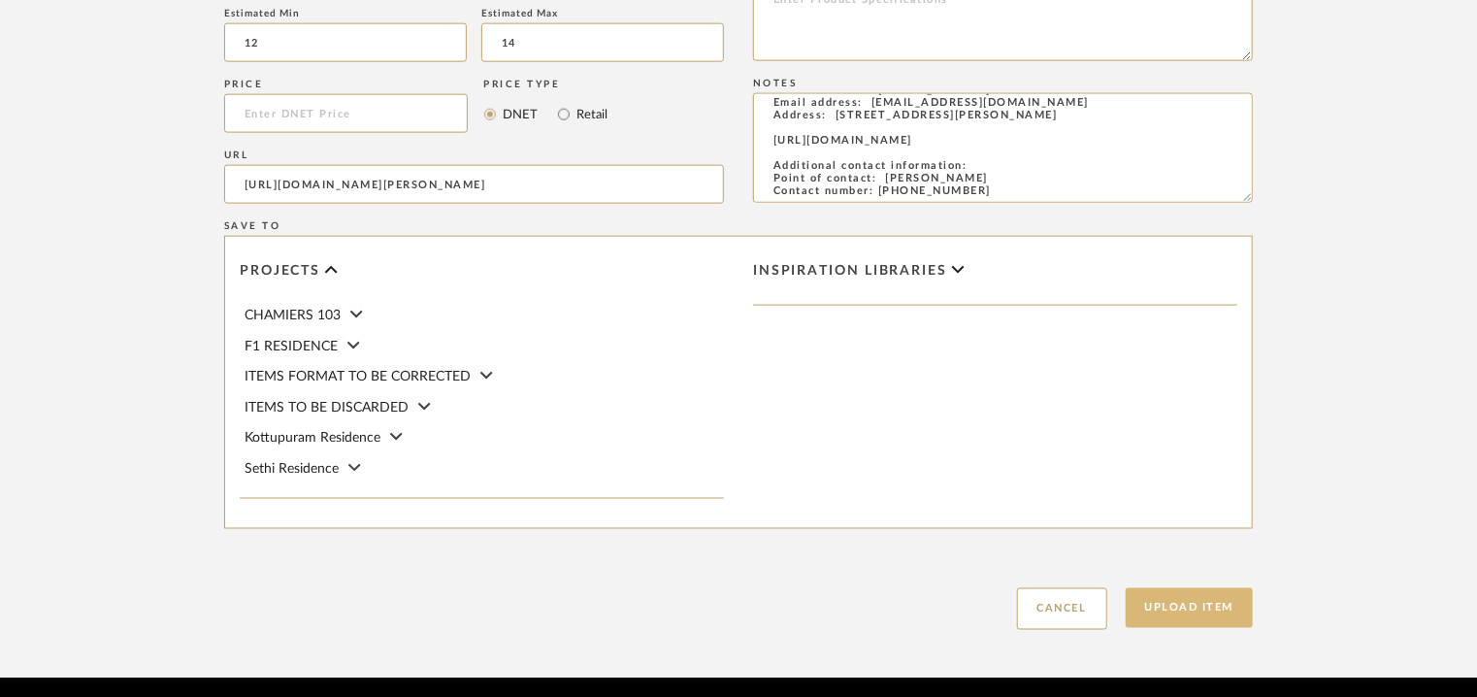
click at [1210, 616] on button "Upload Item" at bounding box center [1189, 608] width 128 height 40
